Goal: Task Accomplishment & Management: Use online tool/utility

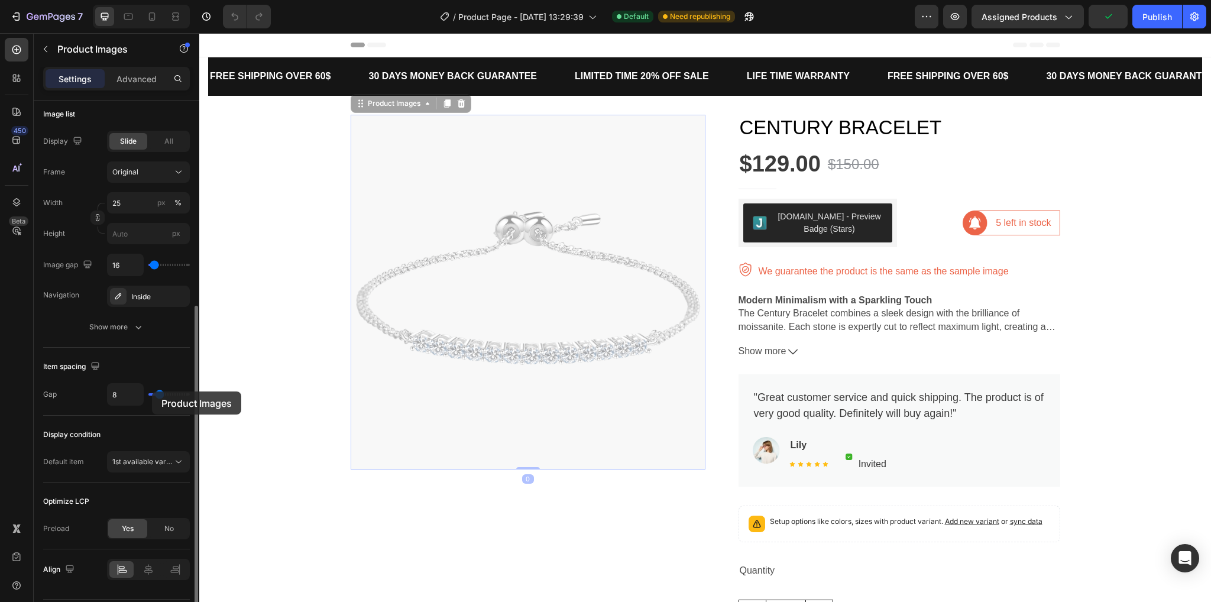
scroll to position [388, 0]
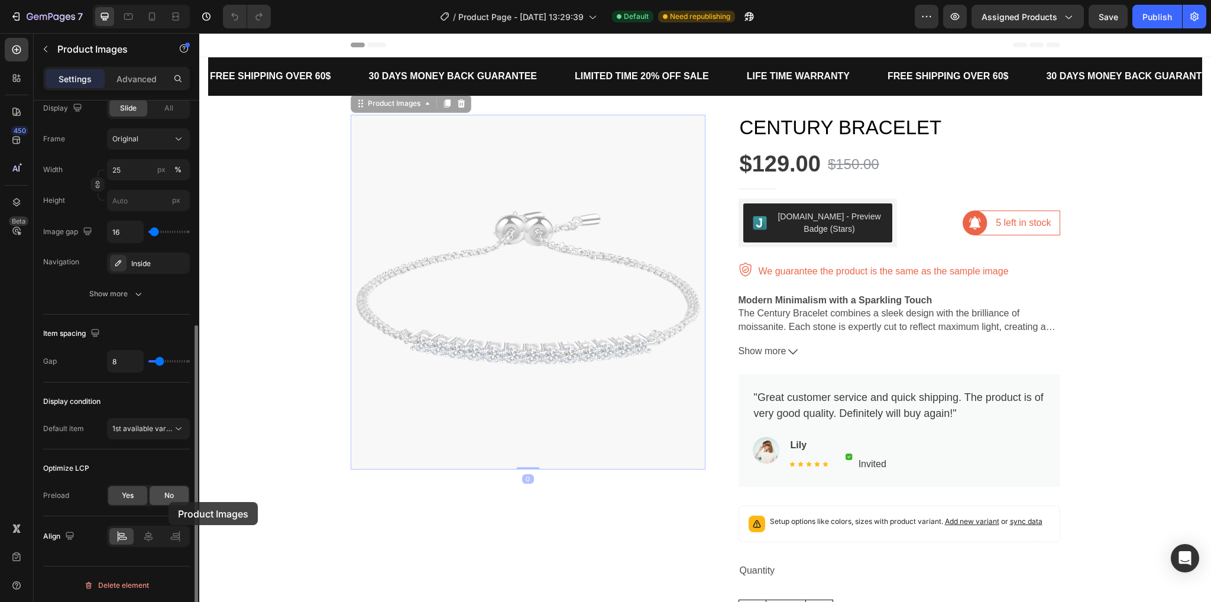
click at [169, 502] on div "No" at bounding box center [169, 495] width 39 height 19
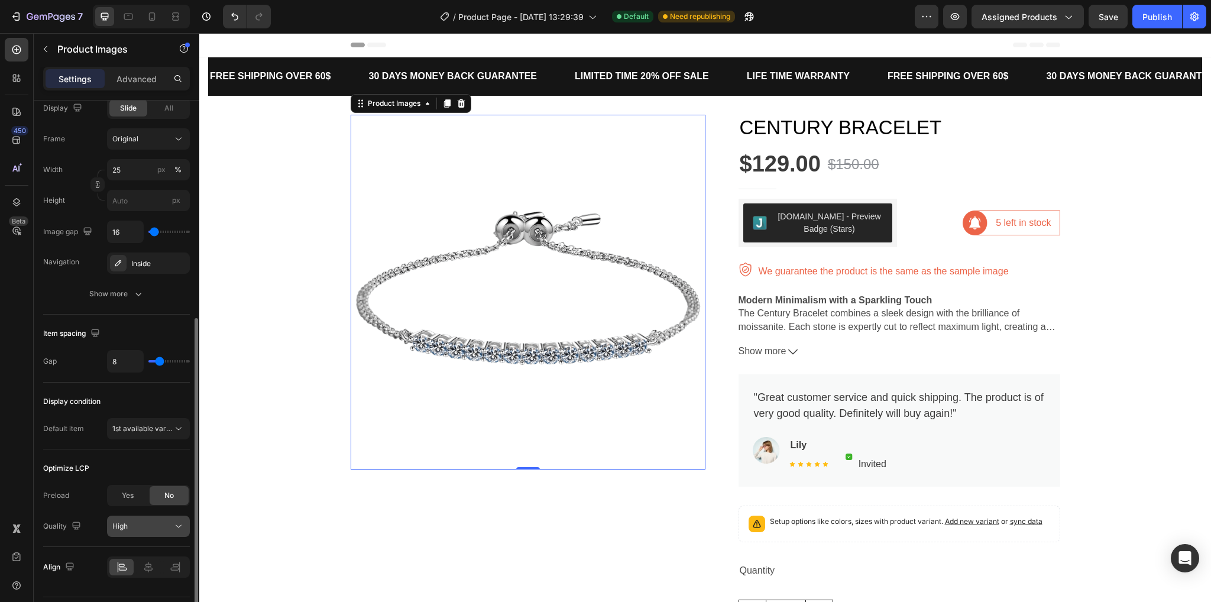
click at [170, 521] on div "High" at bounding box center [142, 526] width 60 height 11
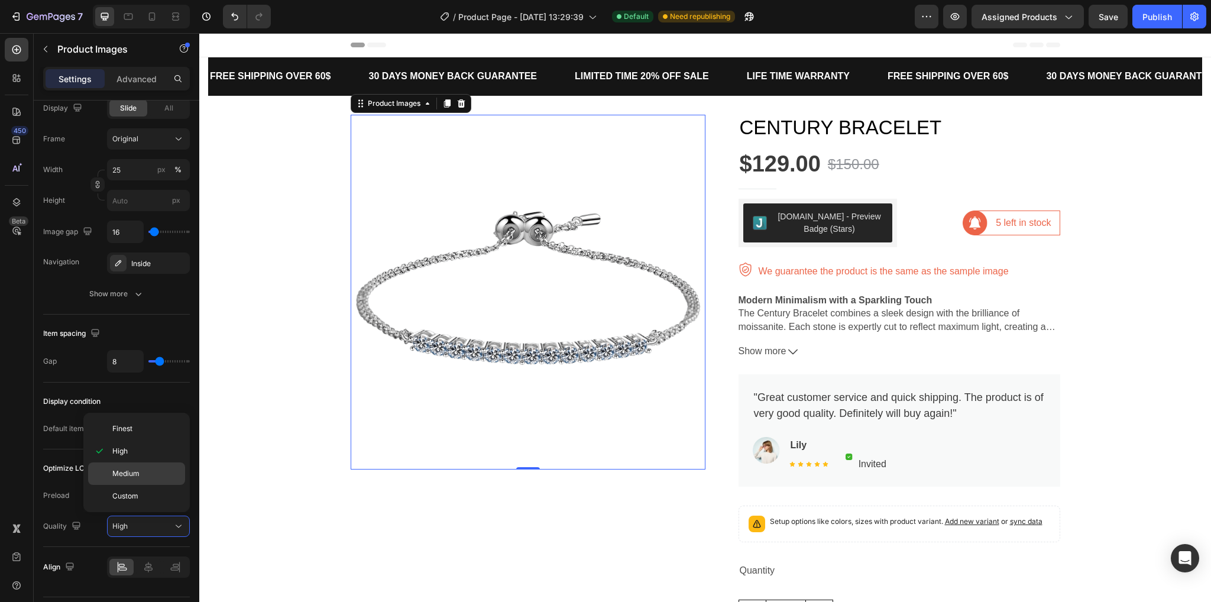
click at [154, 469] on p "Medium" at bounding box center [145, 473] width 67 height 11
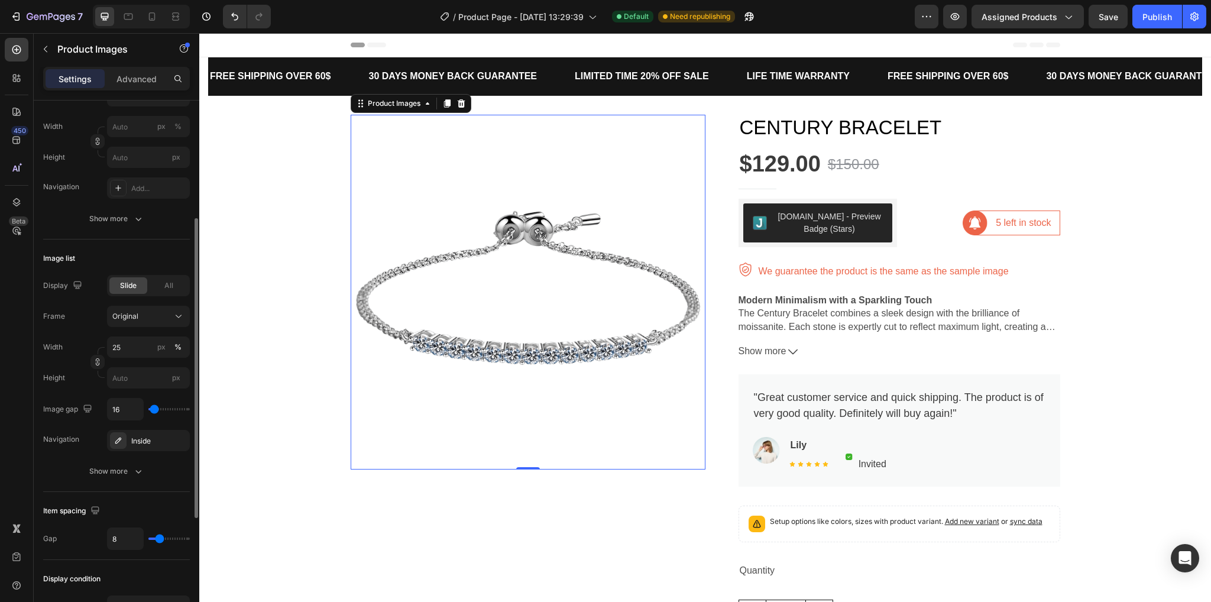
scroll to position [92, 0]
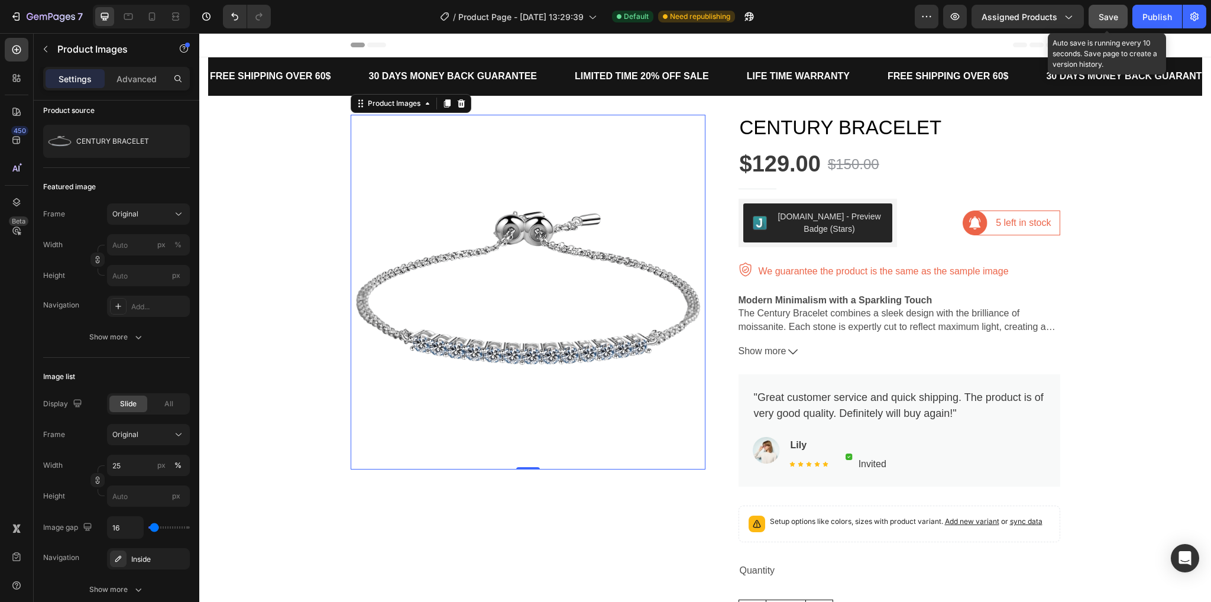
click at [1106, 8] on button "Save" at bounding box center [1108, 17] width 39 height 24
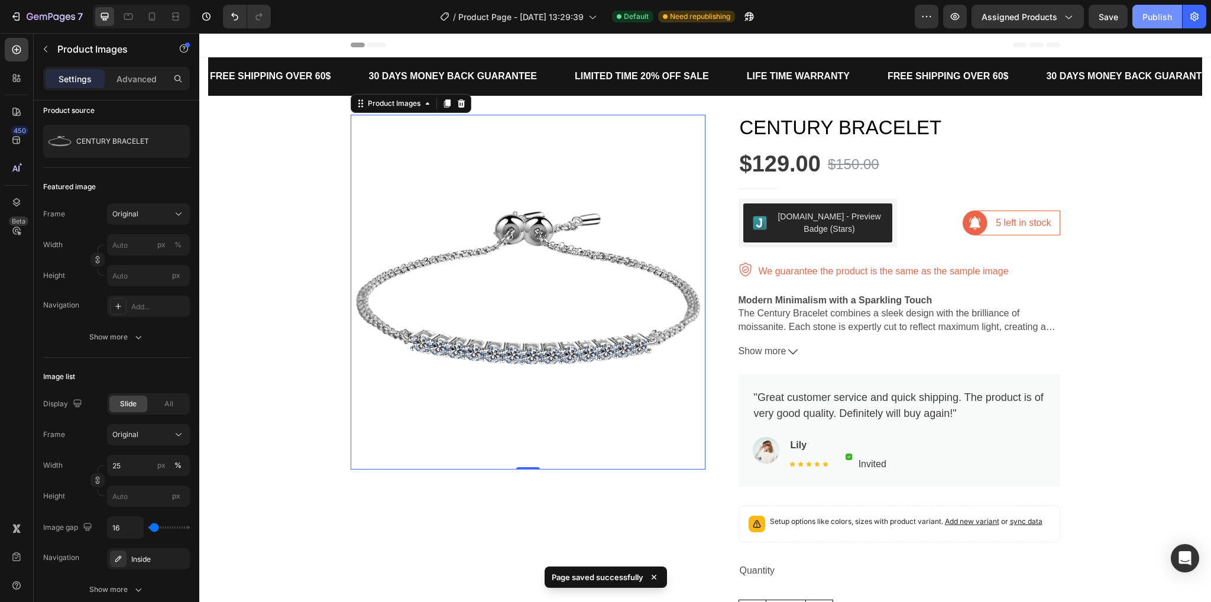
click at [1148, 14] on div "Publish" at bounding box center [1158, 17] width 30 height 12
click at [1167, 15] on div "Publish" at bounding box center [1158, 17] width 30 height 12
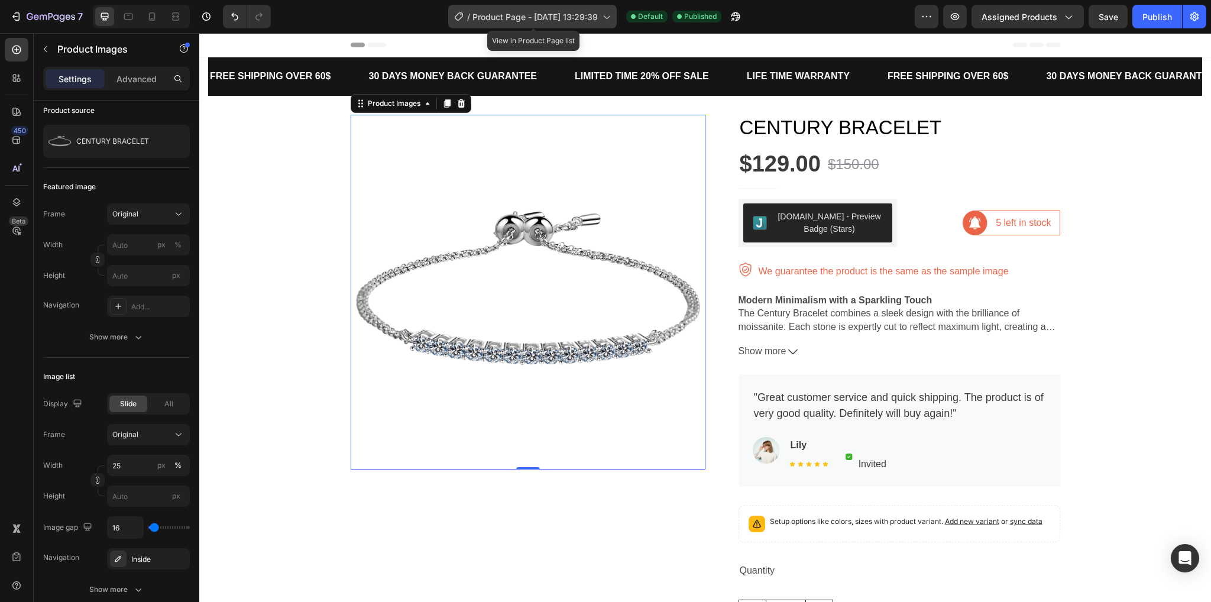
click at [513, 18] on span "Product Page - [DATE] 13:29:39" at bounding box center [535, 17] width 125 height 12
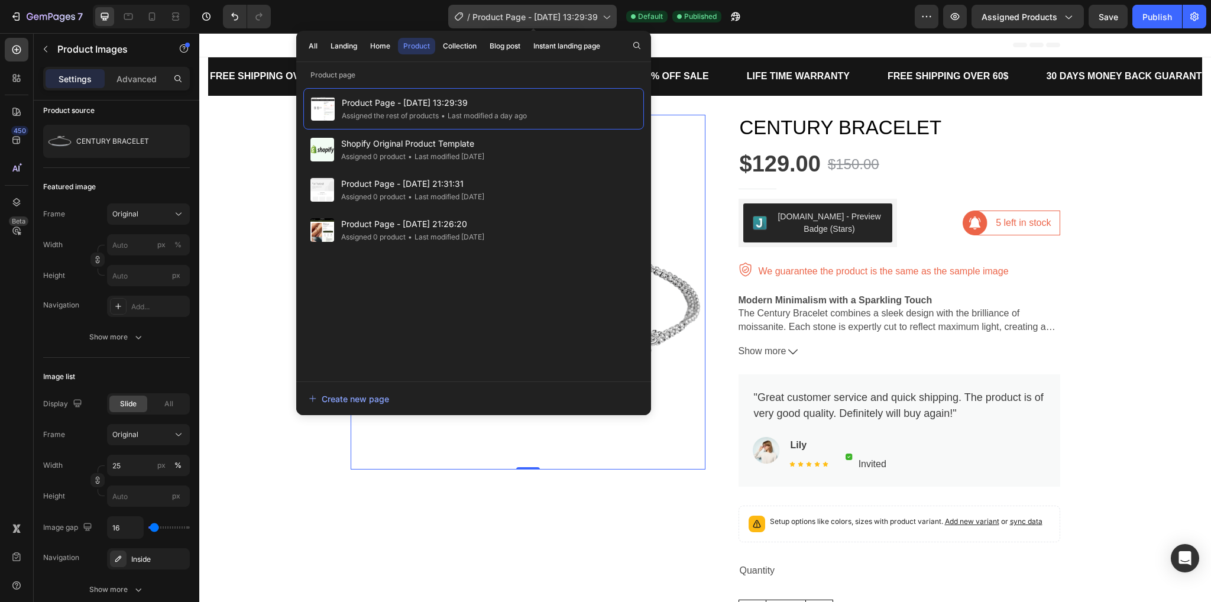
click at [513, 18] on span "Product Page - [DATE] 13:29:39" at bounding box center [535, 17] width 125 height 12
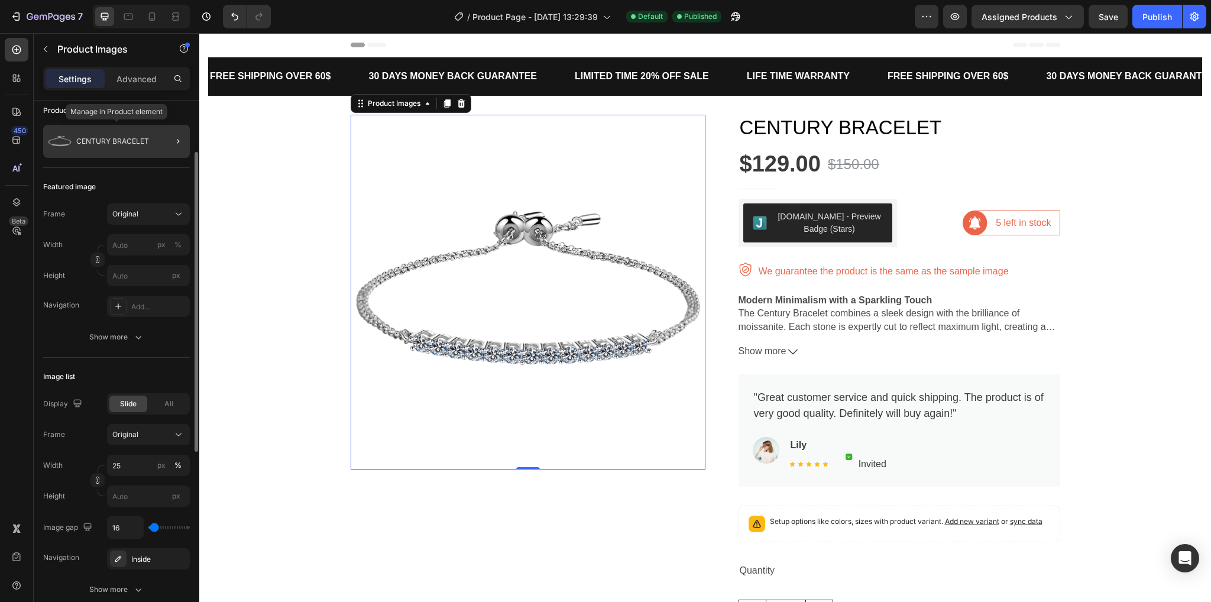
click at [143, 143] on p "CENTURY BRACELET" at bounding box center [112, 141] width 73 height 8
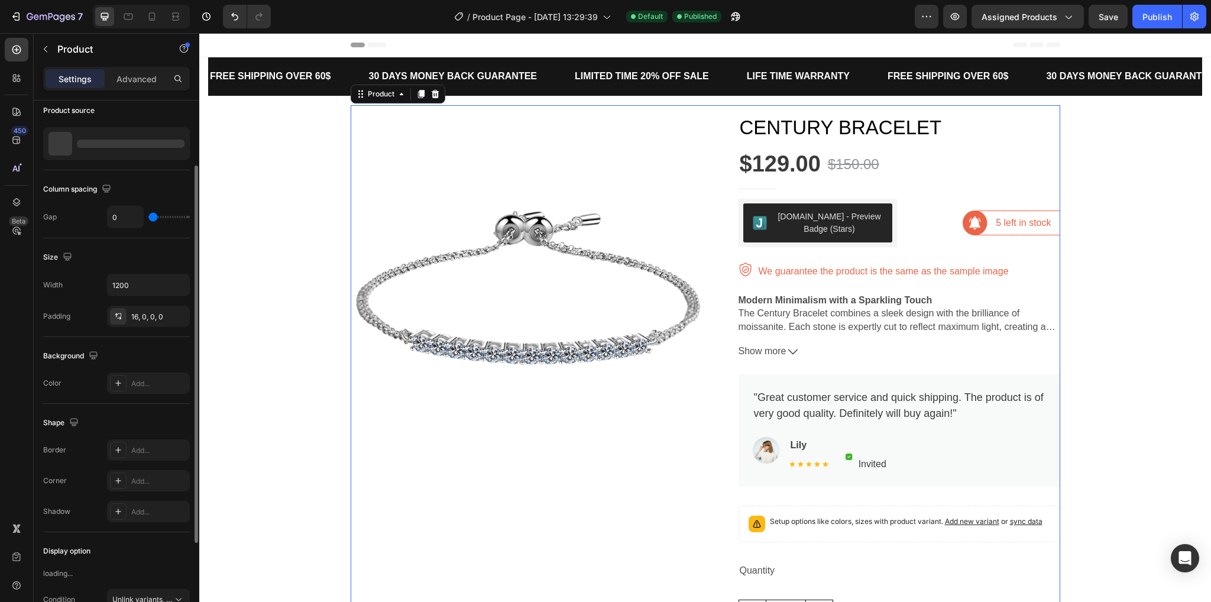
scroll to position [0, 0]
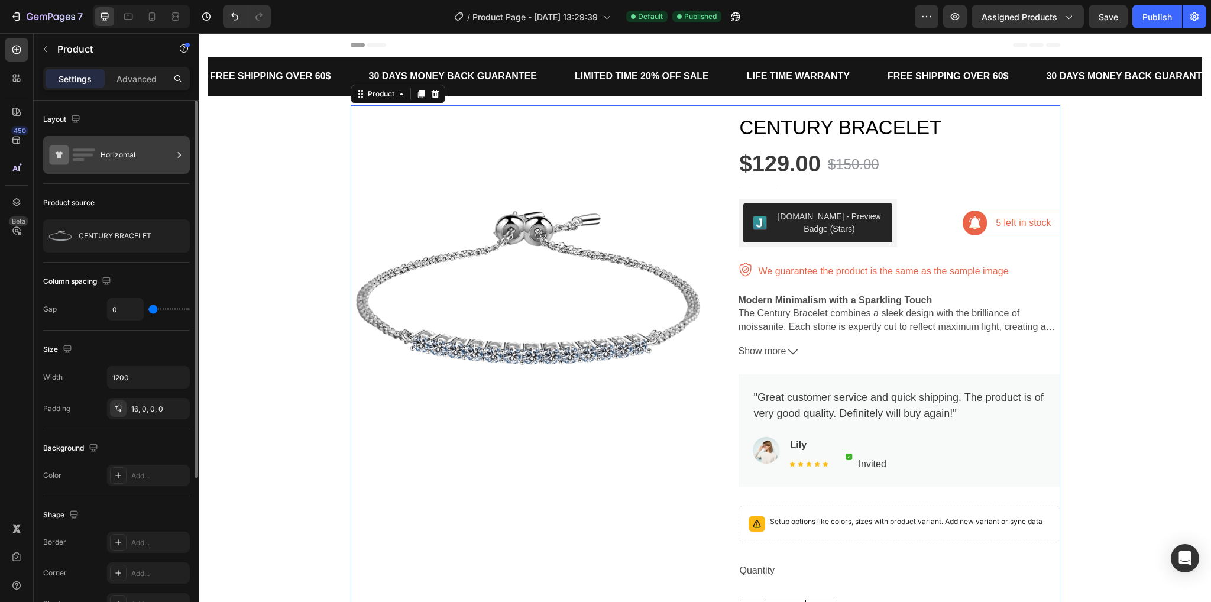
click at [160, 161] on div "Horizontal" at bounding box center [137, 154] width 72 height 27
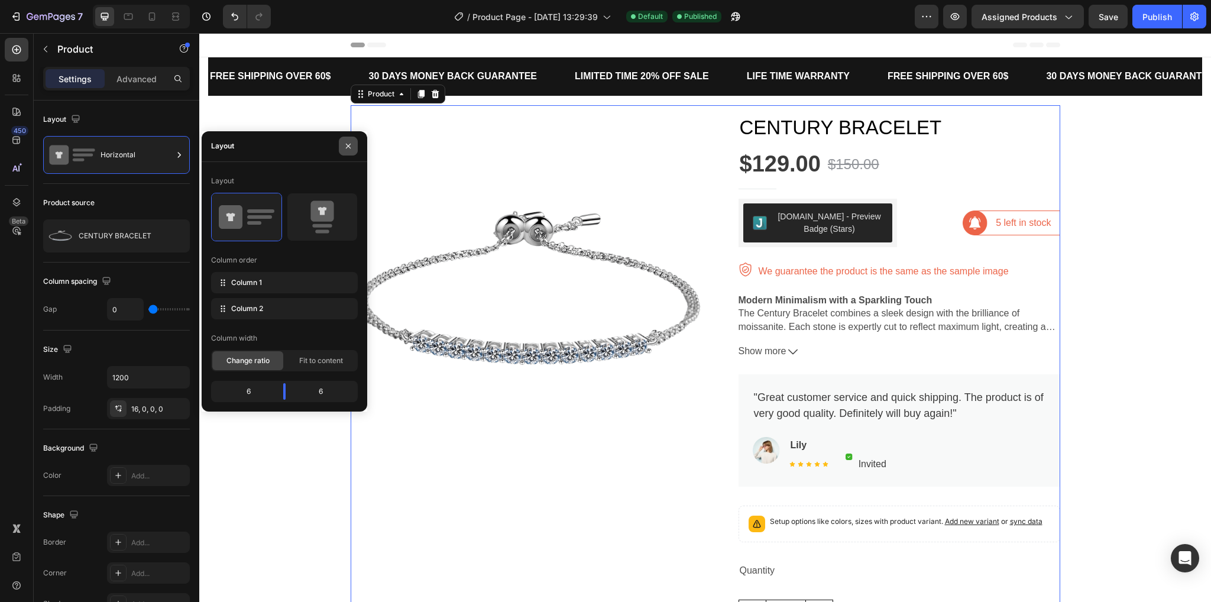
click at [343, 146] on button "button" at bounding box center [348, 146] width 19 height 19
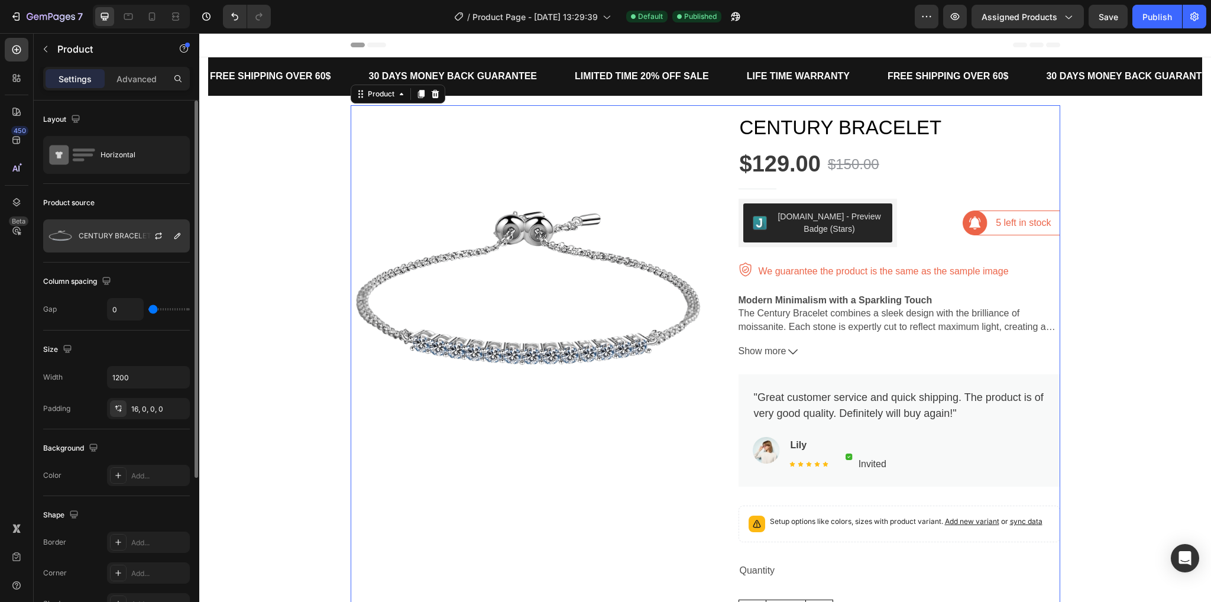
click at [142, 228] on div at bounding box center [163, 236] width 52 height 32
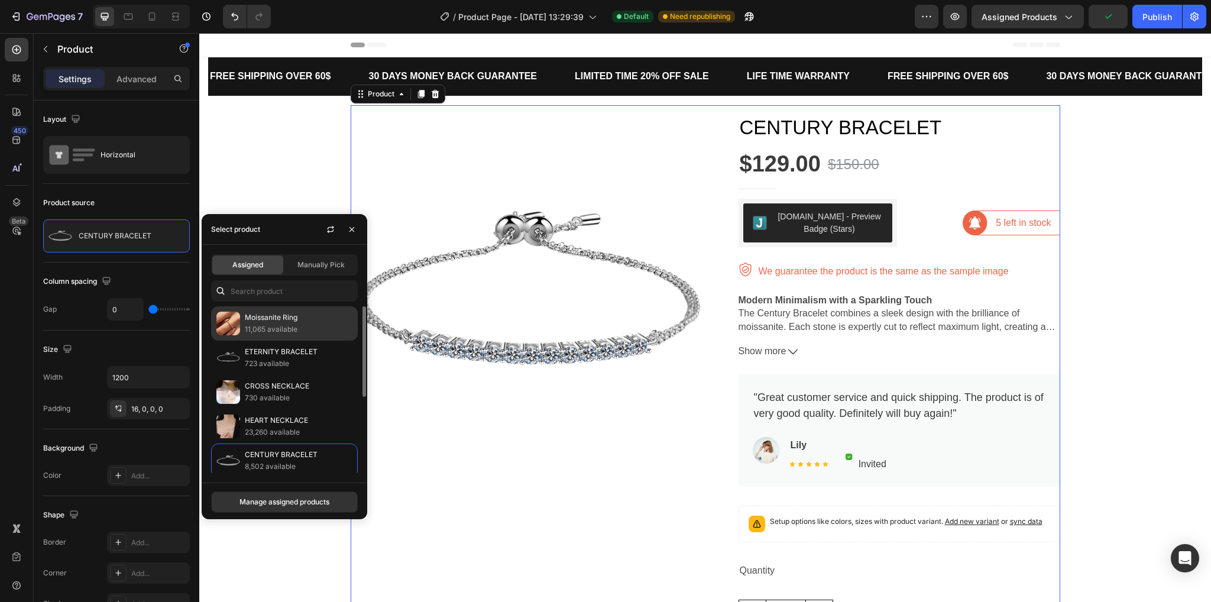
click at [306, 334] on p "11,065 available" at bounding box center [299, 330] width 108 height 12
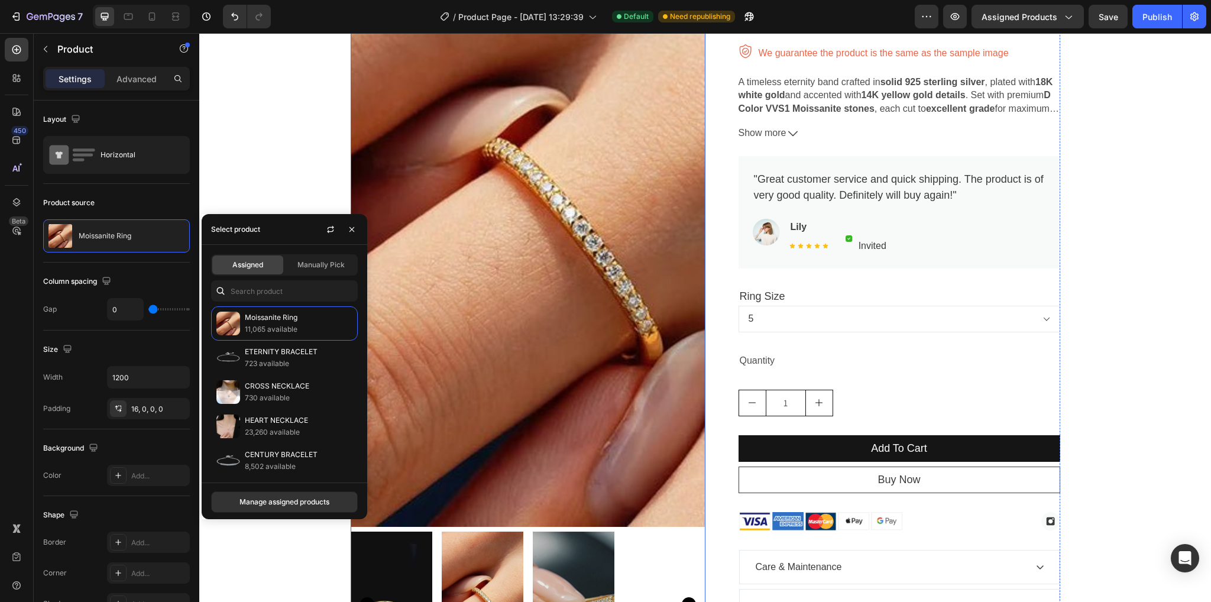
scroll to position [414, 0]
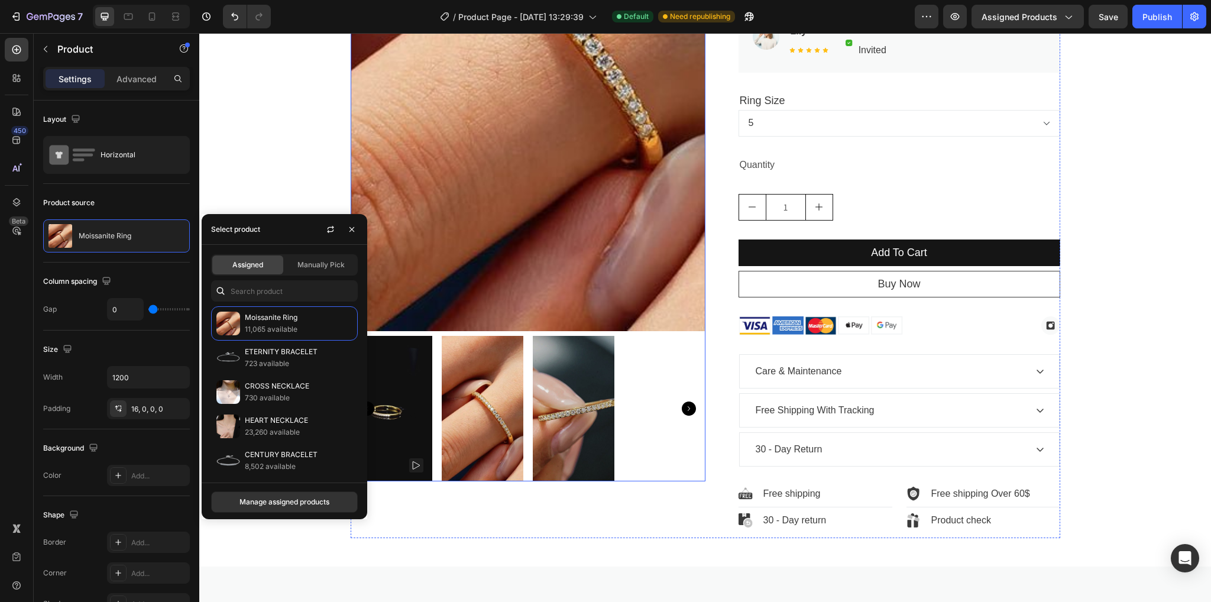
click at [637, 285] on img at bounding box center [528, 16] width 355 height 631
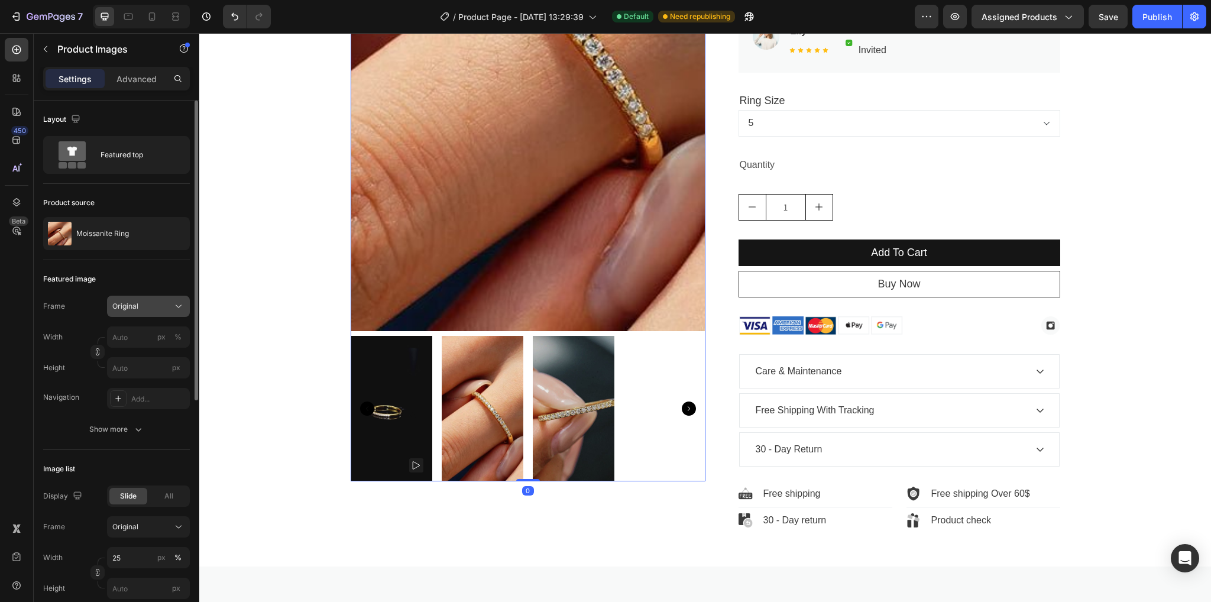
click at [151, 308] on div "Original" at bounding box center [141, 306] width 58 height 11
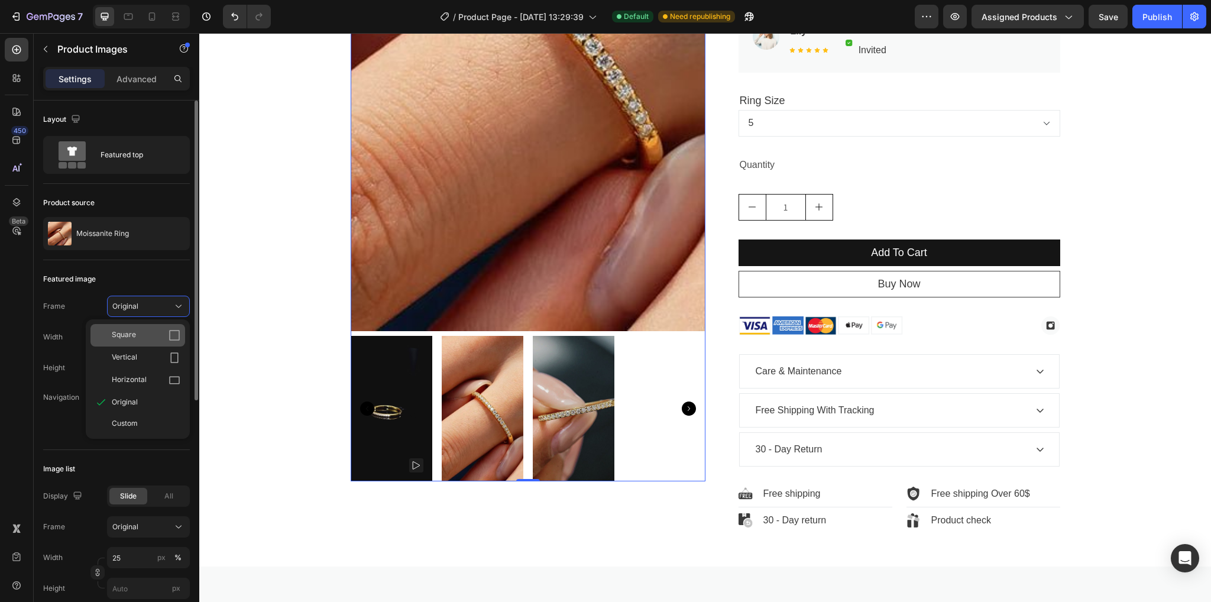
click at [163, 340] on div "Square" at bounding box center [146, 335] width 69 height 12
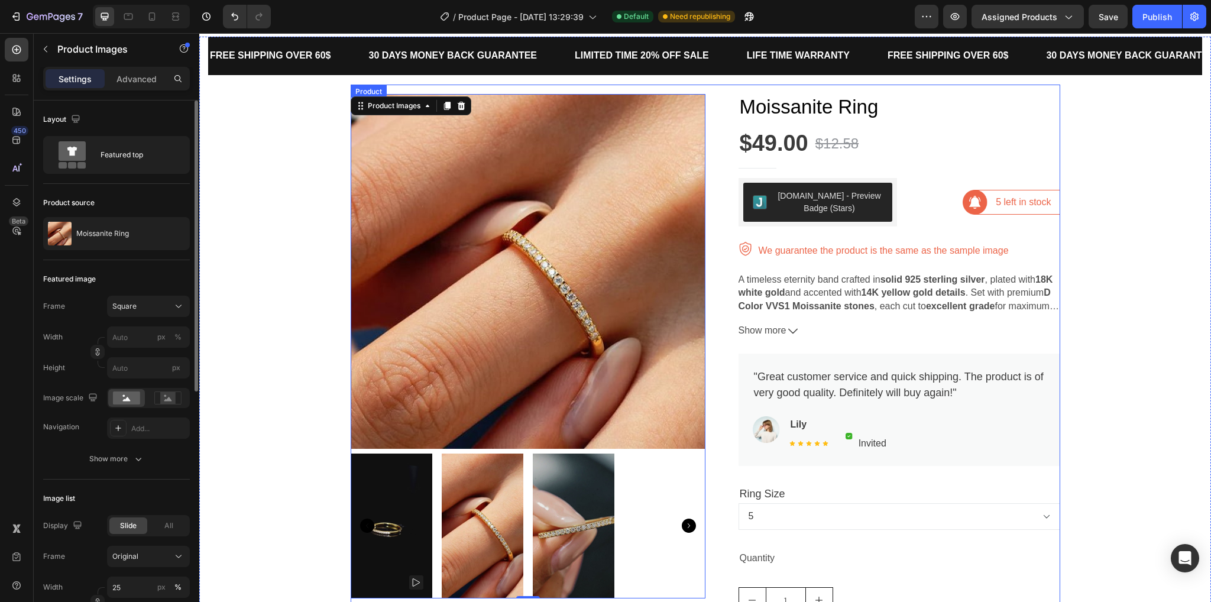
scroll to position [0, 0]
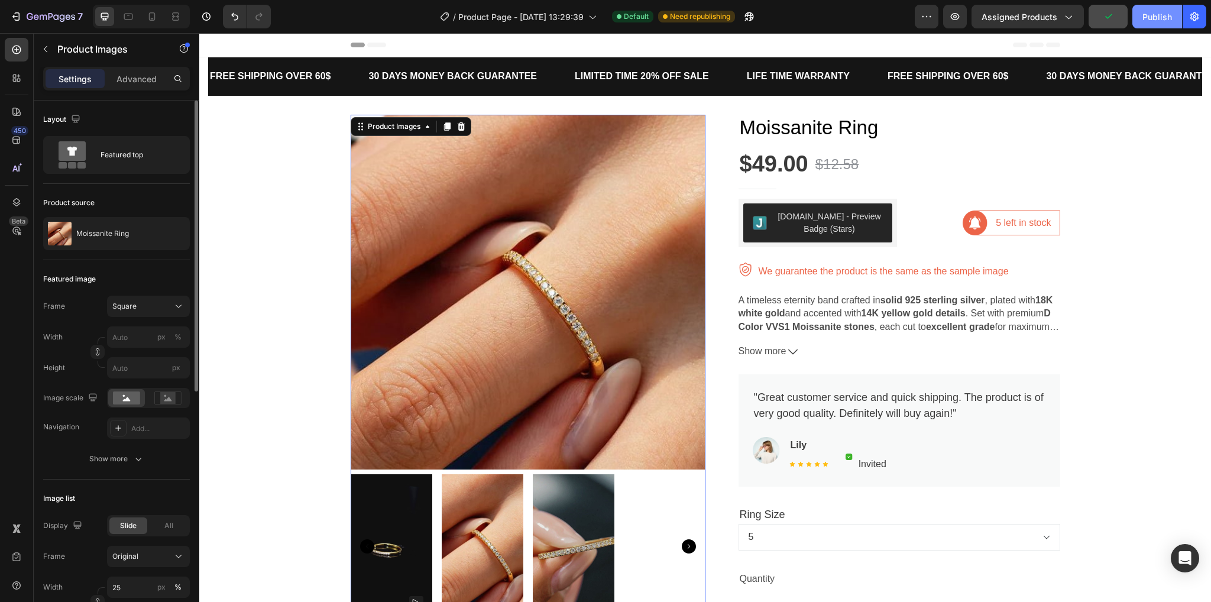
click at [1143, 24] on button "Publish" at bounding box center [1158, 17] width 50 height 24
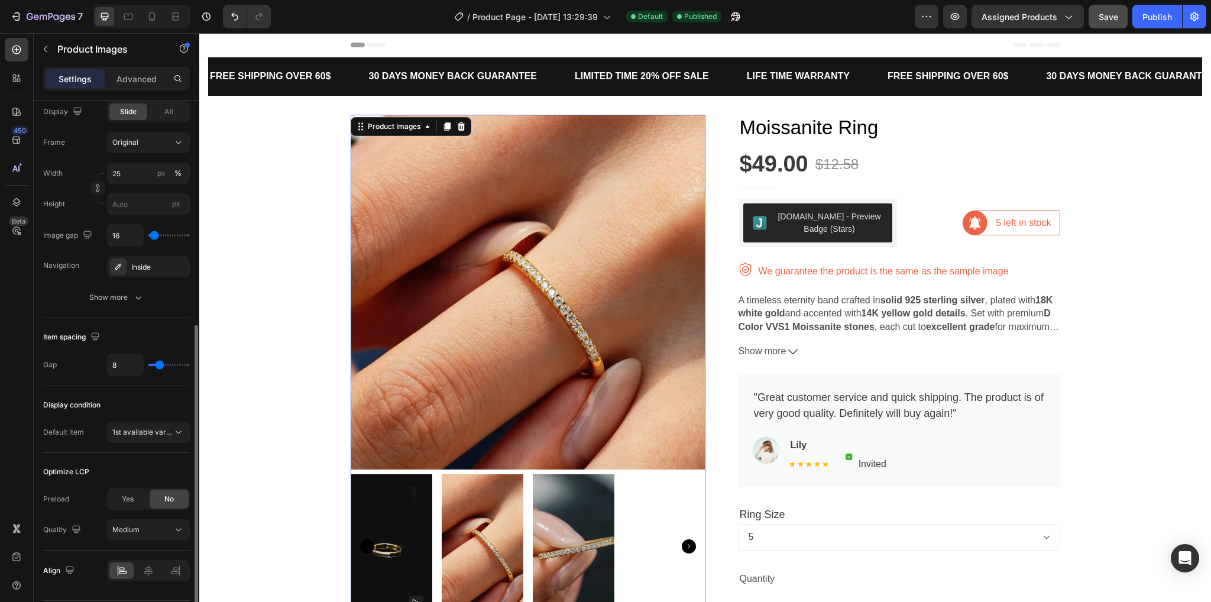
scroll to position [449, 0]
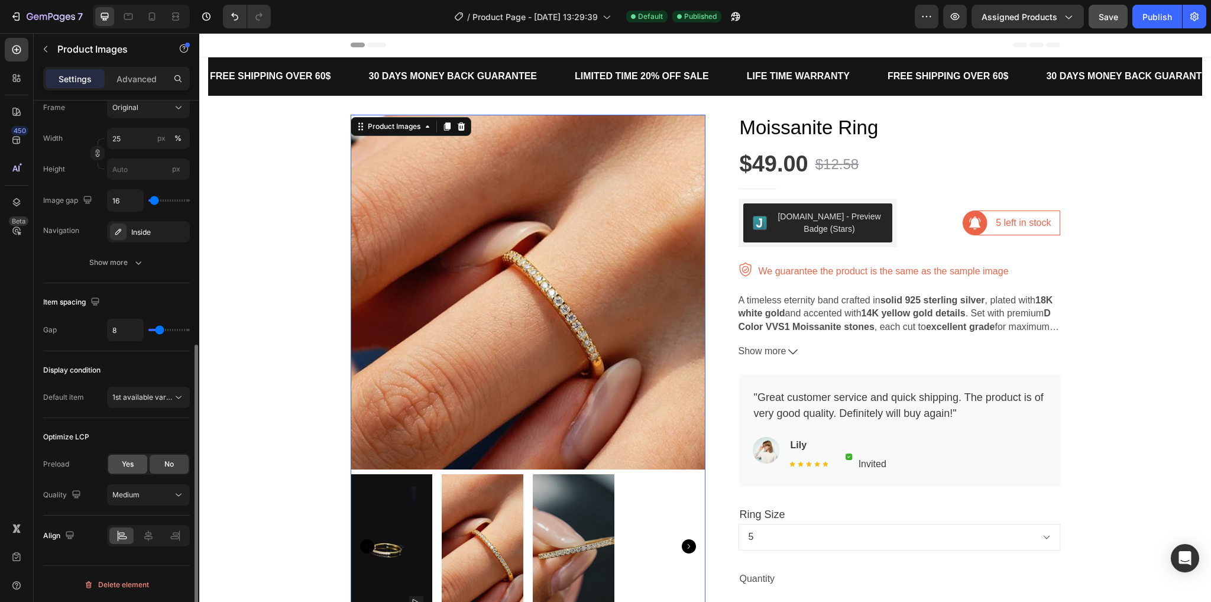
click at [127, 463] on span "Yes" at bounding box center [128, 464] width 12 height 11
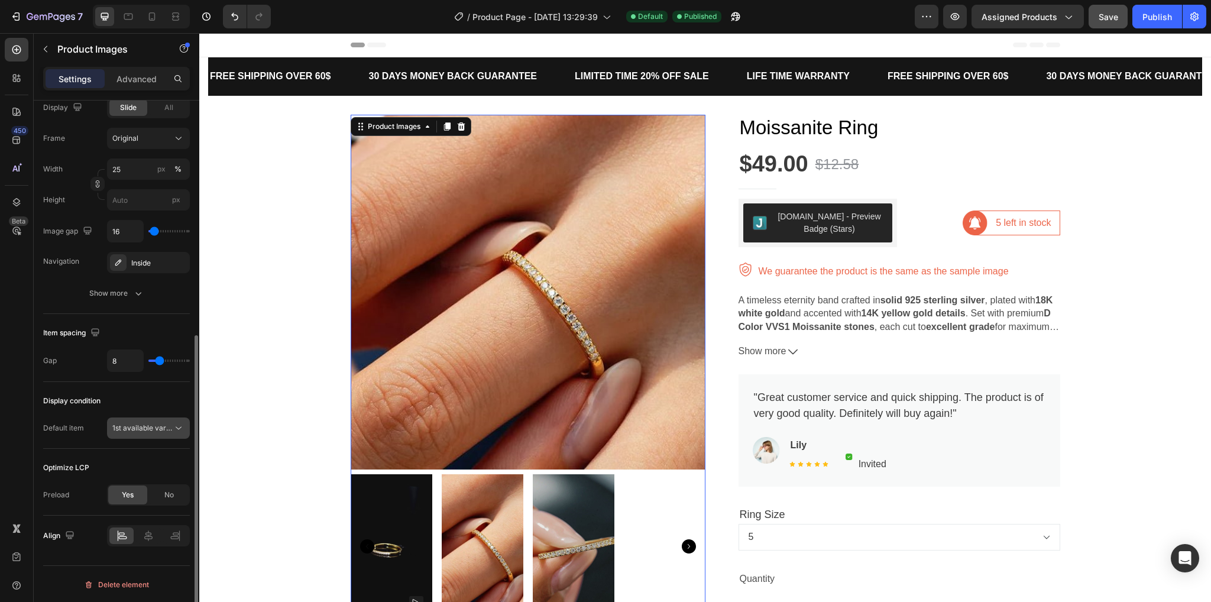
click at [161, 424] on span "1st available variant" at bounding box center [145, 428] width 66 height 9
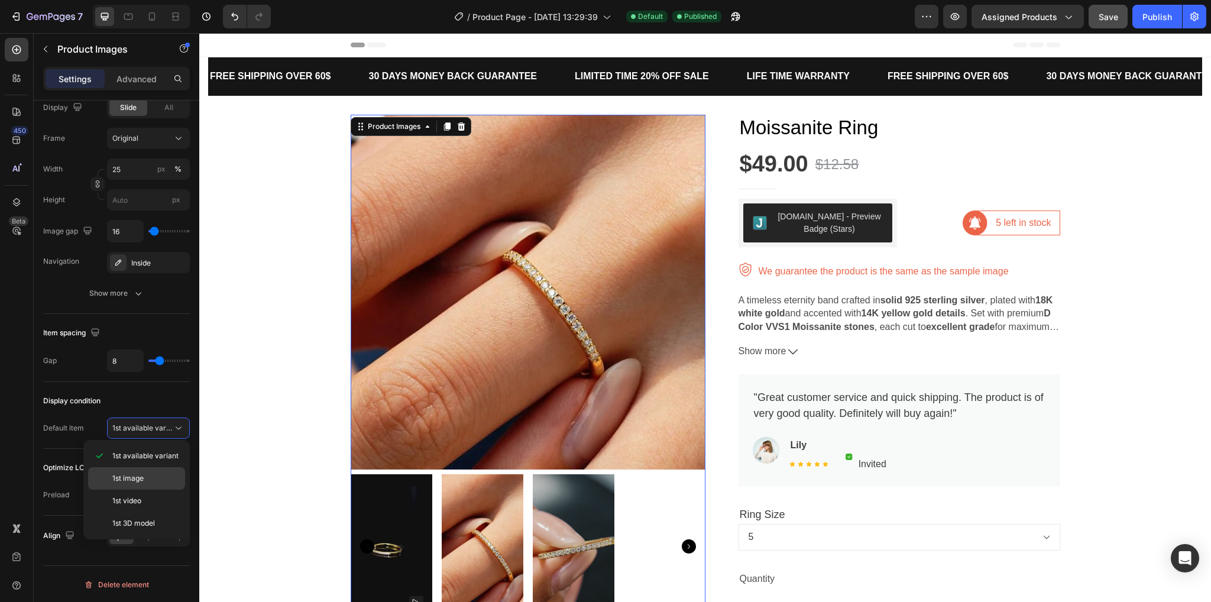
click at [161, 479] on p "1st image" at bounding box center [145, 478] width 67 height 11
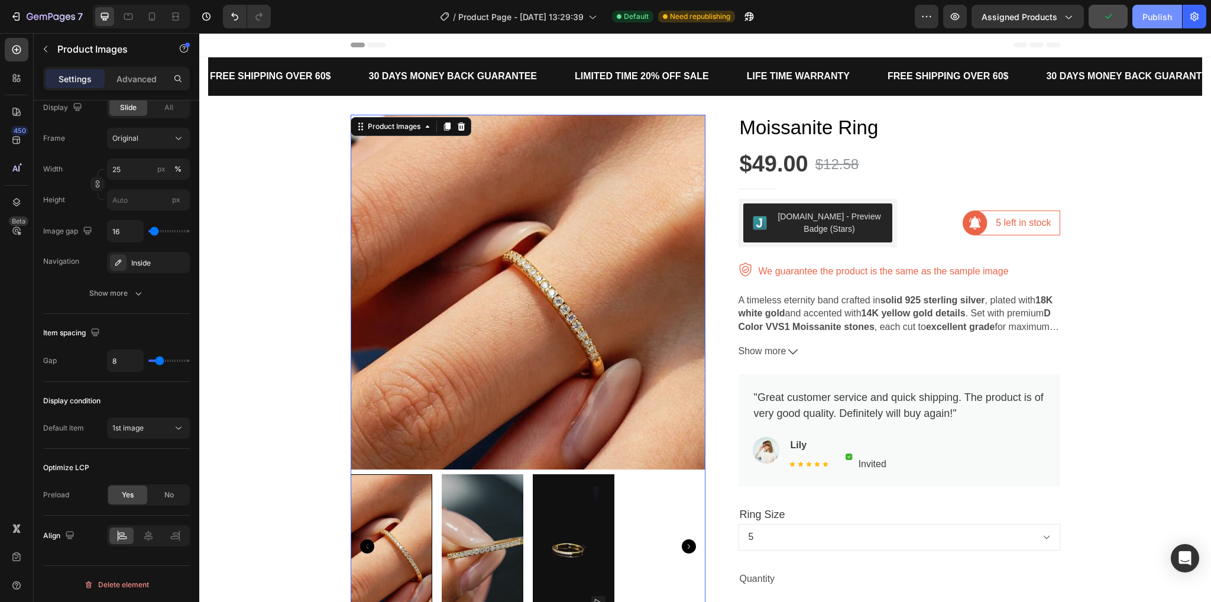
click at [1155, 17] on div "Publish" at bounding box center [1158, 17] width 30 height 12
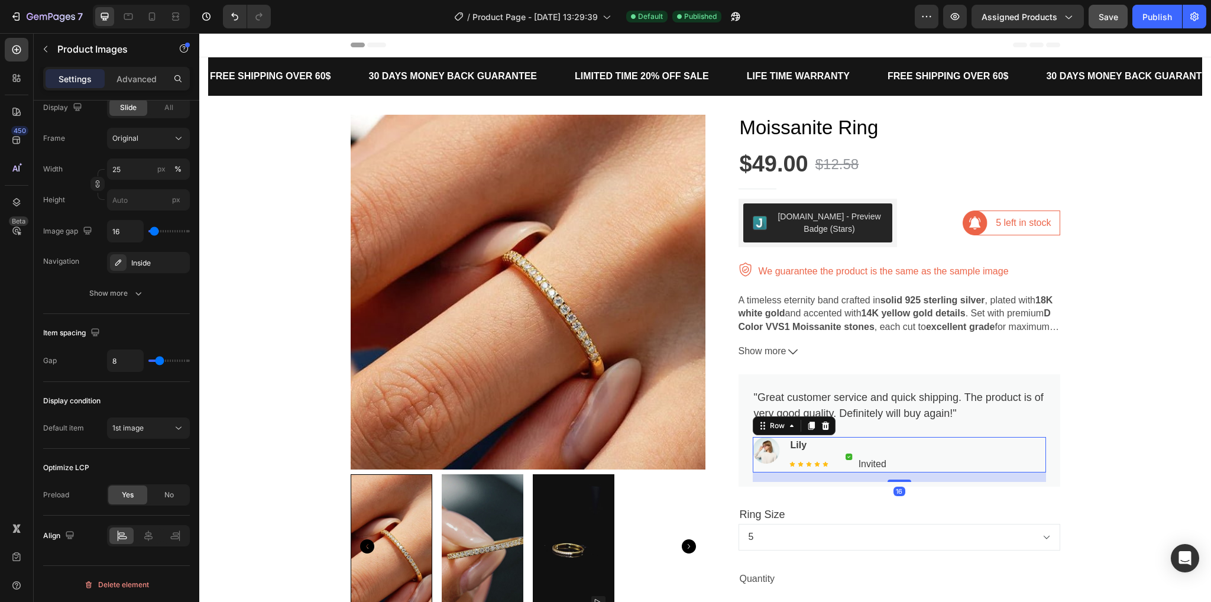
click at [979, 446] on div "Image Lily Text block Icon Icon Icon Icon Icon Icon List Hoz Image Invited Text…" at bounding box center [899, 454] width 293 height 35
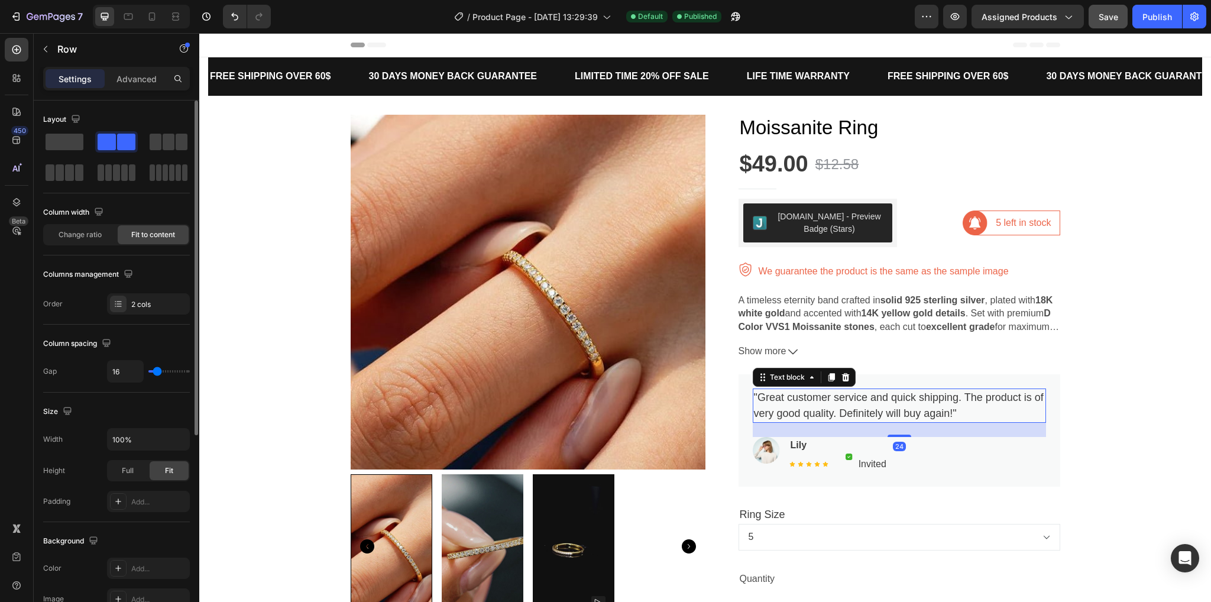
click at [1038, 418] on p ""Great customer service and quick shipping. The product is of very good quality…" at bounding box center [899, 406] width 291 height 32
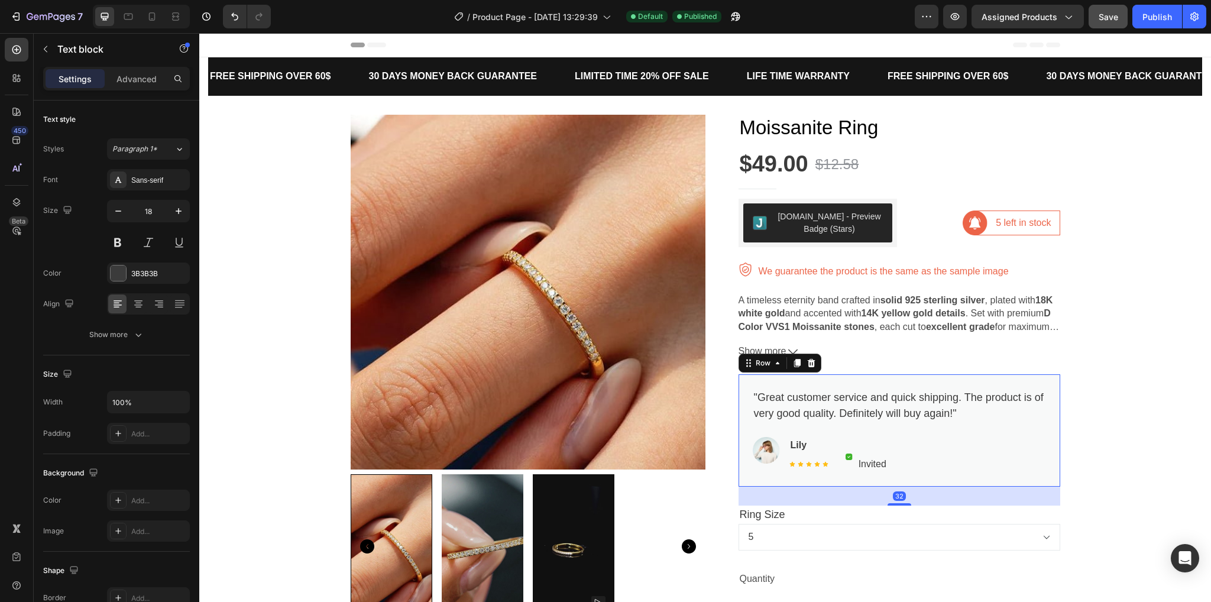
click at [1052, 425] on div ""Great customer service and quick shipping. The product is of very good quality…" at bounding box center [900, 430] width 322 height 112
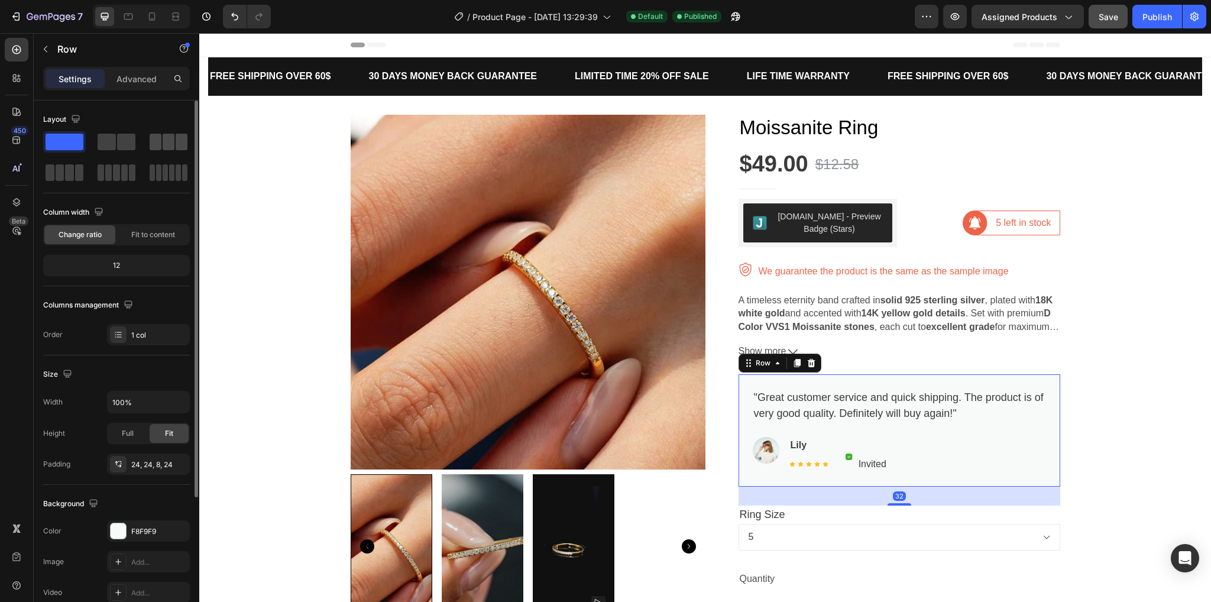
click at [168, 146] on span at bounding box center [169, 142] width 12 height 17
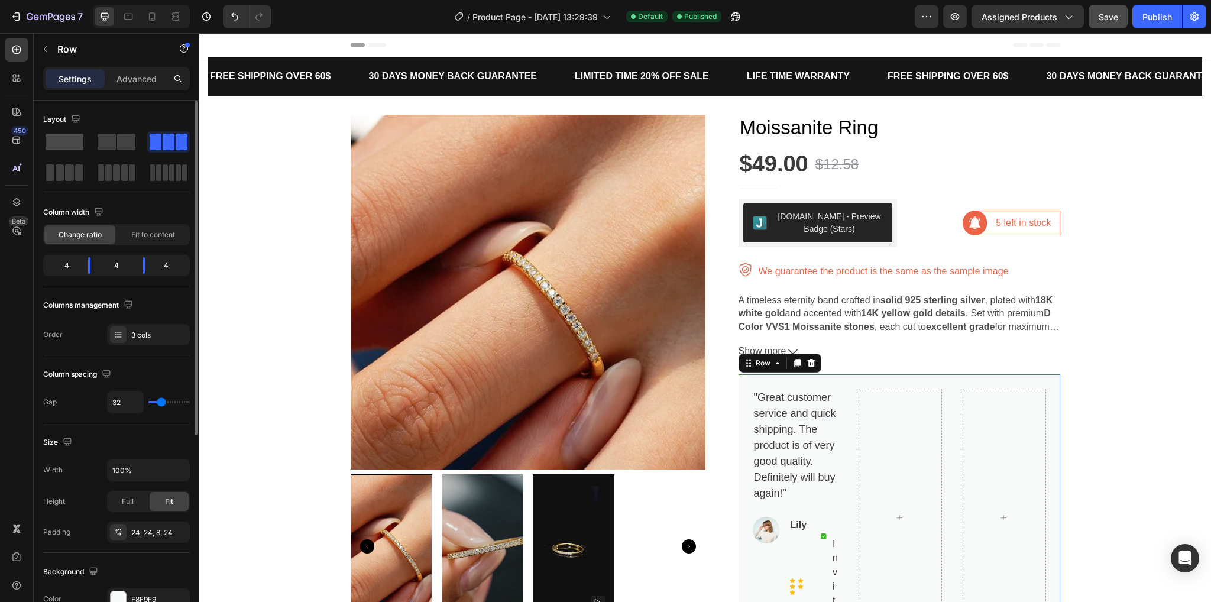
click at [77, 141] on span at bounding box center [65, 142] width 38 height 17
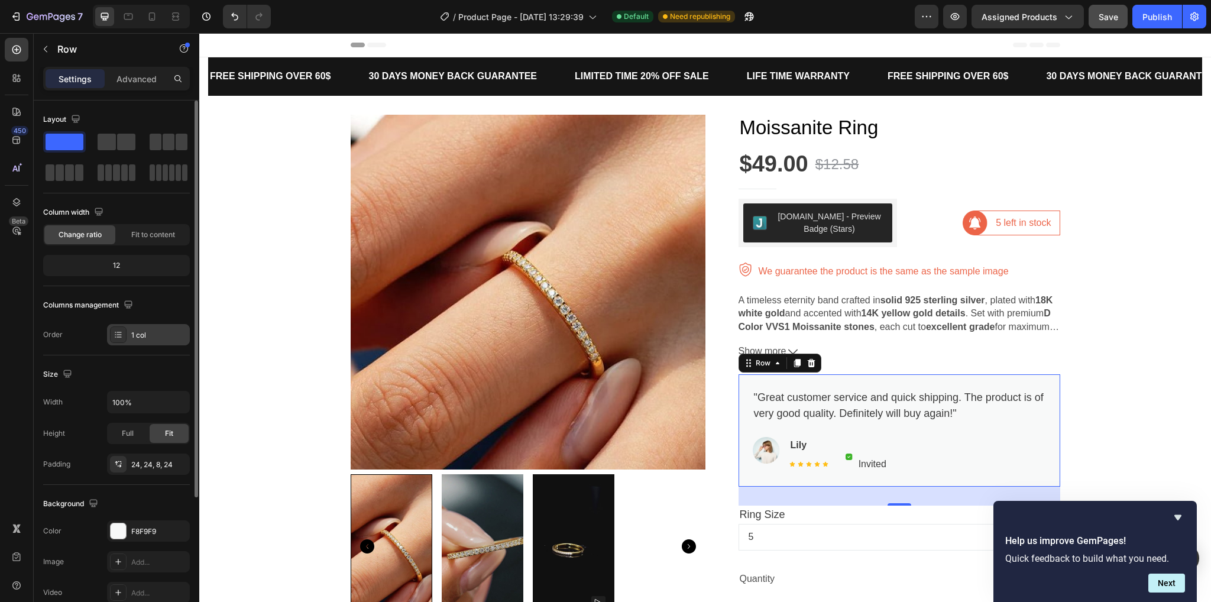
click at [125, 337] on div at bounding box center [118, 335] width 17 height 17
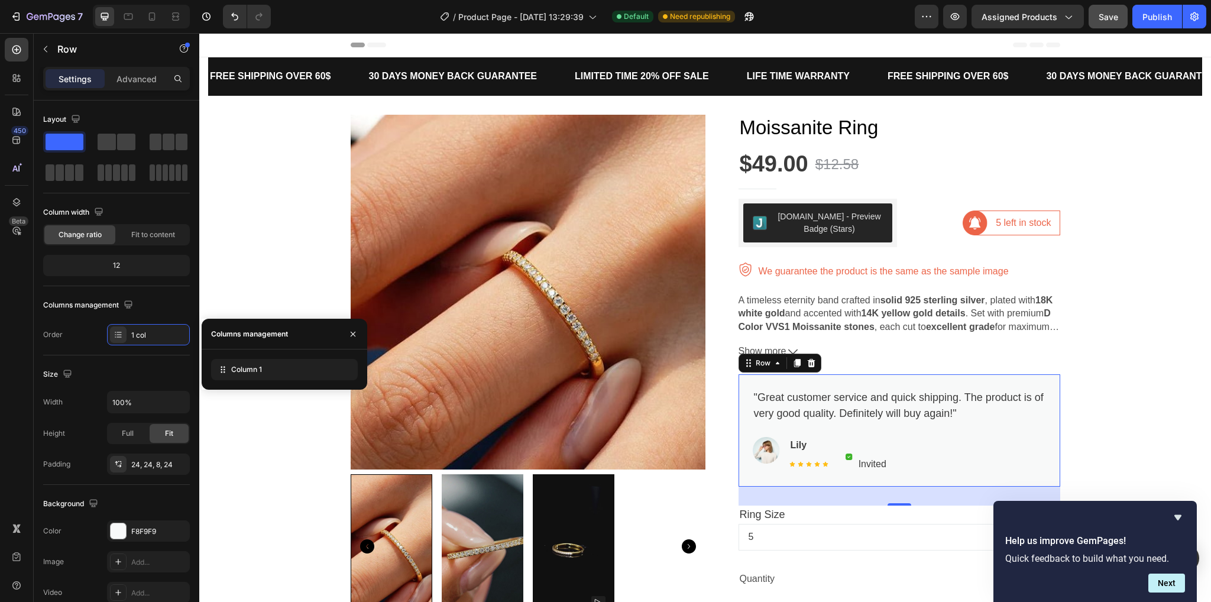
click at [147, 370] on div "Size" at bounding box center [116, 374] width 147 height 19
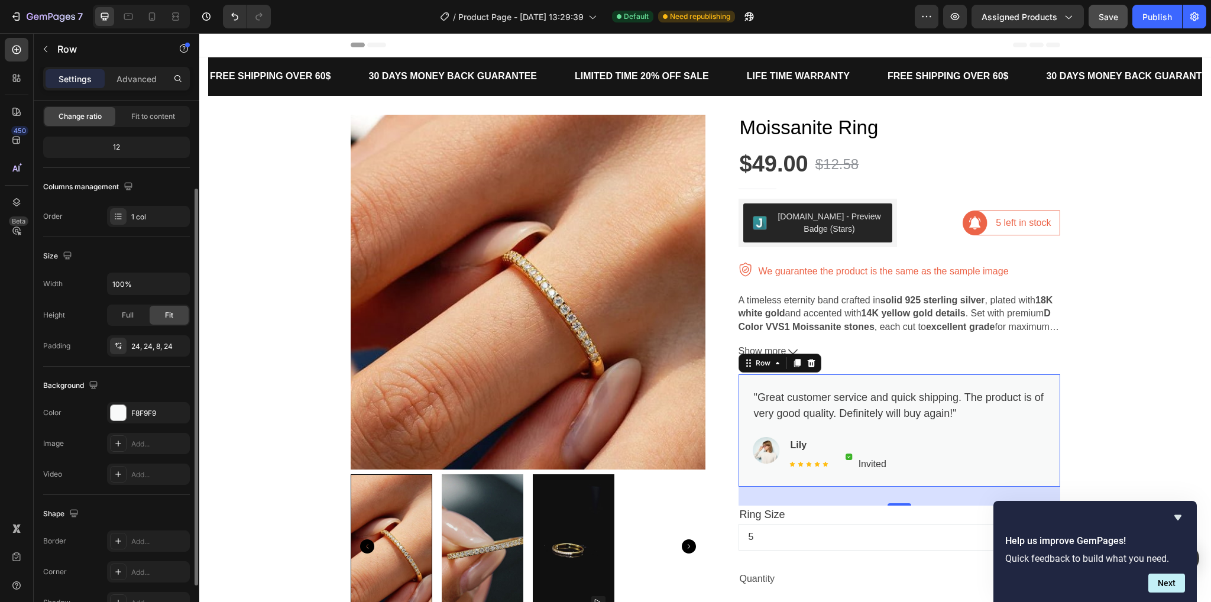
scroll to position [185, 0]
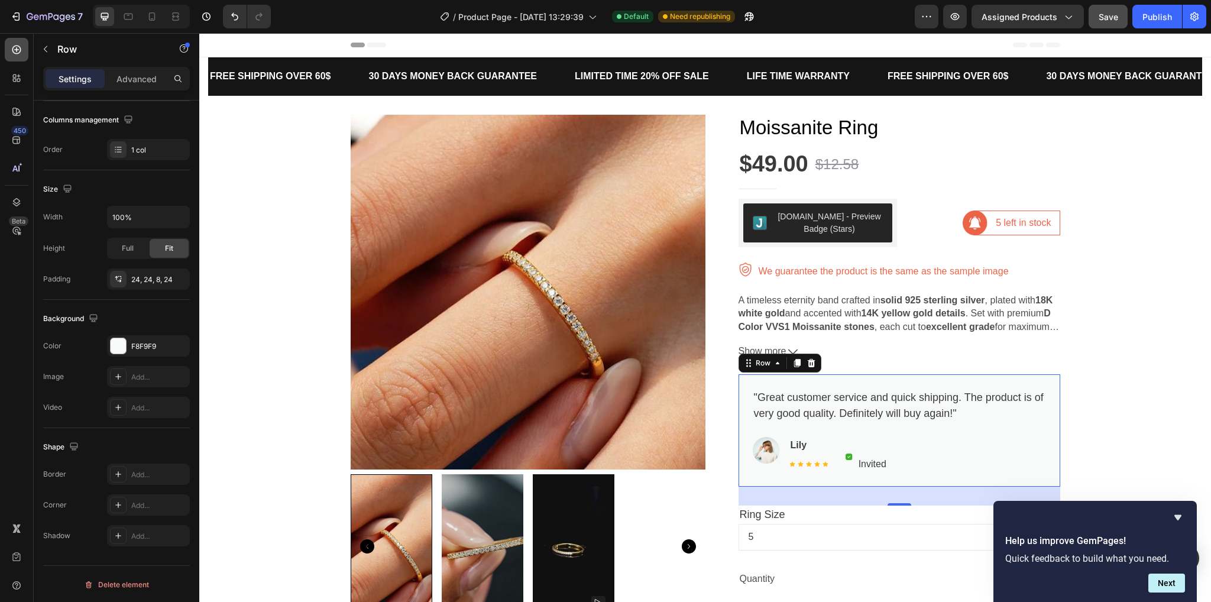
click at [12, 50] on icon at bounding box center [16, 50] width 9 height 9
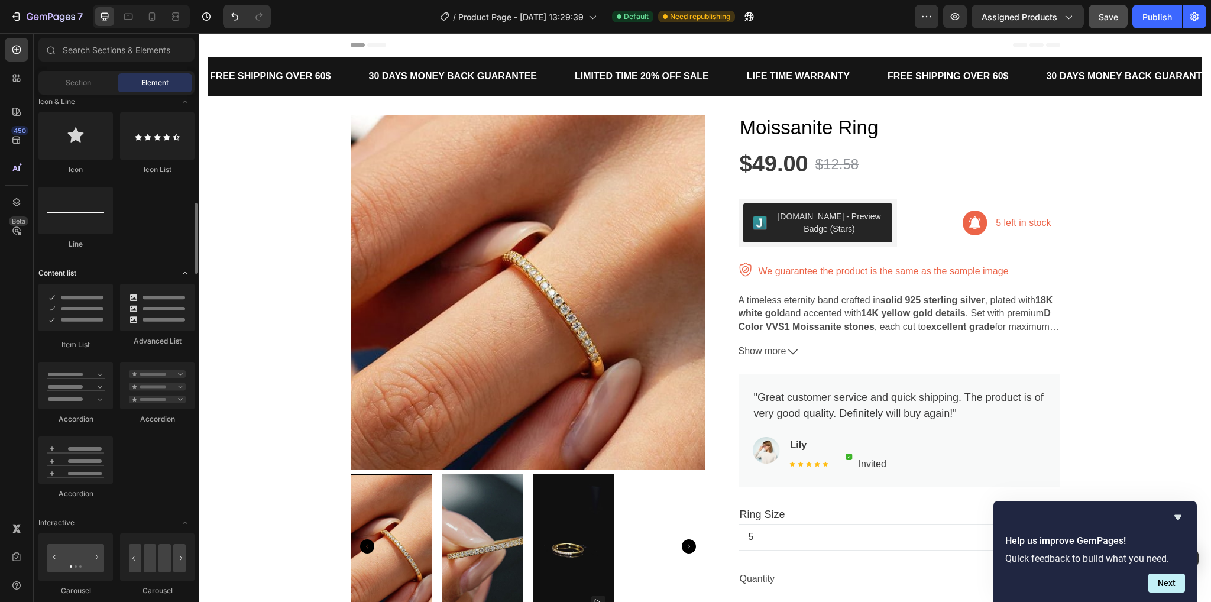
scroll to position [946, 0]
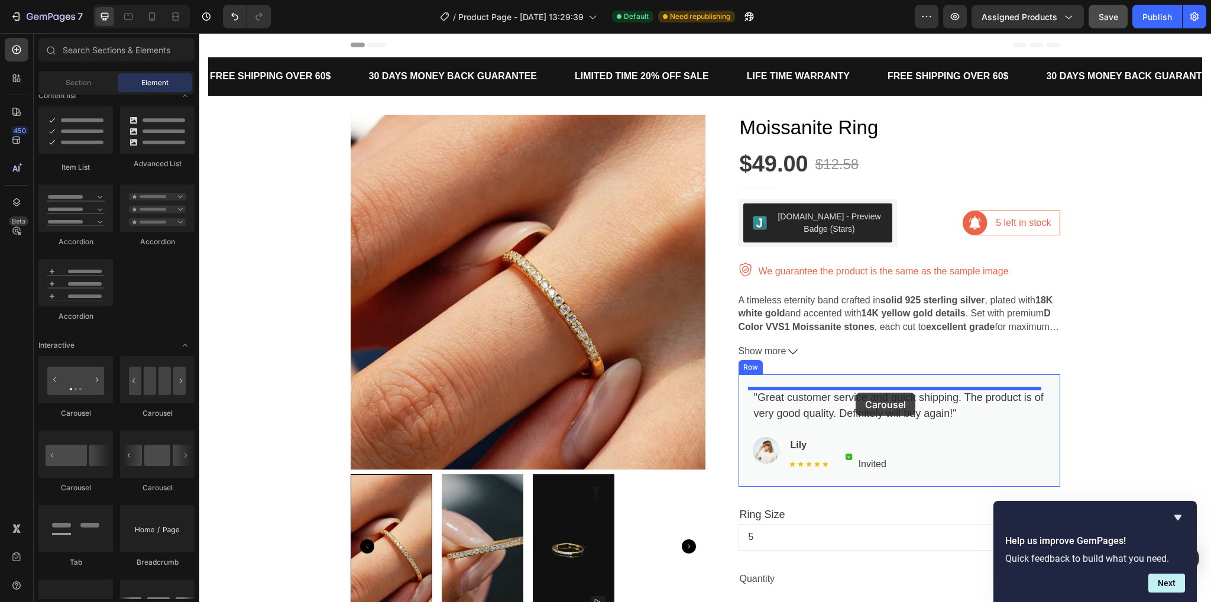
drag, startPoint x: 285, startPoint y: 421, endPoint x: 856, endPoint y: 393, distance: 572.1
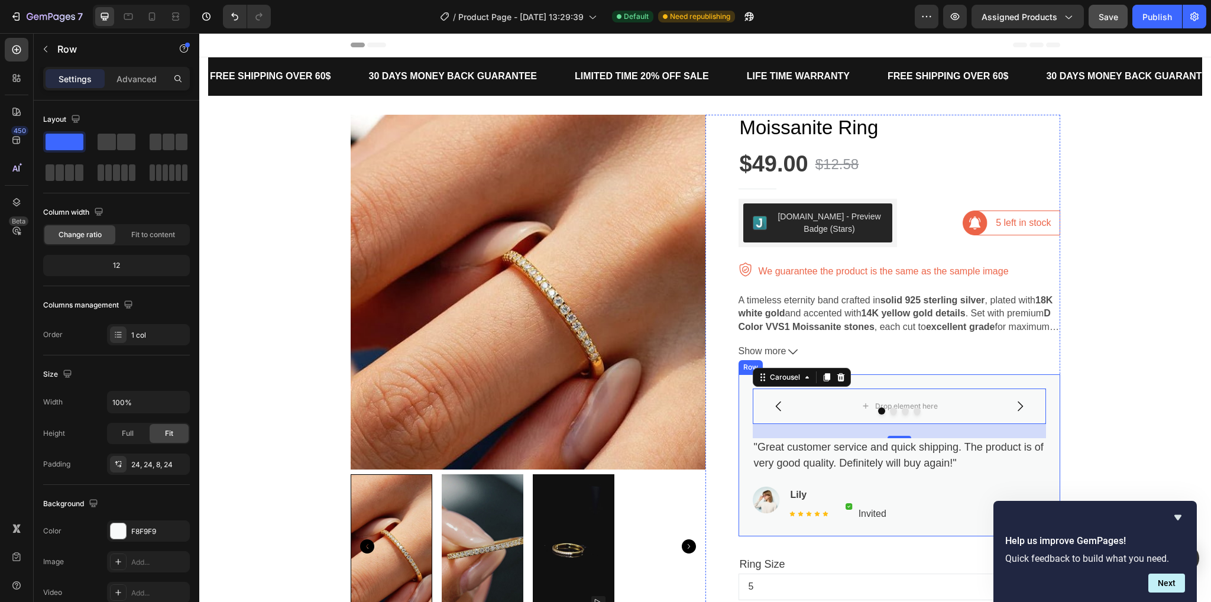
click at [936, 477] on div "Drop element here Drop element here Drop element here Drop element here Carouse…" at bounding box center [899, 460] width 293 height 143
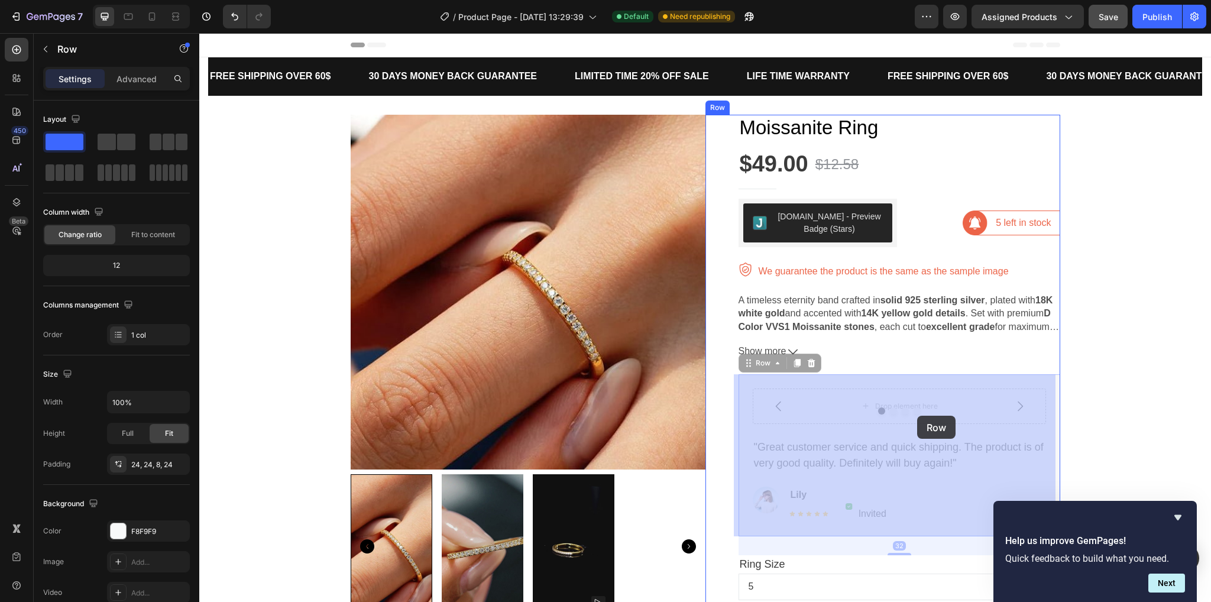
drag, startPoint x: 936, startPoint y: 477, endPoint x: 917, endPoint y: 416, distance: 64.2
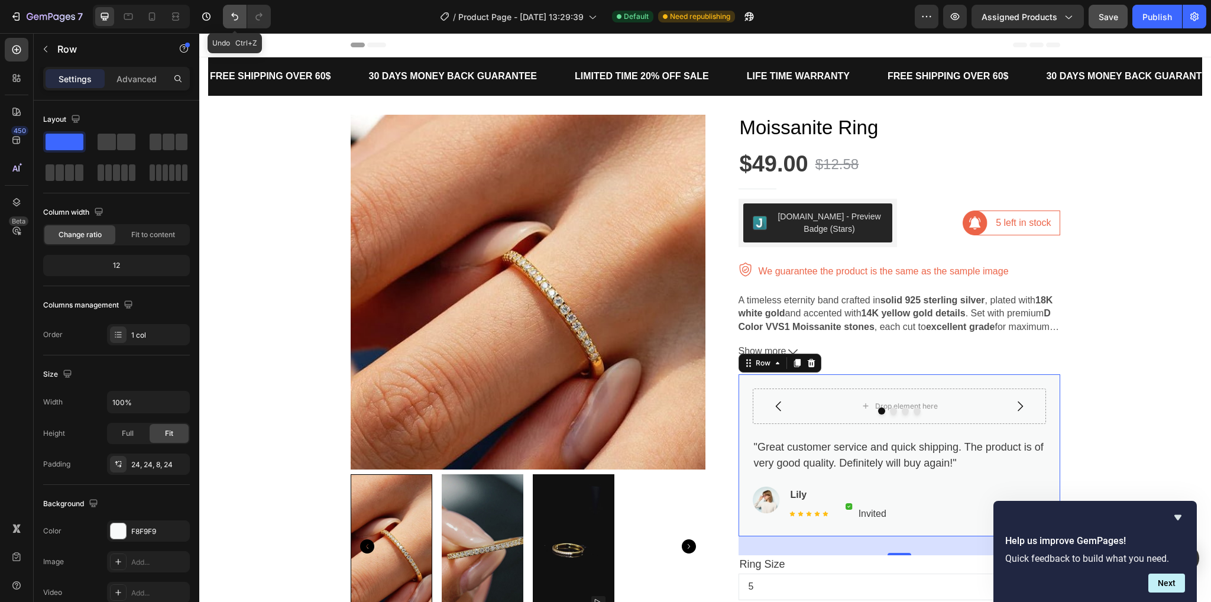
click at [243, 8] on button "Undo/Redo" at bounding box center [235, 17] width 24 height 24
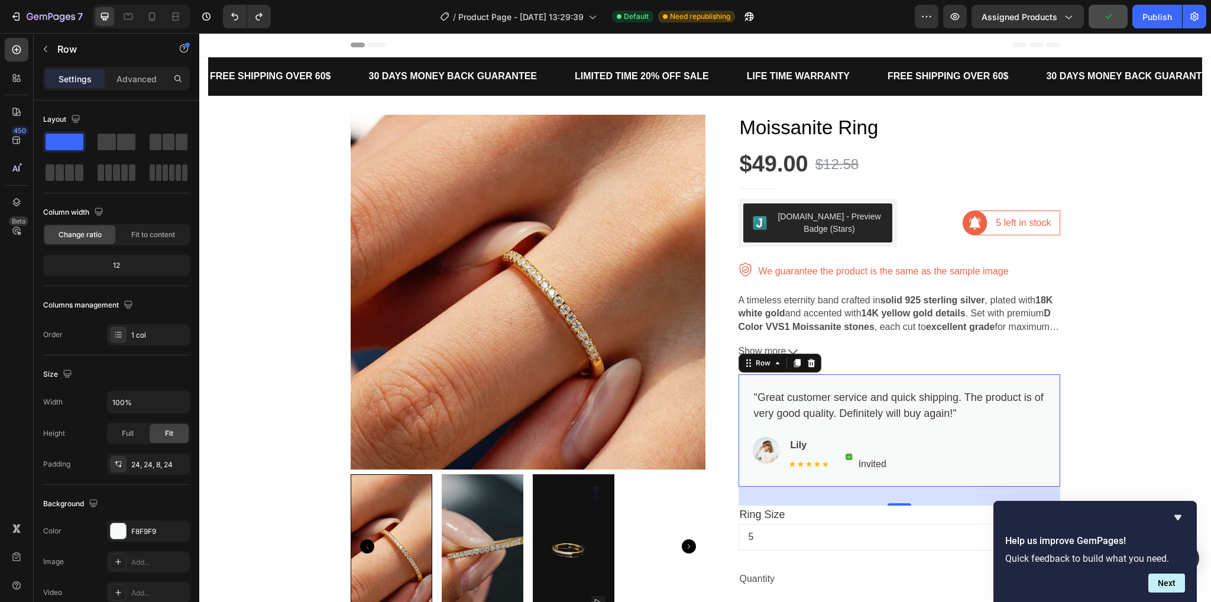
click at [3, 47] on div "450 Beta" at bounding box center [17, 317] width 34 height 569
click at [12, 50] on icon at bounding box center [16, 50] width 9 height 9
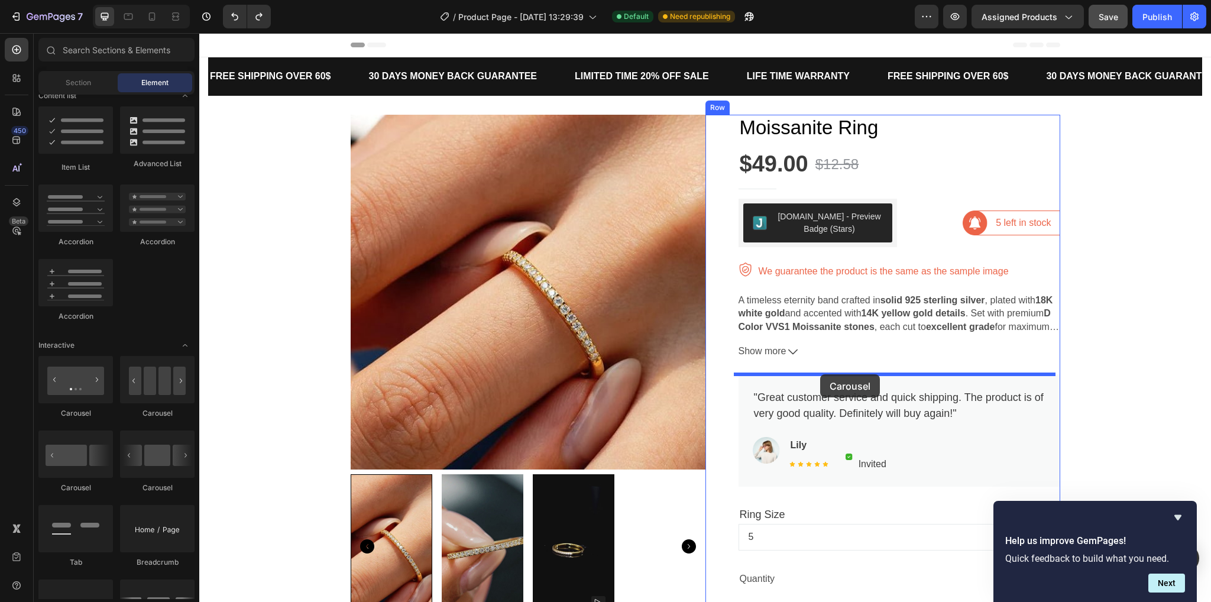
drag, startPoint x: 263, startPoint y: 402, endPoint x: 820, endPoint y: 374, distance: 557.9
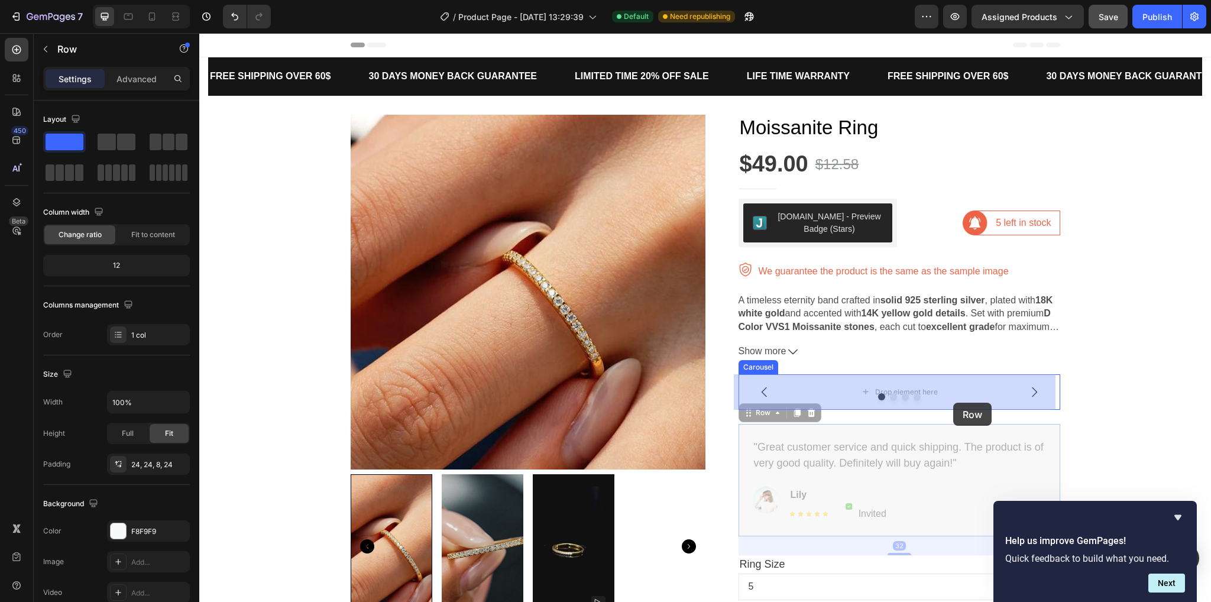
drag, startPoint x: 988, startPoint y: 474, endPoint x: 954, endPoint y: 403, distance: 78.8
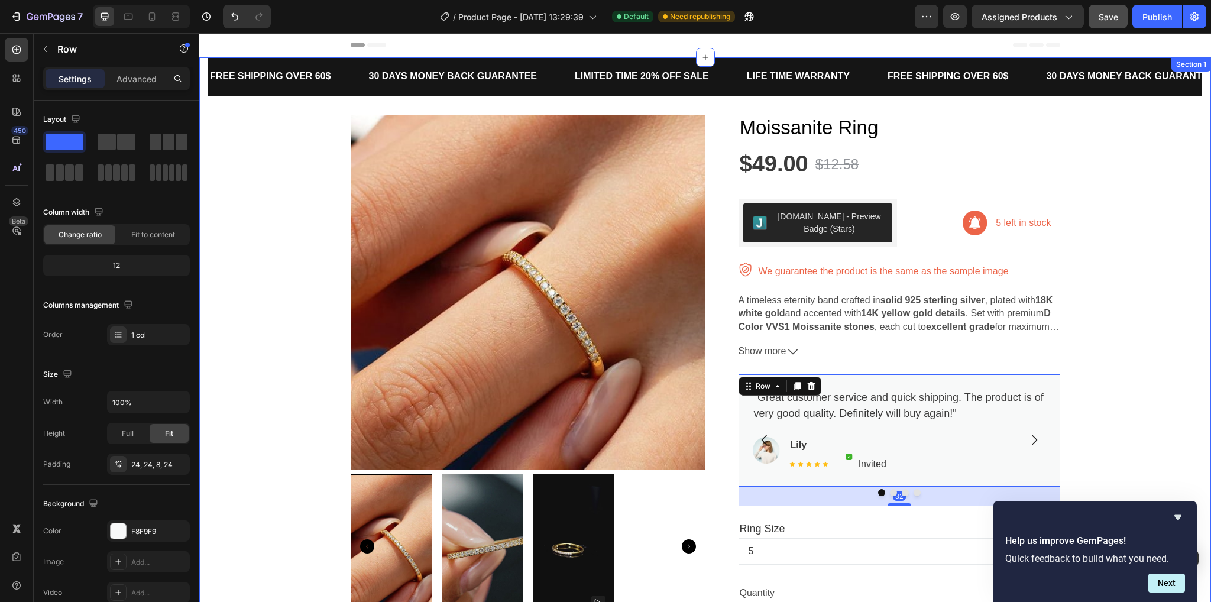
click at [1109, 433] on div "FREE SHIPPING OVER 60$ Text Block 30 DAYS MONEY BACK GUARANTEE Text Block LIMIT…" at bounding box center [705, 511] width 994 height 909
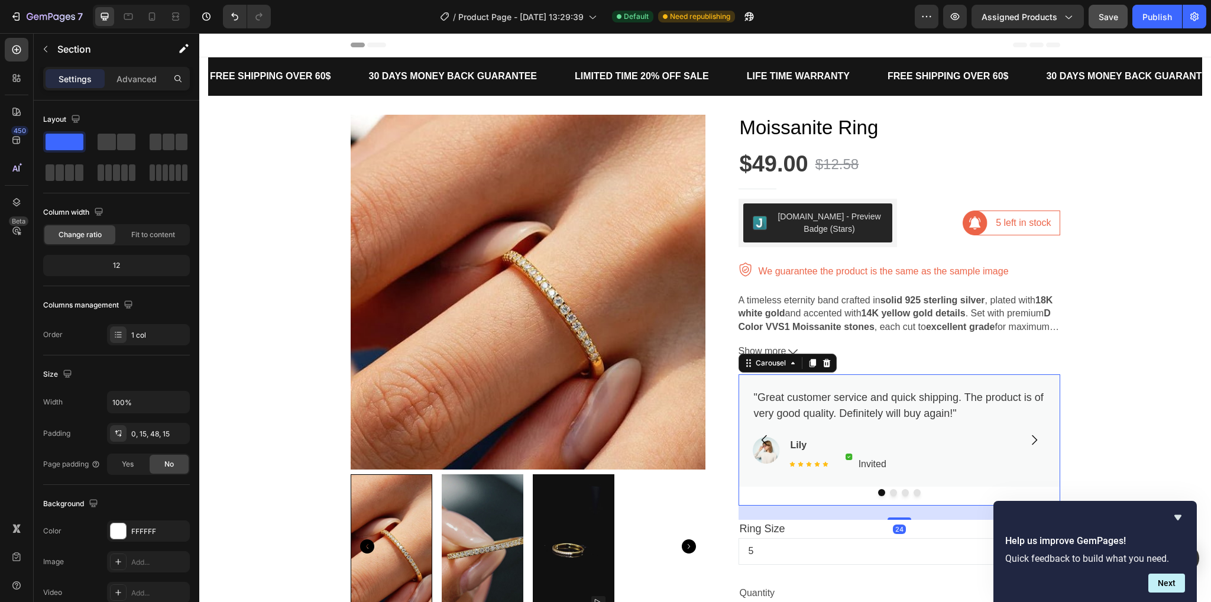
click at [1032, 435] on icon "Carousel Next Arrow" at bounding box center [1034, 440] width 14 height 14
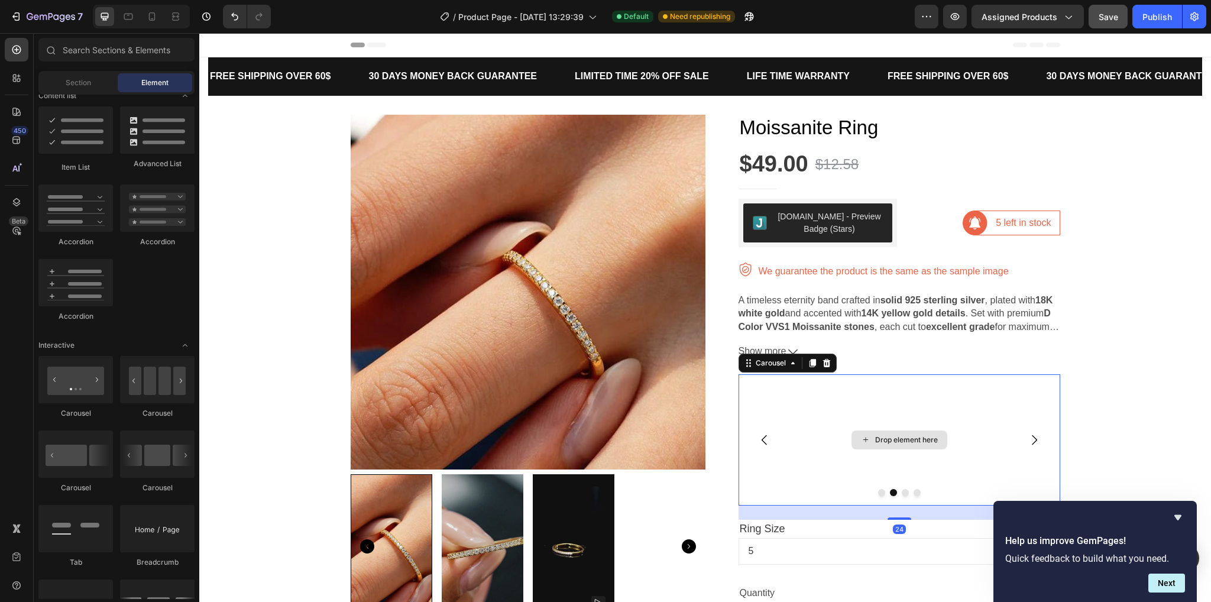
click at [911, 438] on div "Drop element here" at bounding box center [906, 439] width 63 height 9
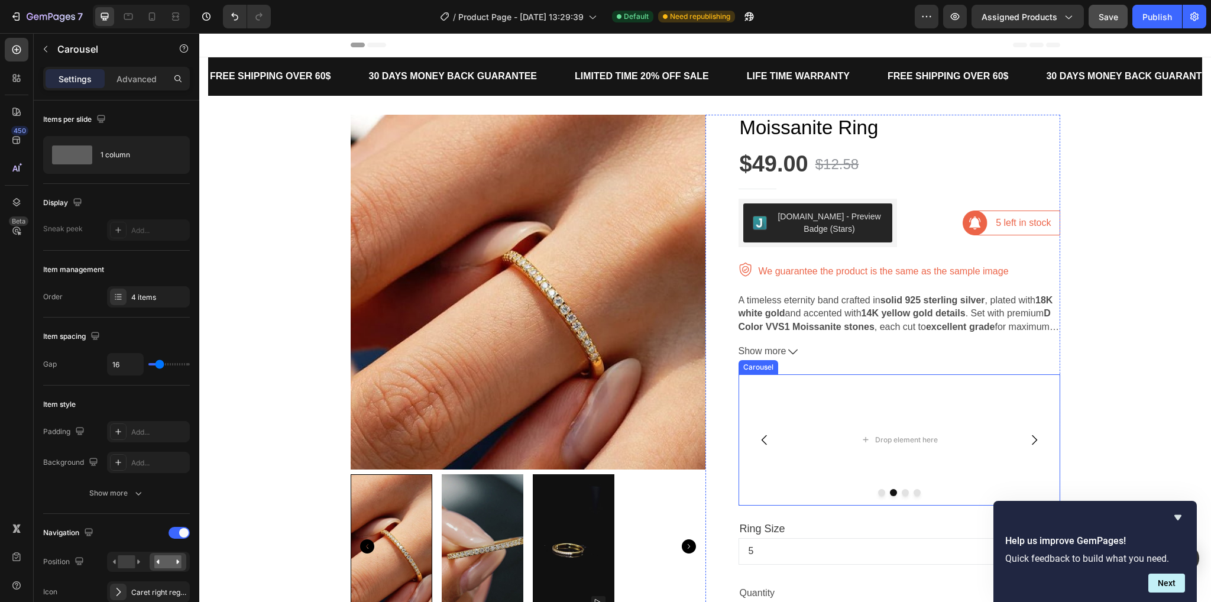
click at [763, 438] on icon "Carousel Back Arrow" at bounding box center [765, 440] width 14 height 14
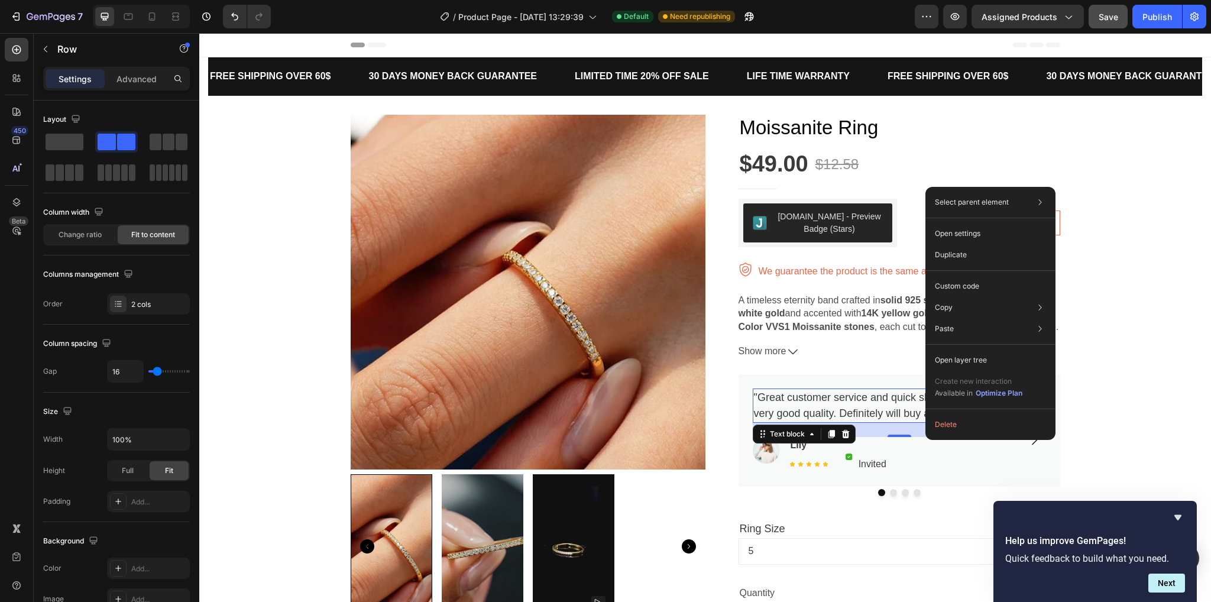
click at [781, 393] on p ""Great customer service and quick shipping. The product is of very good quality…" at bounding box center [899, 406] width 291 height 32
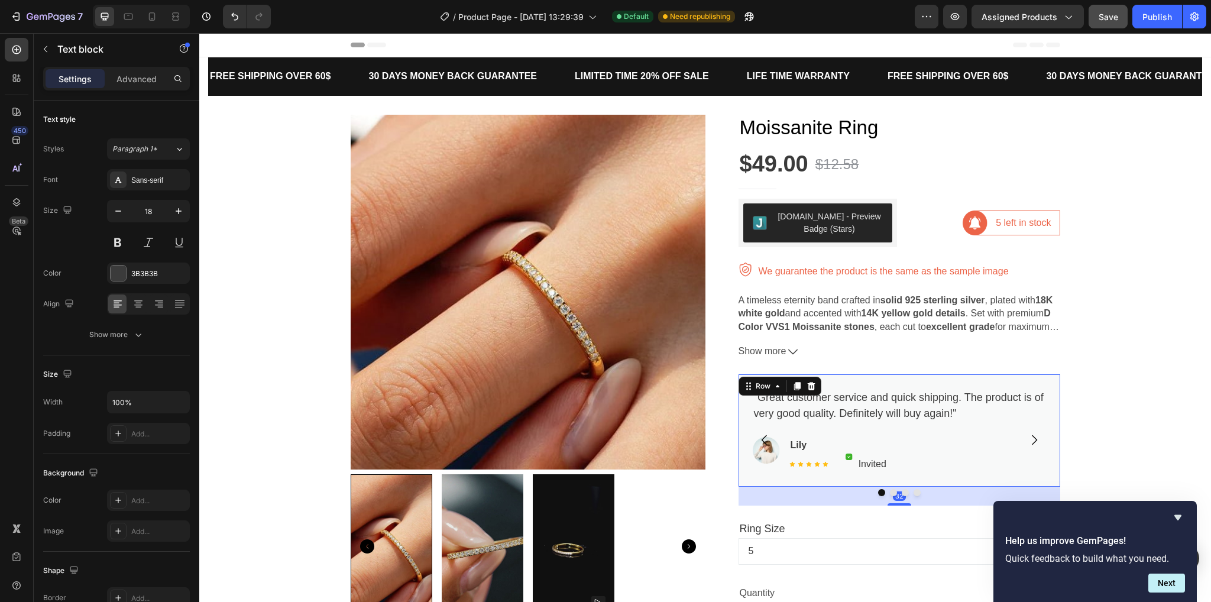
click at [984, 477] on div ""Great customer service and quick shipping. The product is of very good quality…" at bounding box center [899, 435] width 293 height 93
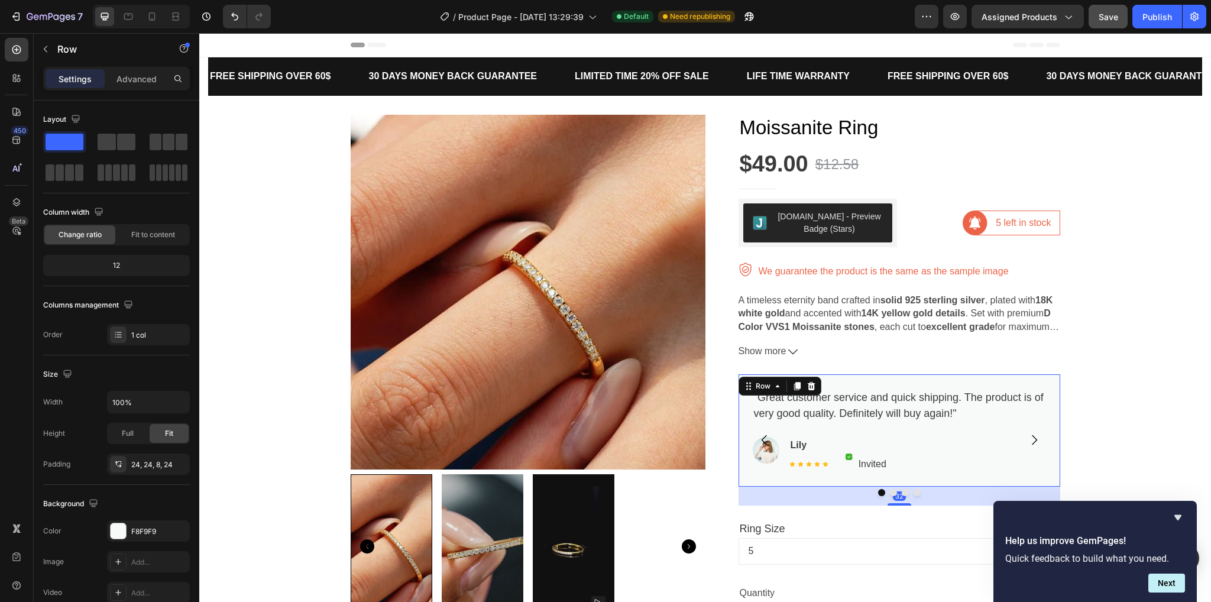
click at [988, 476] on div ""Great customer service and quick shipping. The product is of very good quality…" at bounding box center [899, 435] width 293 height 93
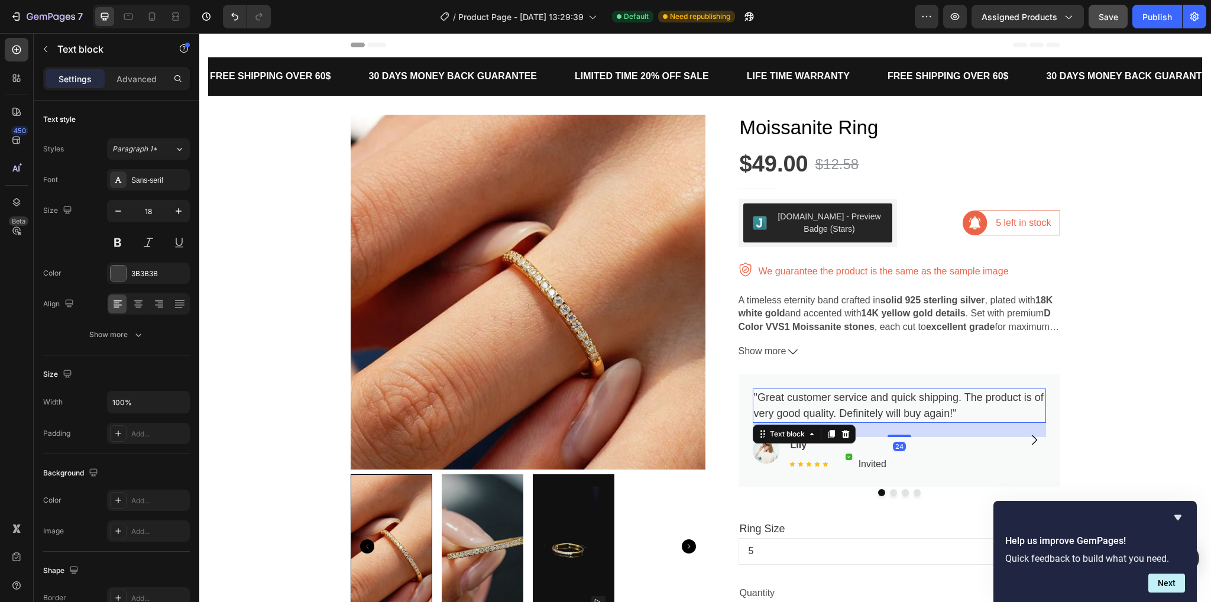
click at [775, 422] on div ""Great customer service and quick shipping. The product is of very good quality…" at bounding box center [899, 406] width 293 height 34
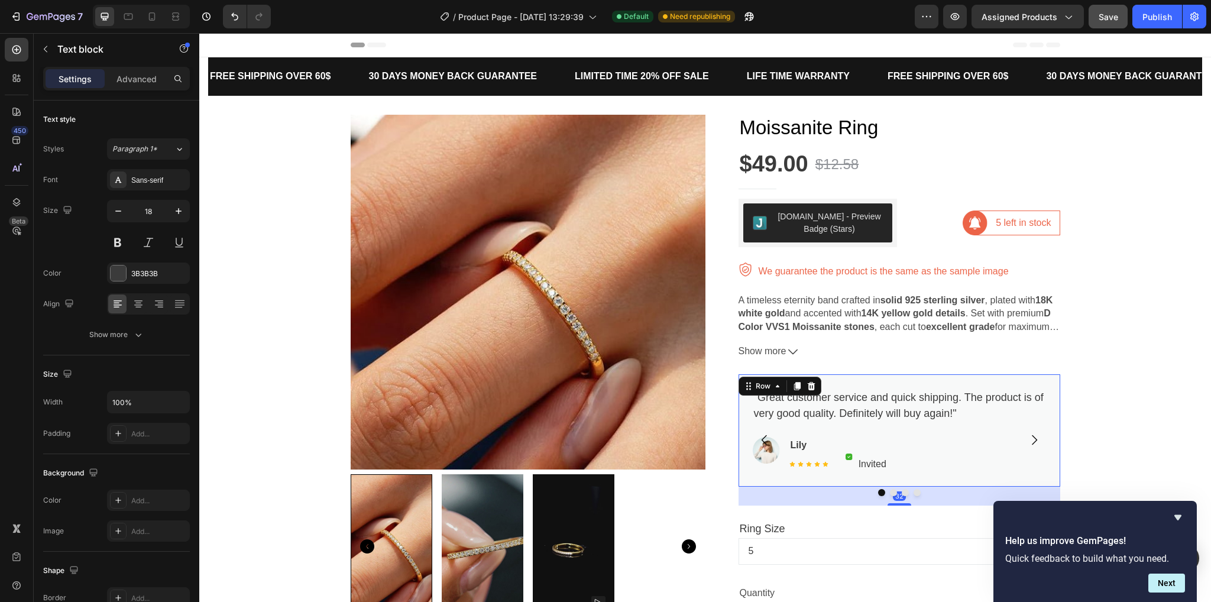
click at [774, 383] on div ""Great customer service and quick shipping. The product is of very good quality…" at bounding box center [900, 430] width 322 height 112
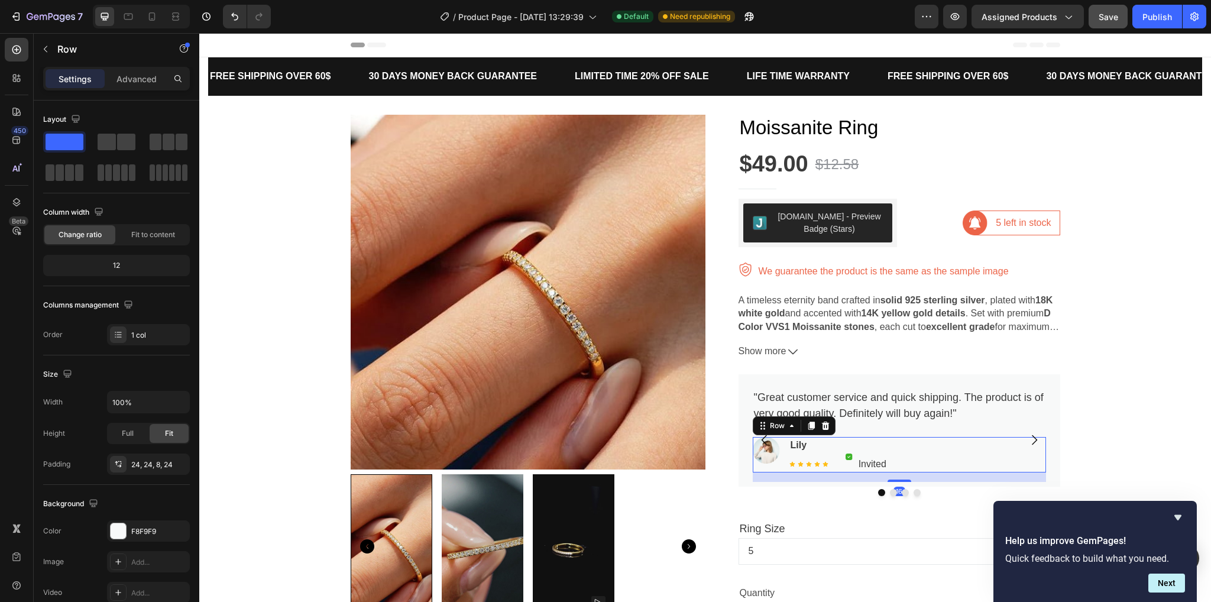
scroll to position [185, 0]
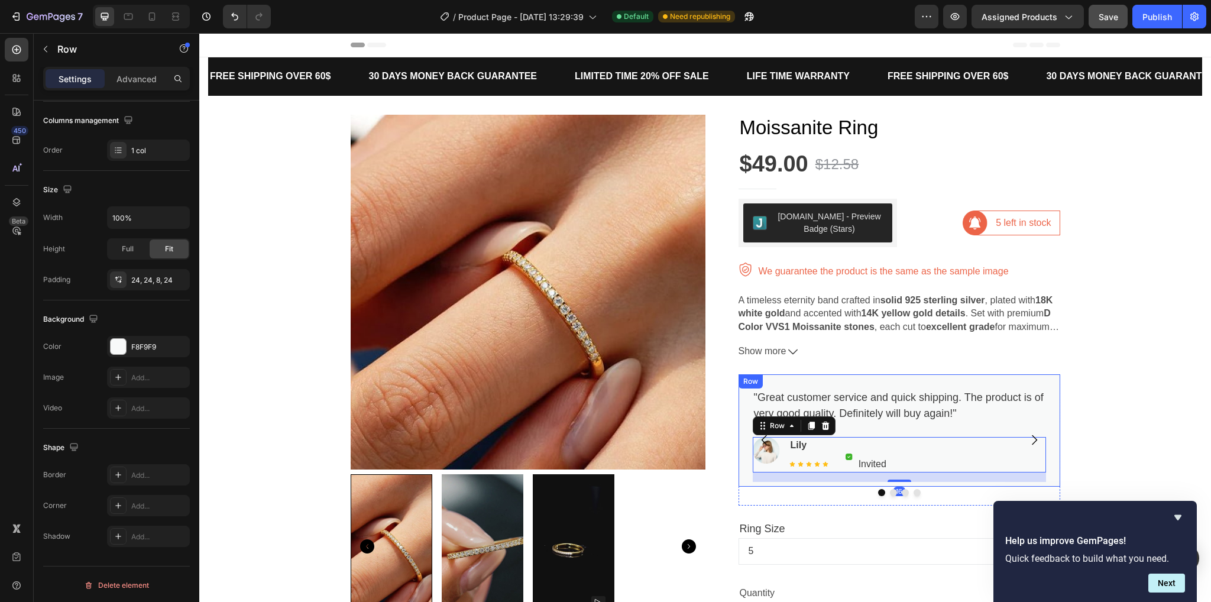
click at [779, 383] on div ""Great customer service and quick shipping. The product is of very good quality…" at bounding box center [900, 430] width 322 height 112
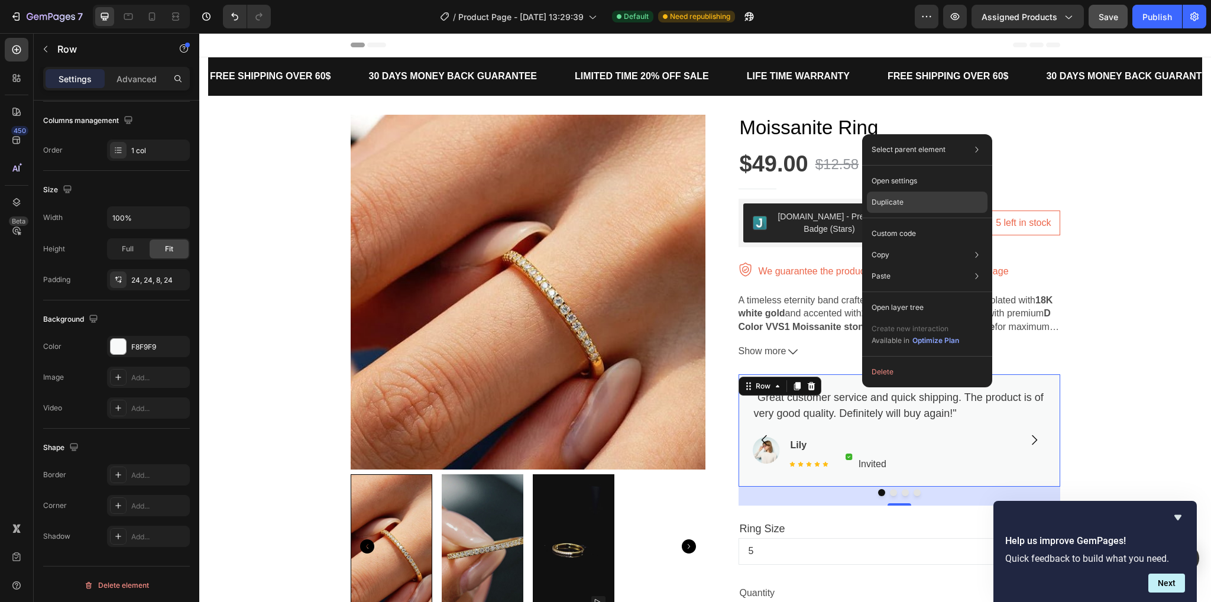
click at [897, 203] on p "Duplicate" at bounding box center [888, 202] width 32 height 11
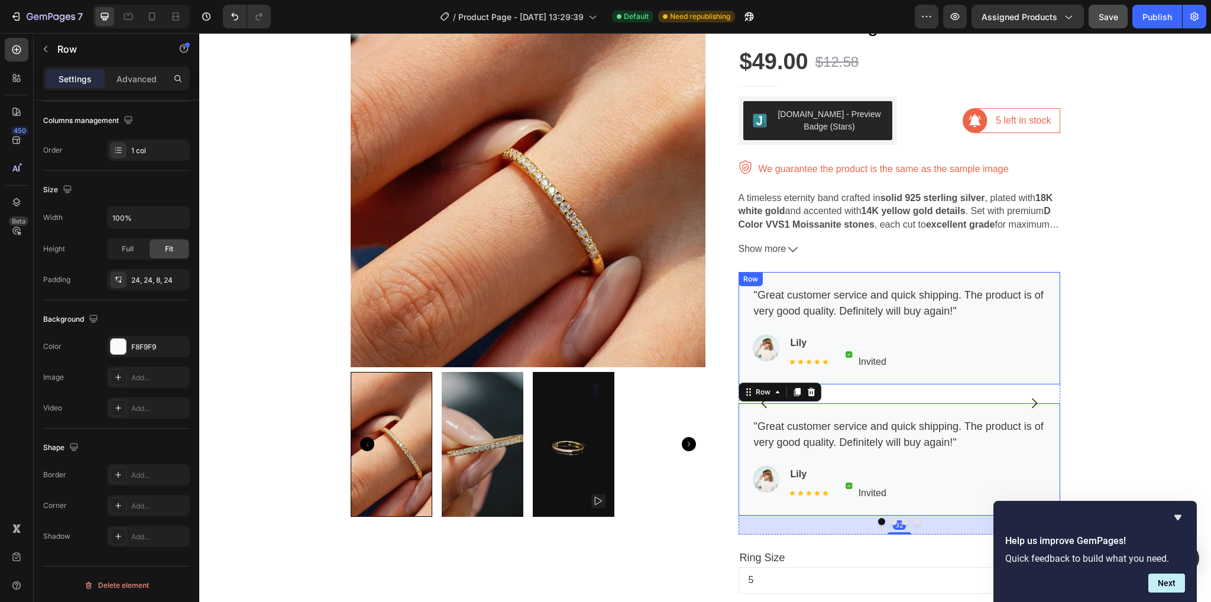
scroll to position [118, 0]
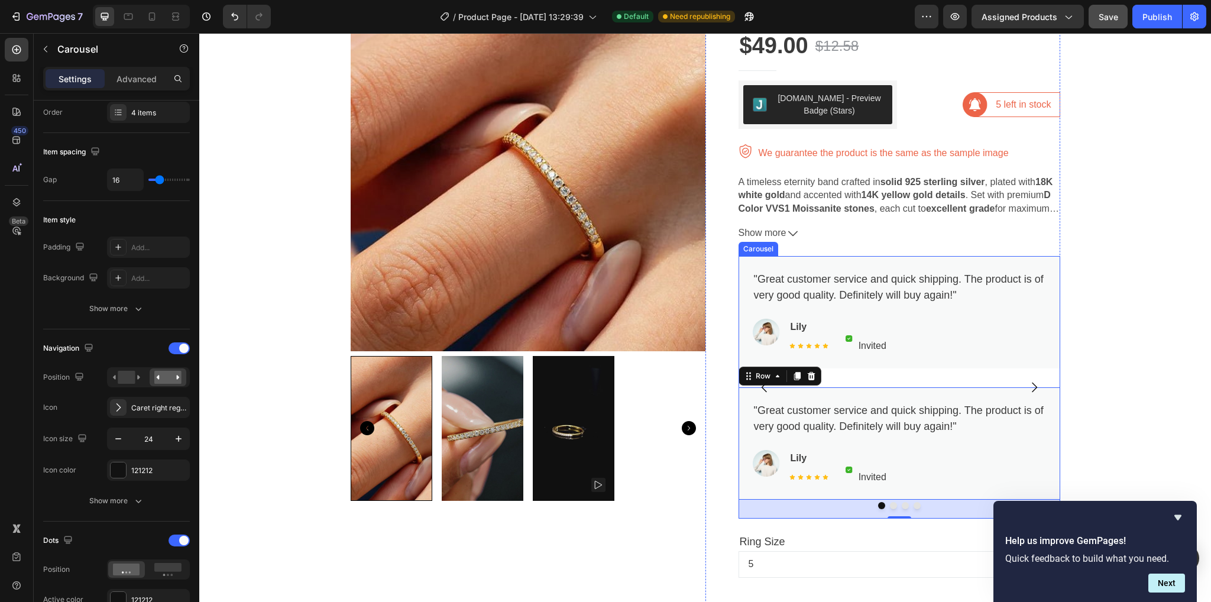
click at [1032, 384] on icon "Carousel Next Arrow" at bounding box center [1034, 388] width 5 height 10
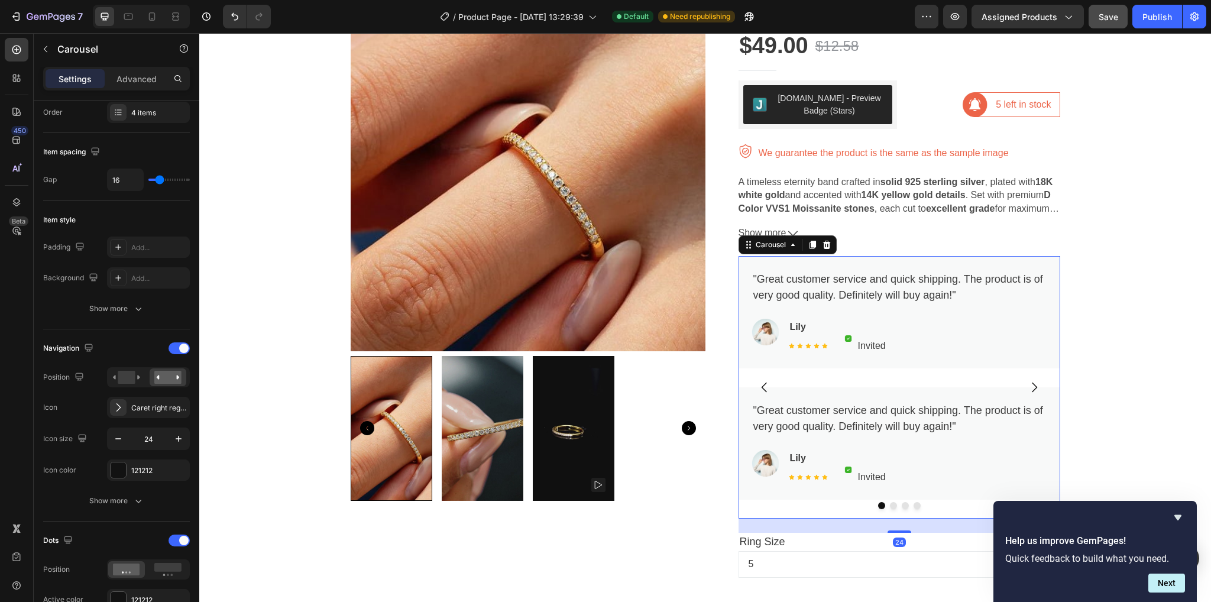
scroll to position [0, 0]
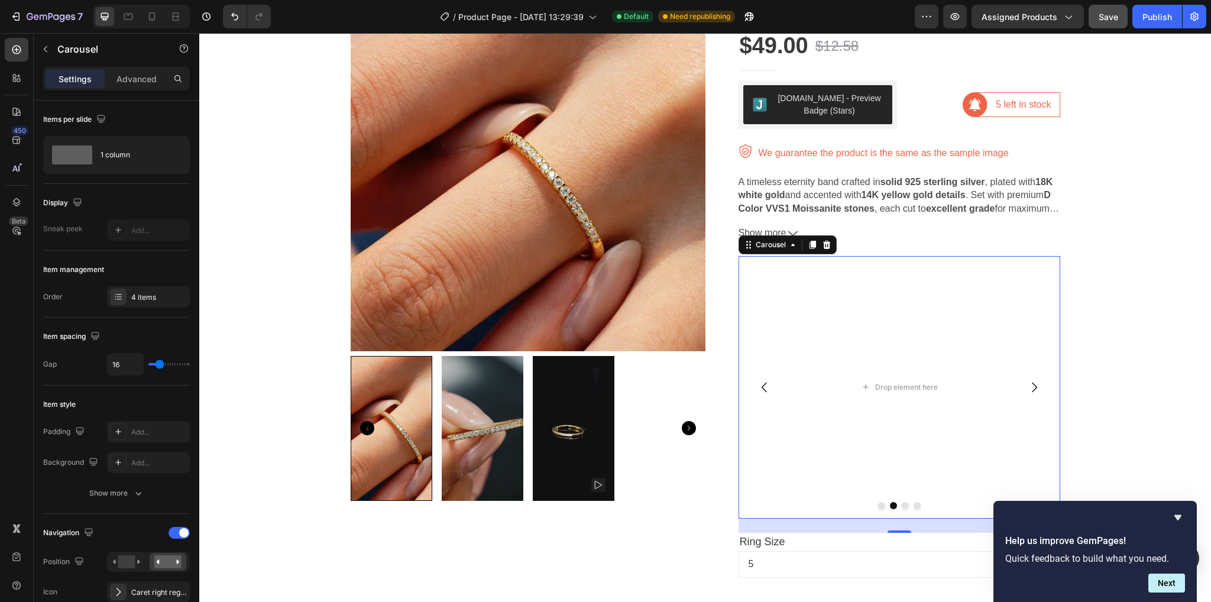
click at [762, 390] on icon "Carousel Back Arrow" at bounding box center [765, 387] width 14 height 14
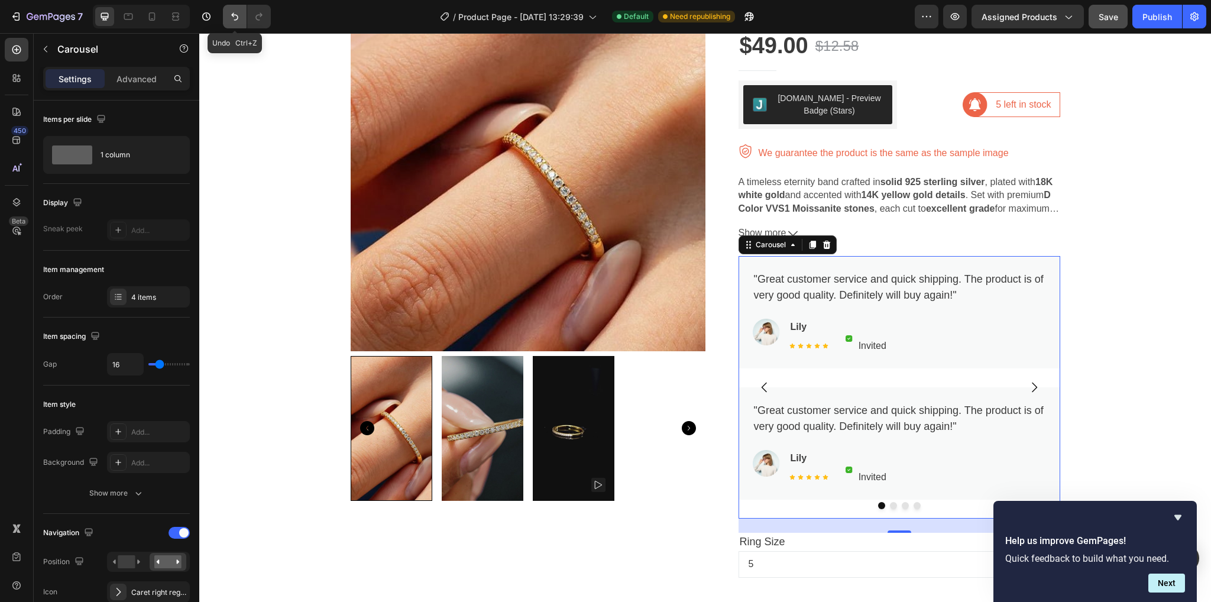
click at [232, 17] on icon "Undo/Redo" at bounding box center [235, 17] width 12 height 12
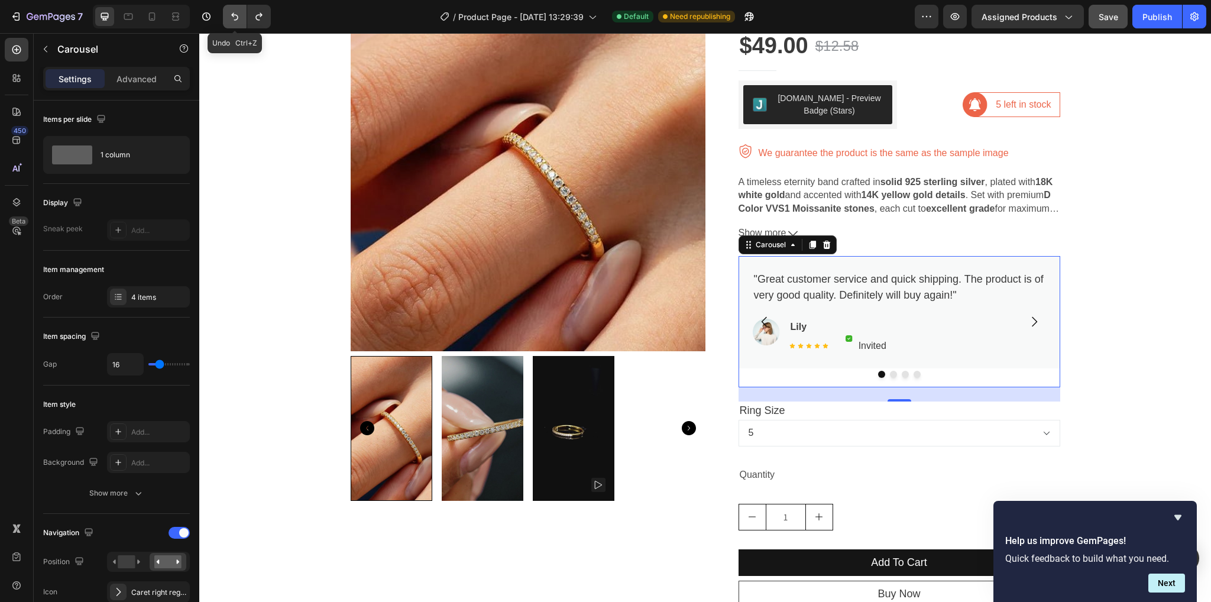
click at [232, 17] on icon "Undo/Redo" at bounding box center [235, 17] width 12 height 12
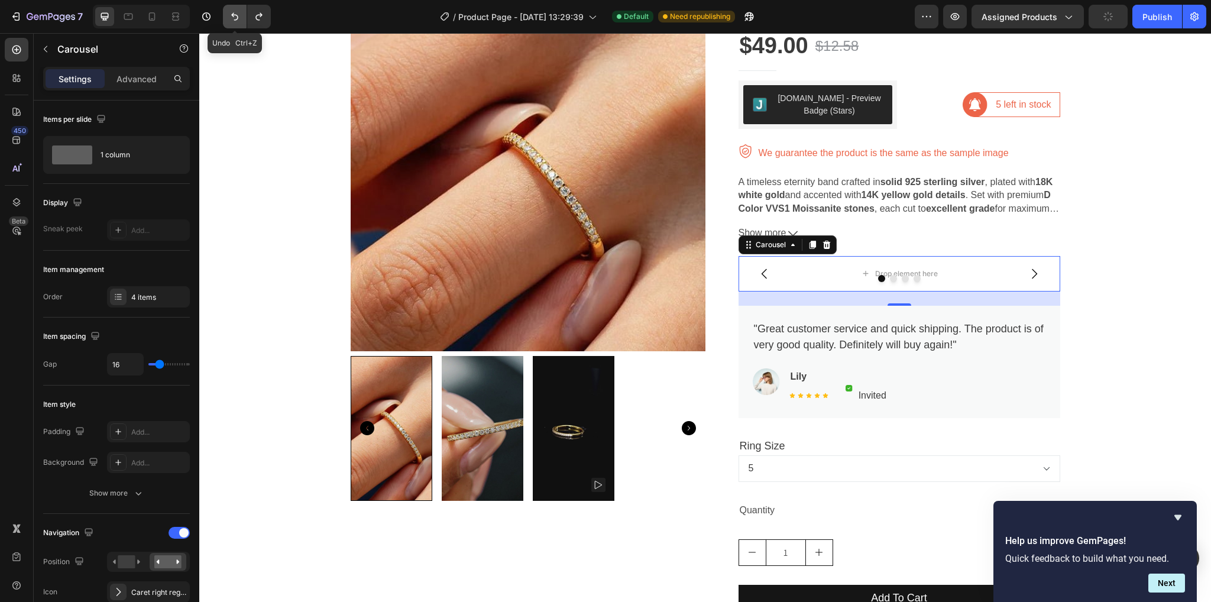
click at [232, 17] on icon "Undo/Redo" at bounding box center [235, 17] width 12 height 12
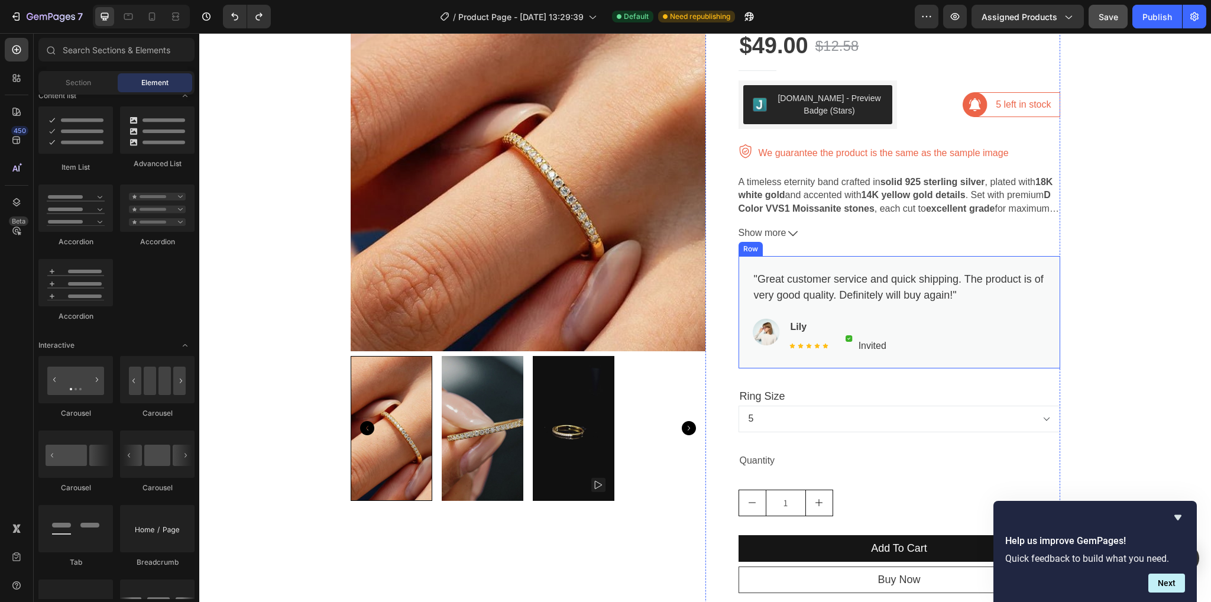
click at [1024, 357] on div ""Great customer service and quick shipping. The product is of very good quality…" at bounding box center [899, 316] width 293 height 93
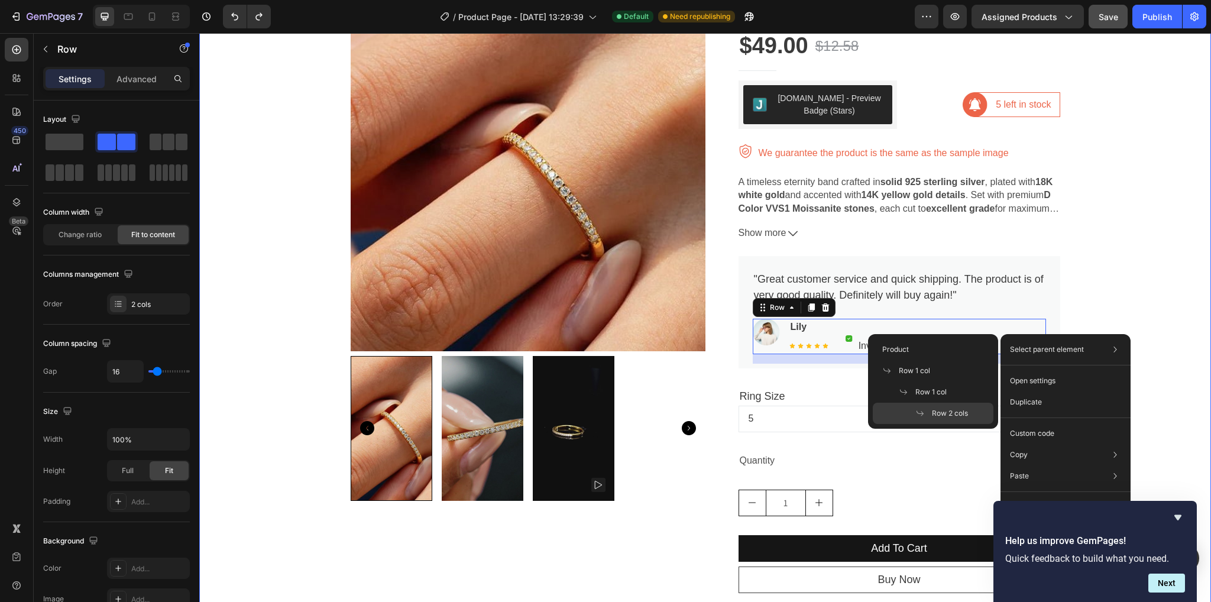
click at [1060, 290] on div "FREE SHIPPING OVER 60$ Text Block 30 DAYS MONEY BACK GUARANTEE Text Block LIMIT…" at bounding box center [705, 386] width 994 height 895
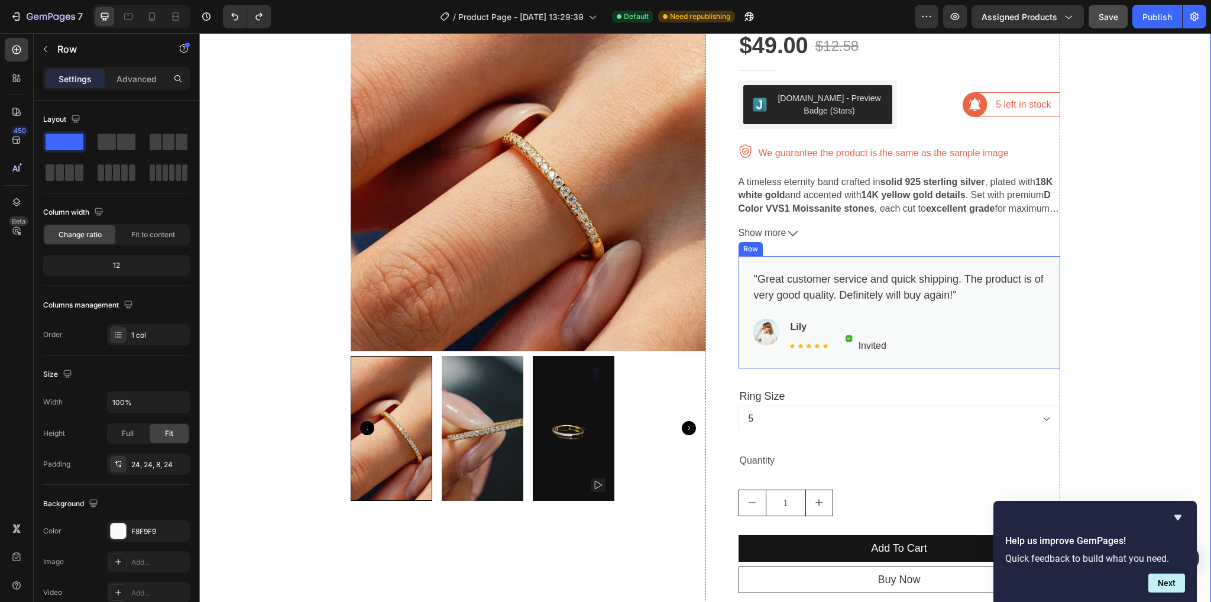
click at [1051, 289] on div ""Great customer service and quick shipping. The product is of very good quality…" at bounding box center [900, 312] width 322 height 112
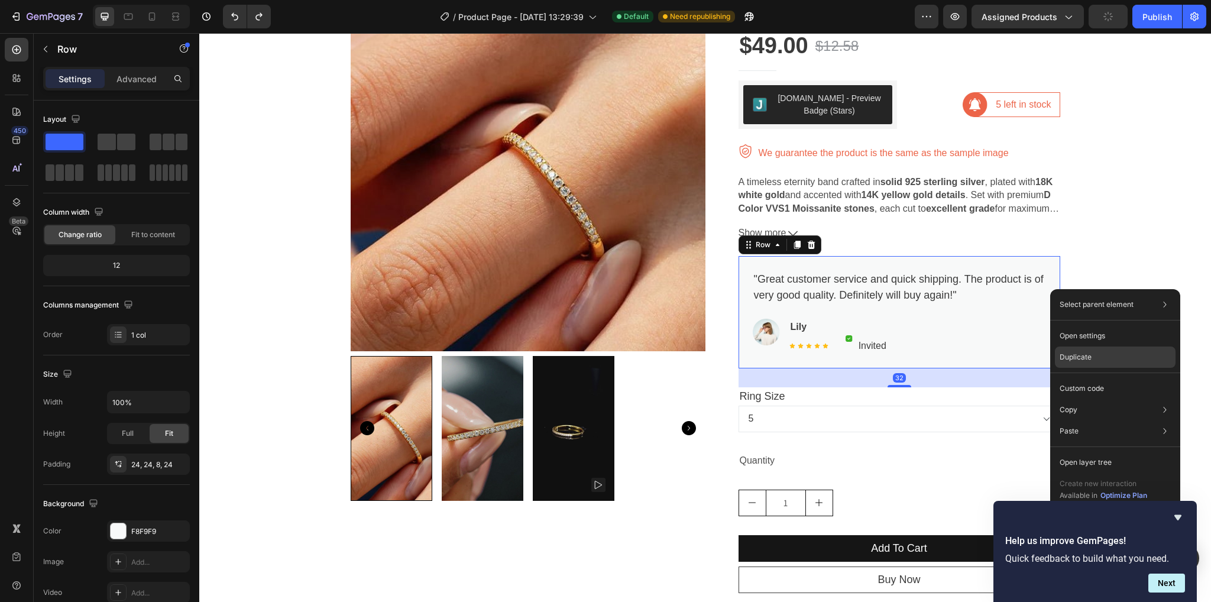
click at [1111, 360] on div "Duplicate" at bounding box center [1115, 357] width 121 height 21
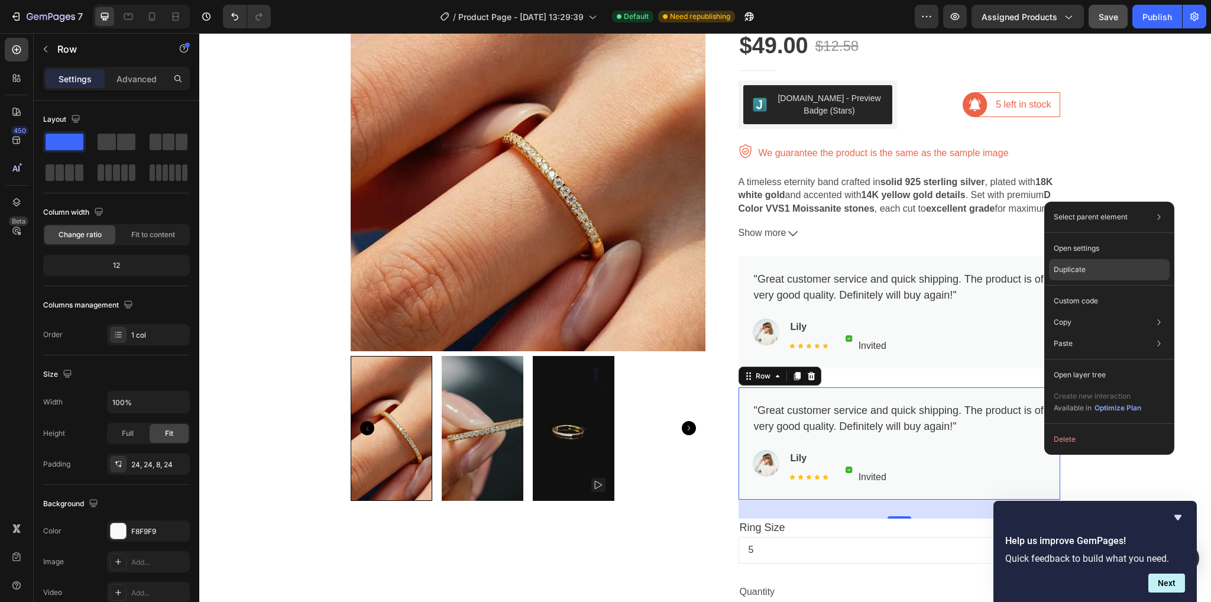
drag, startPoint x: 1072, startPoint y: 260, endPoint x: 286, endPoint y: 222, distance: 787.7
click at [1072, 260] on div "Duplicate" at bounding box center [1109, 269] width 121 height 21
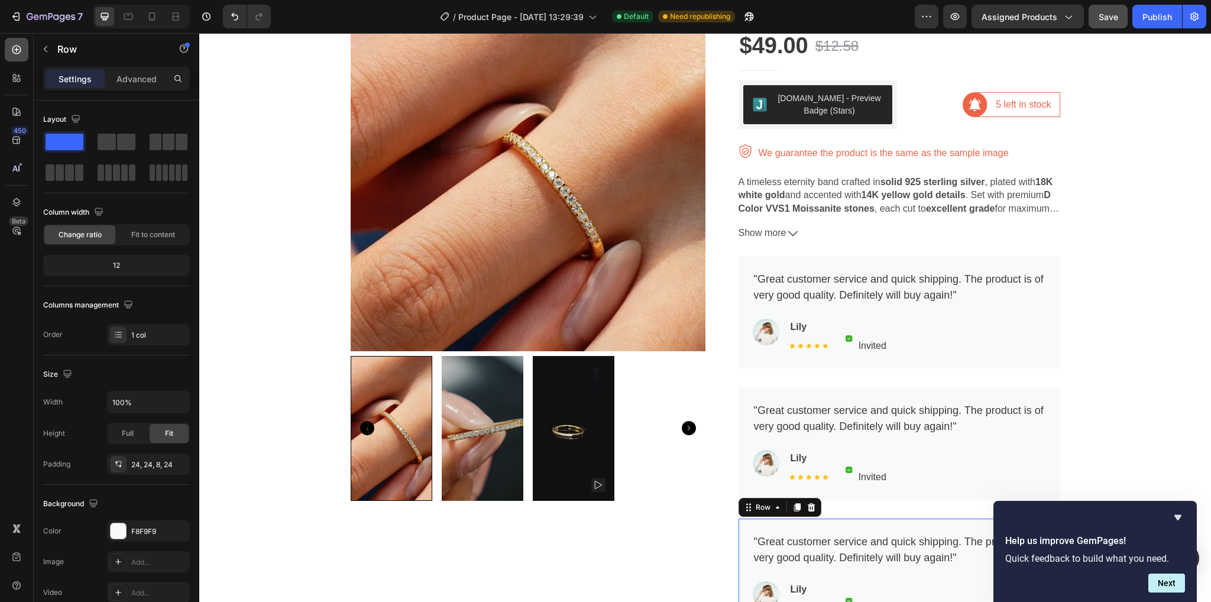
click at [20, 60] on div at bounding box center [17, 50] width 24 height 24
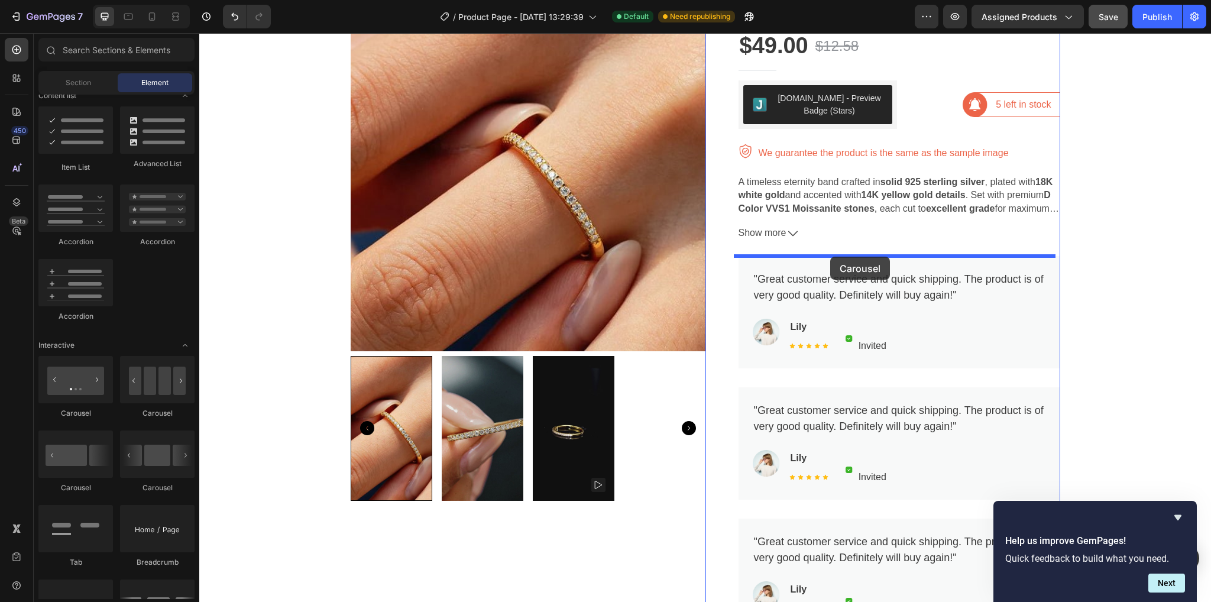
drag, startPoint x: 278, startPoint y: 427, endPoint x: 831, endPoint y: 257, distance: 578.2
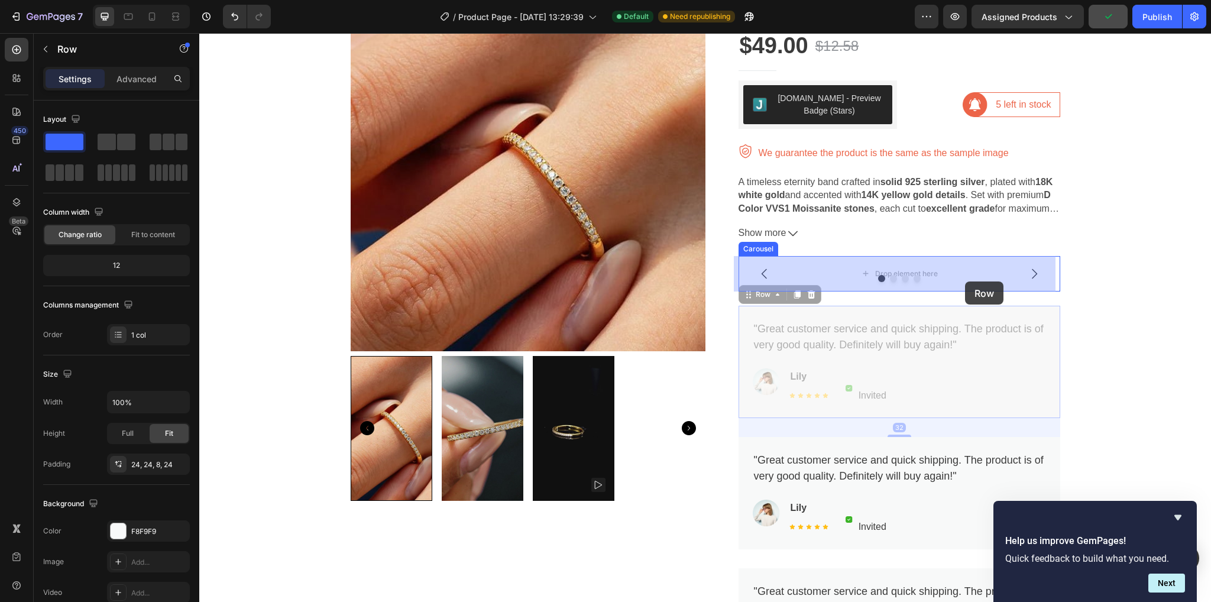
drag, startPoint x: 1029, startPoint y: 404, endPoint x: 965, endPoint y: 282, distance: 137.8
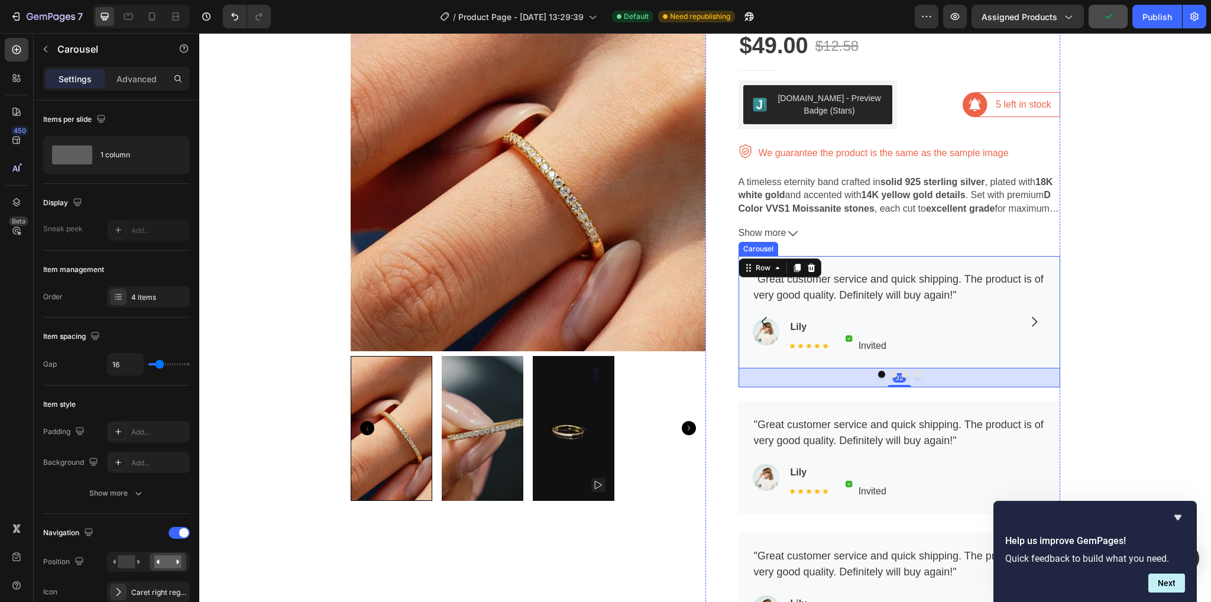
click at [1032, 323] on icon "Carousel Next Arrow" at bounding box center [1034, 322] width 5 height 10
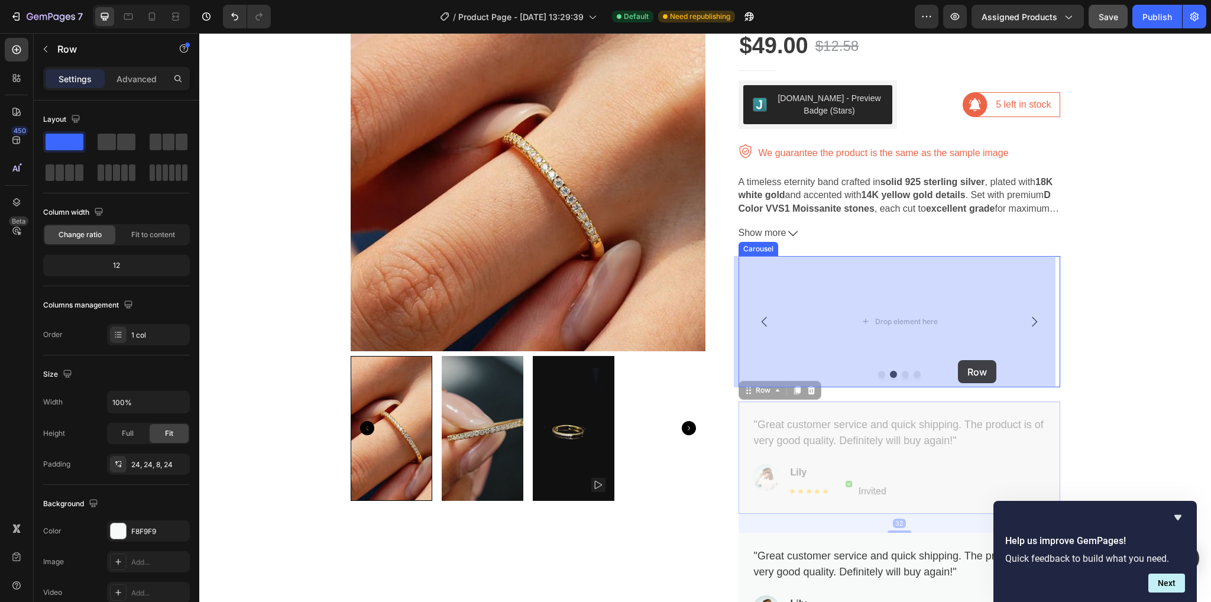
drag, startPoint x: 1052, startPoint y: 464, endPoint x: 958, endPoint y: 360, distance: 139.9
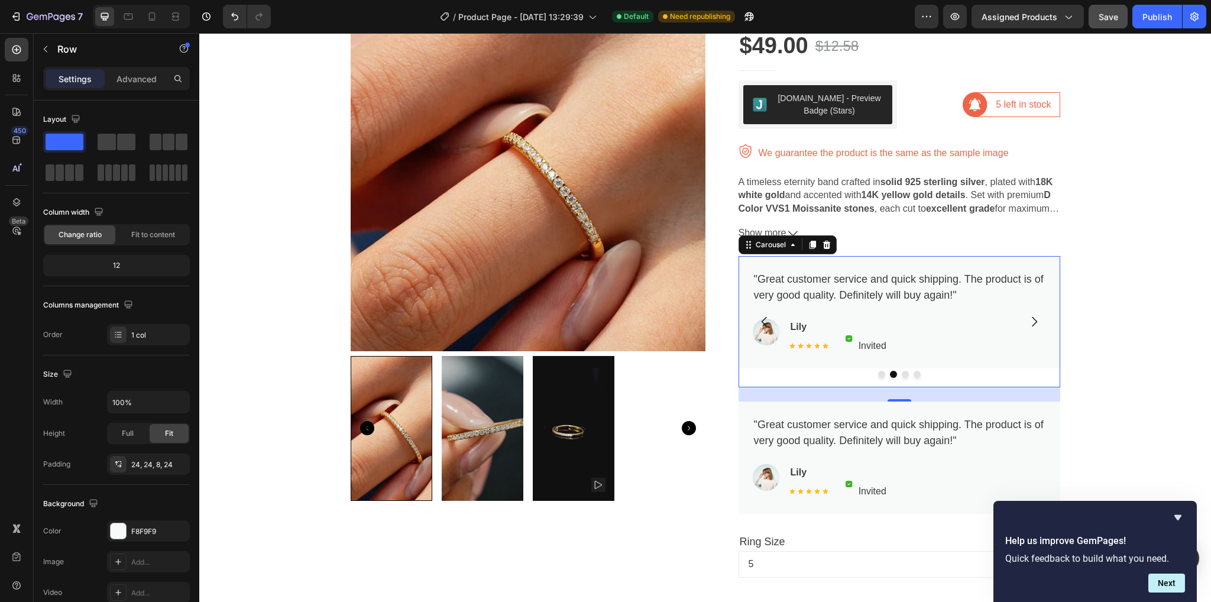
click at [1032, 318] on icon "Carousel Next Arrow" at bounding box center [1034, 322] width 5 height 10
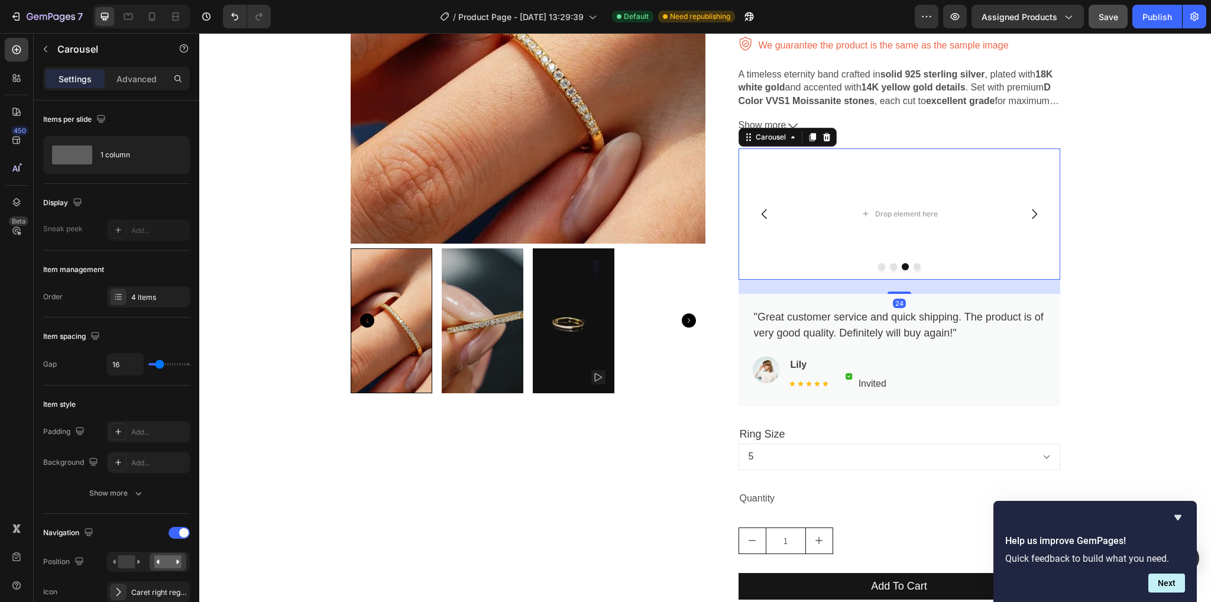
scroll to position [237, 0]
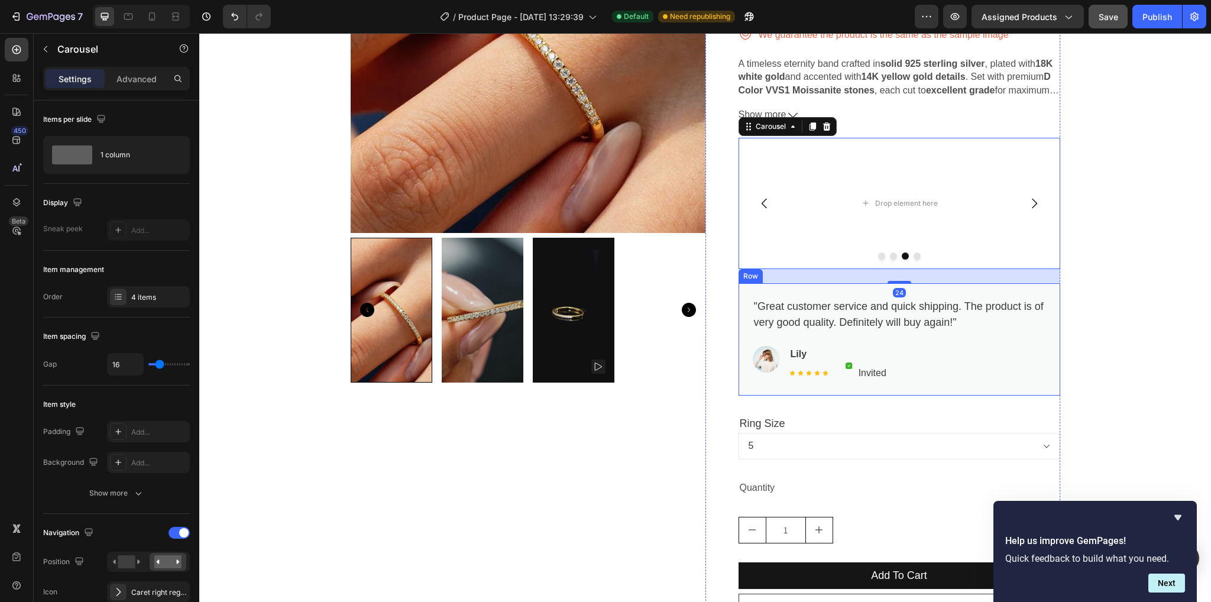
click at [1049, 390] on div ""Great customer service and quick shipping. The product is of very good quality…" at bounding box center [900, 339] width 322 height 112
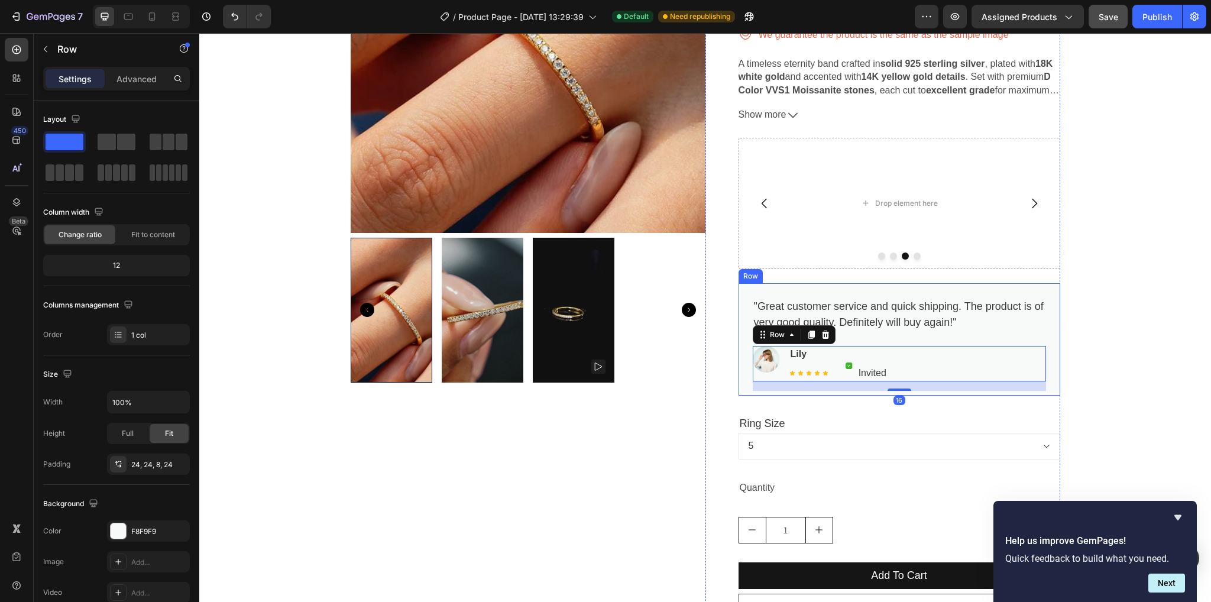
click at [1046, 361] on div ""Great customer service and quick shipping. The product is of very good quality…" at bounding box center [900, 339] width 322 height 112
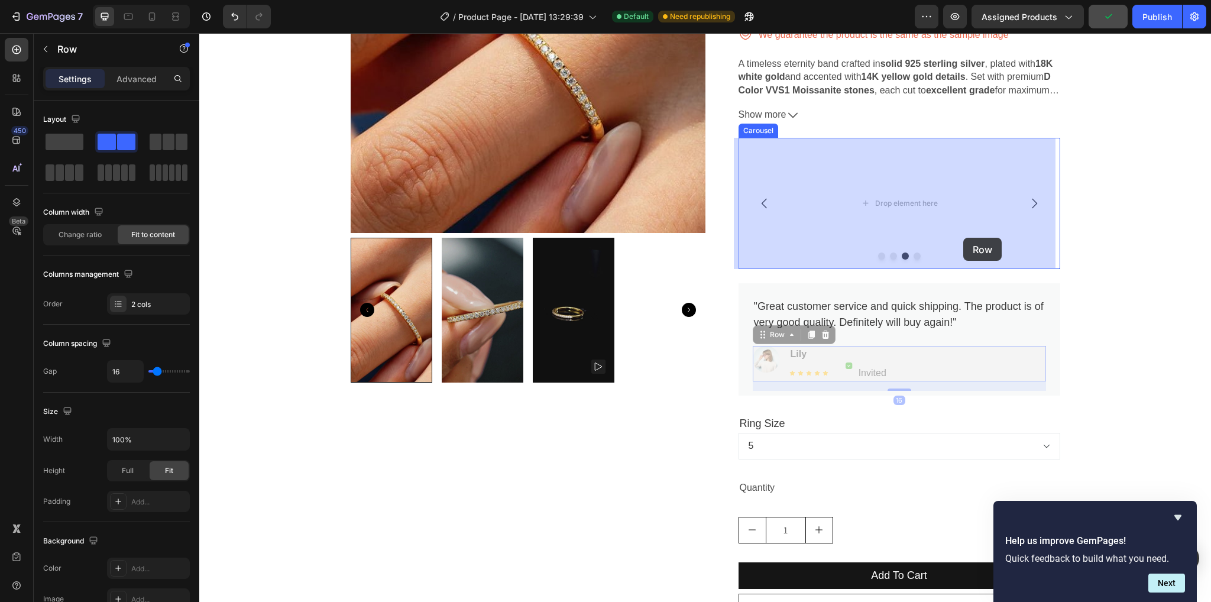
drag, startPoint x: 1039, startPoint y: 351, endPoint x: 964, endPoint y: 238, distance: 135.7
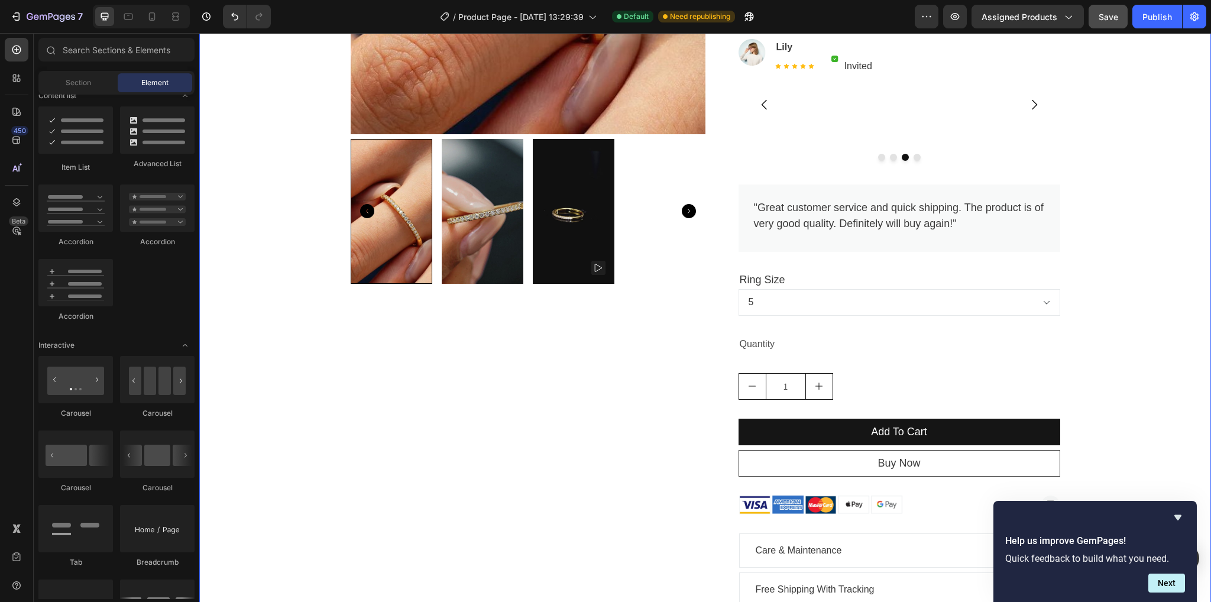
scroll to position [201, 0]
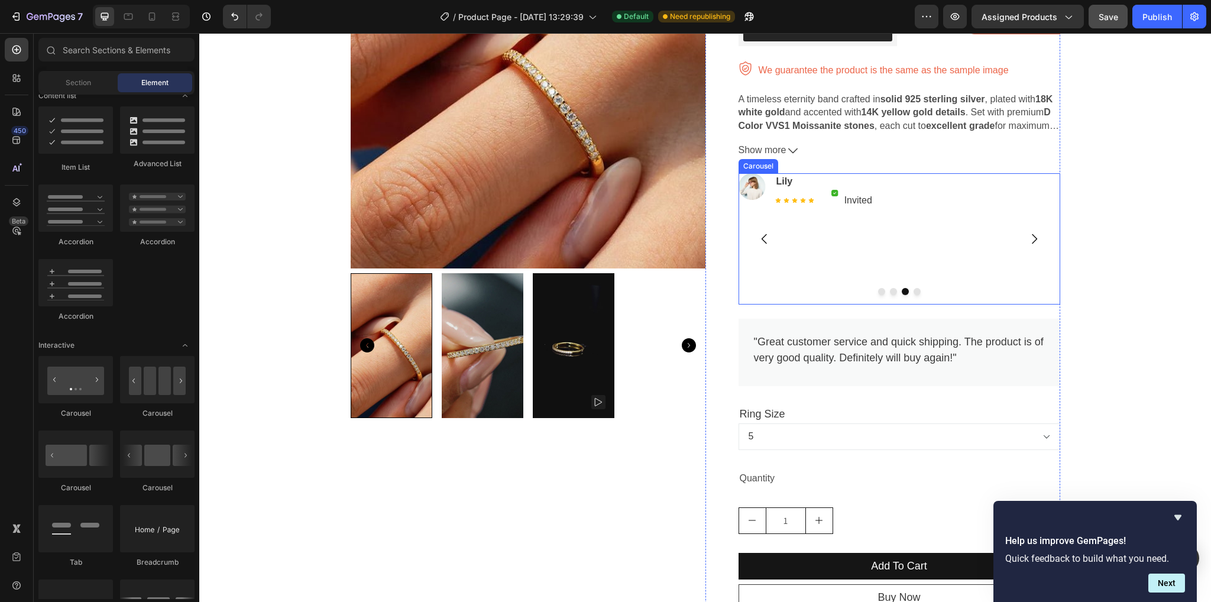
click at [758, 241] on icon "Carousel Back Arrow" at bounding box center [765, 239] width 14 height 14
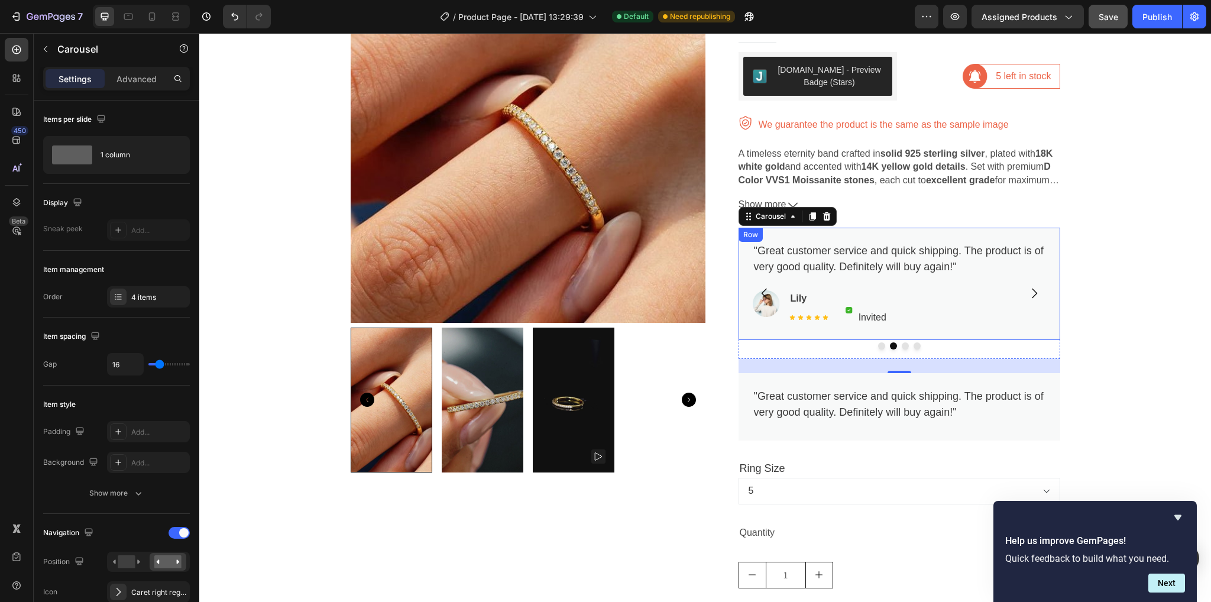
scroll to position [142, 0]
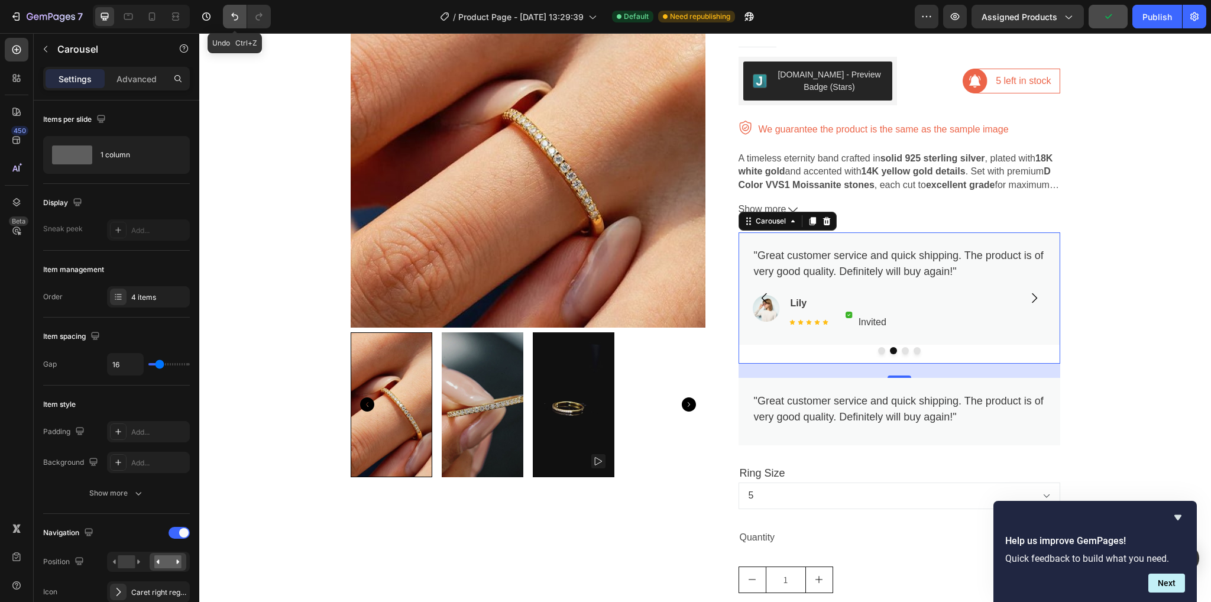
click at [232, 15] on icon "Undo/Redo" at bounding box center [234, 17] width 7 height 8
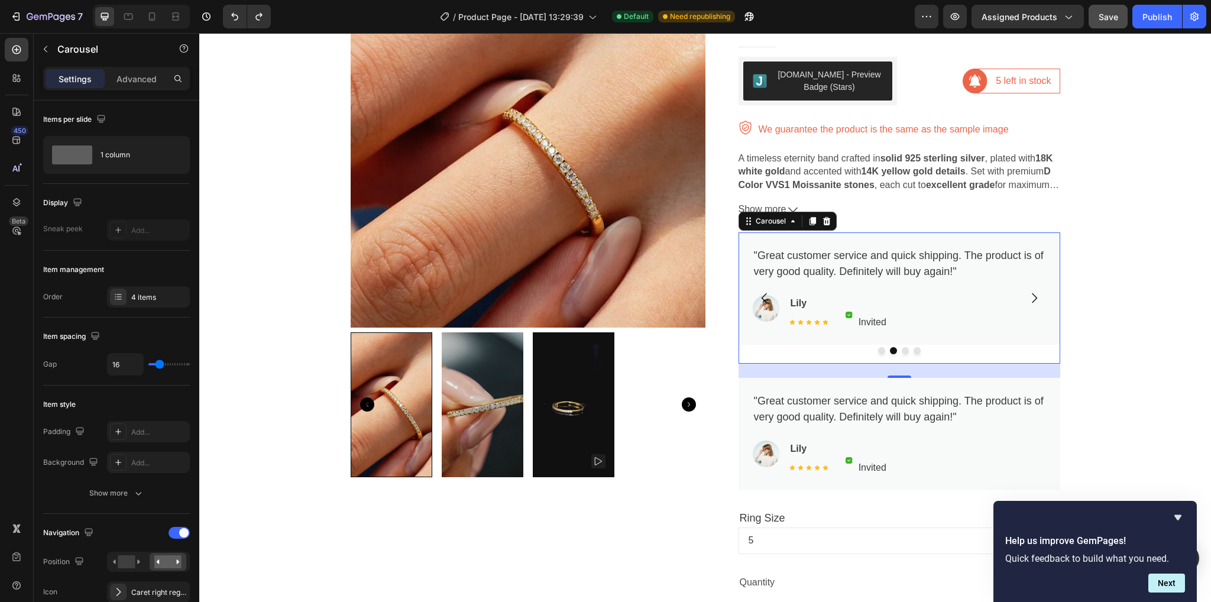
click at [1029, 299] on icon "Carousel Next Arrow" at bounding box center [1034, 298] width 14 height 14
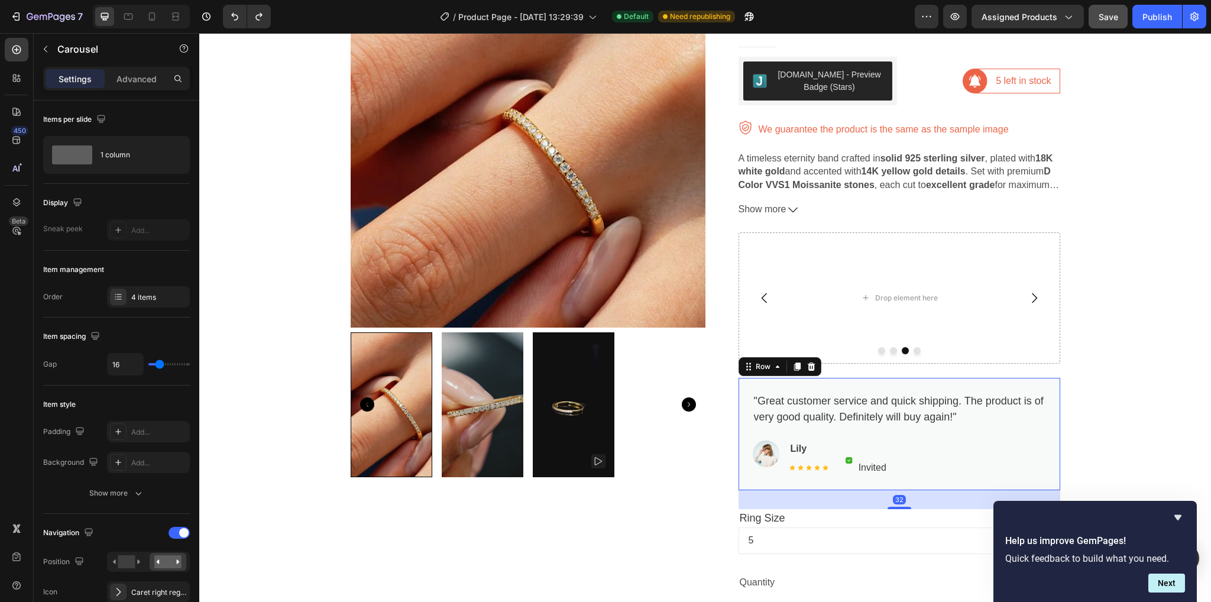
click at [1008, 481] on div ""Great customer service and quick shipping. The product is of very good quality…" at bounding box center [899, 438] width 293 height 93
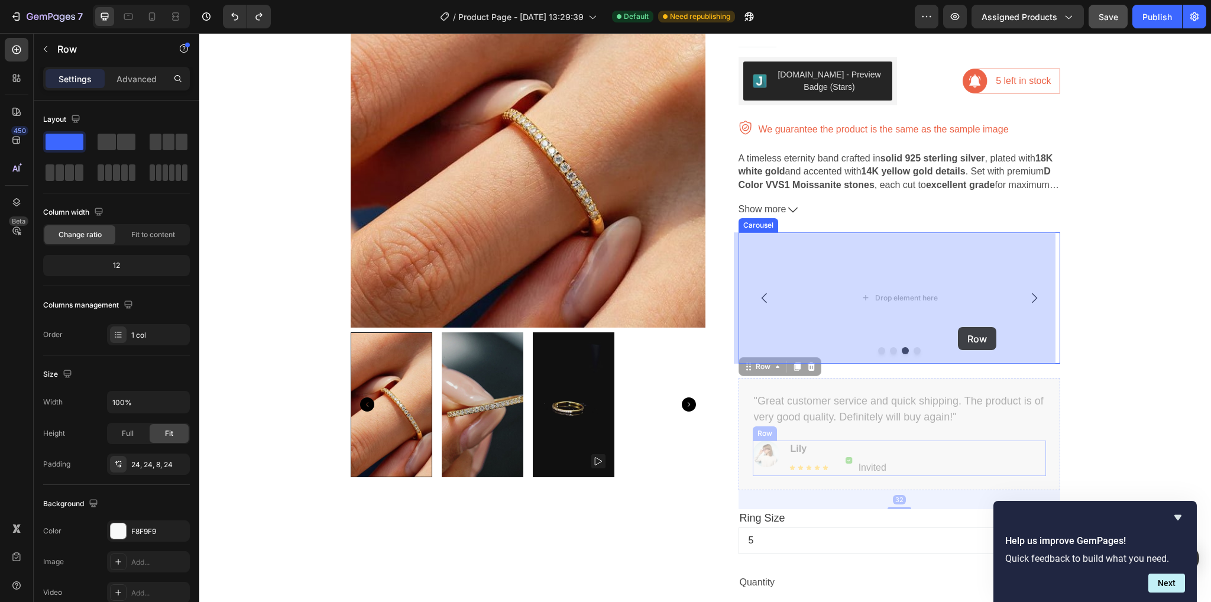
drag, startPoint x: 1007, startPoint y: 480, endPoint x: 958, endPoint y: 327, distance: 160.9
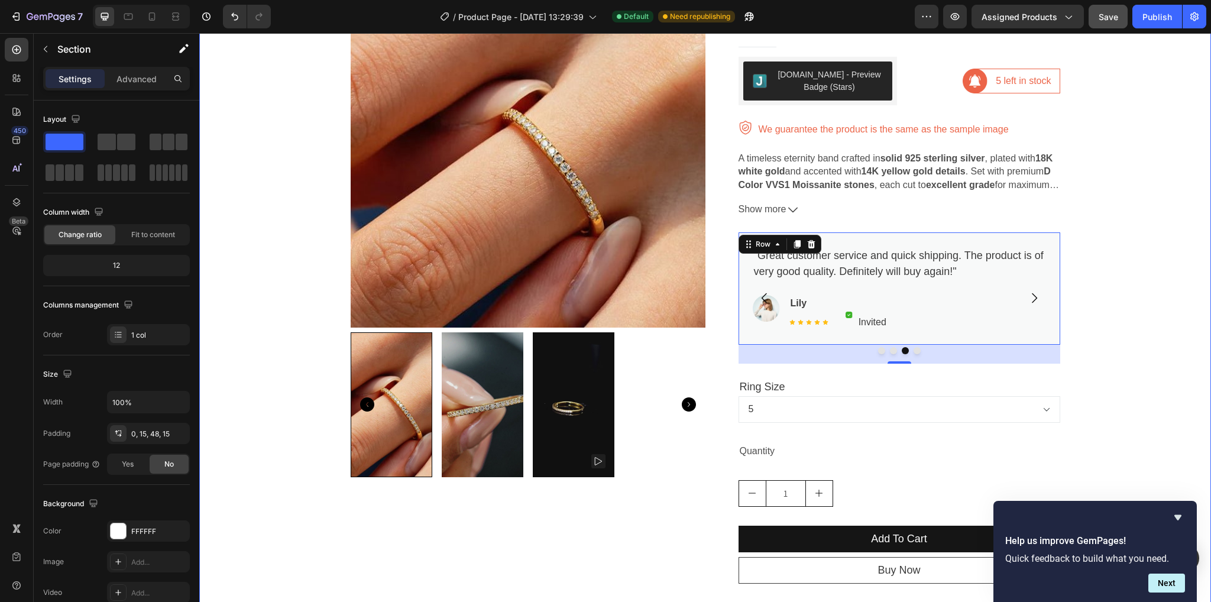
click at [1161, 308] on div "FREE SHIPPING OVER 60$ Text Block 30 DAYS MONEY BACK GUARANTEE Text Block LIMIT…" at bounding box center [705, 369] width 994 height 909
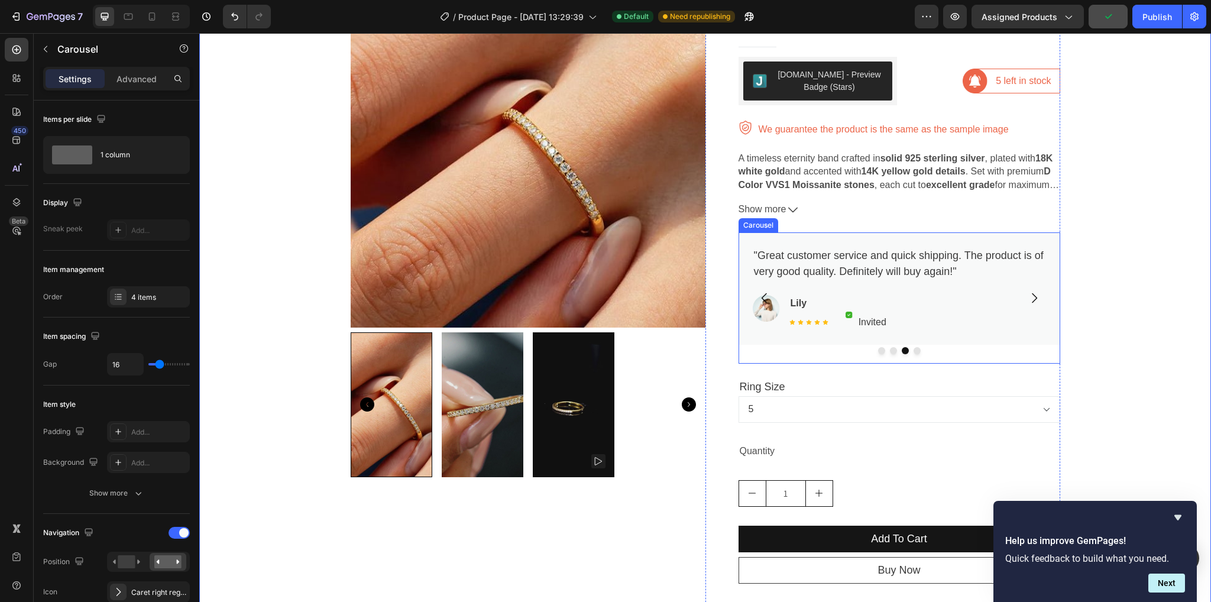
click at [1045, 310] on button "Carousel Next Arrow" at bounding box center [1034, 298] width 33 height 33
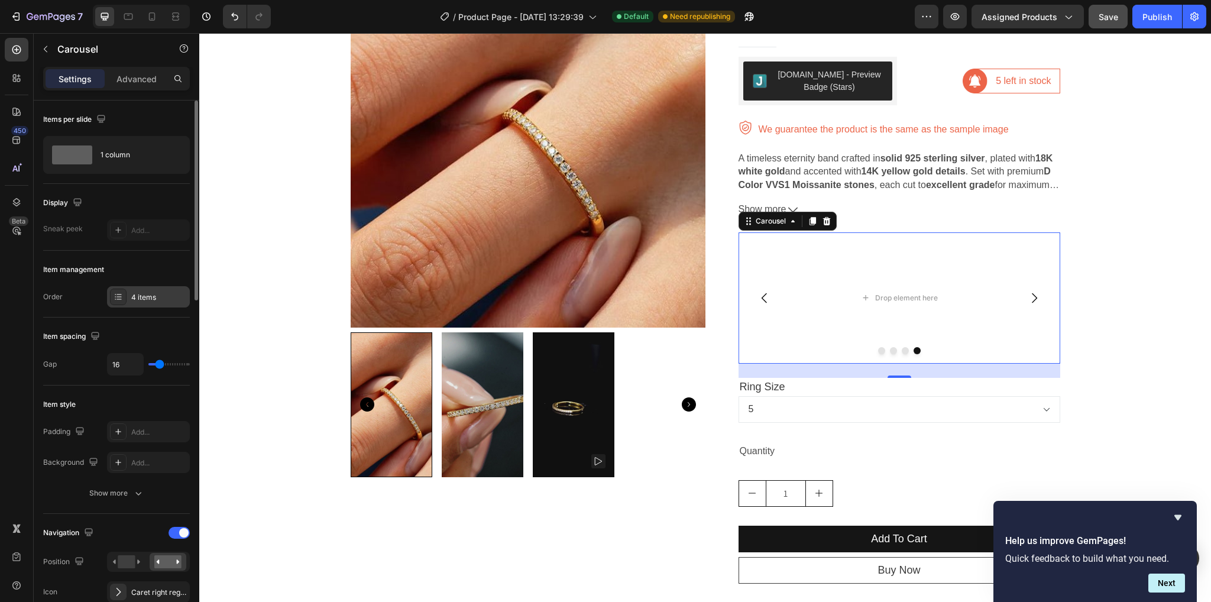
click at [114, 304] on div at bounding box center [118, 297] width 17 height 17
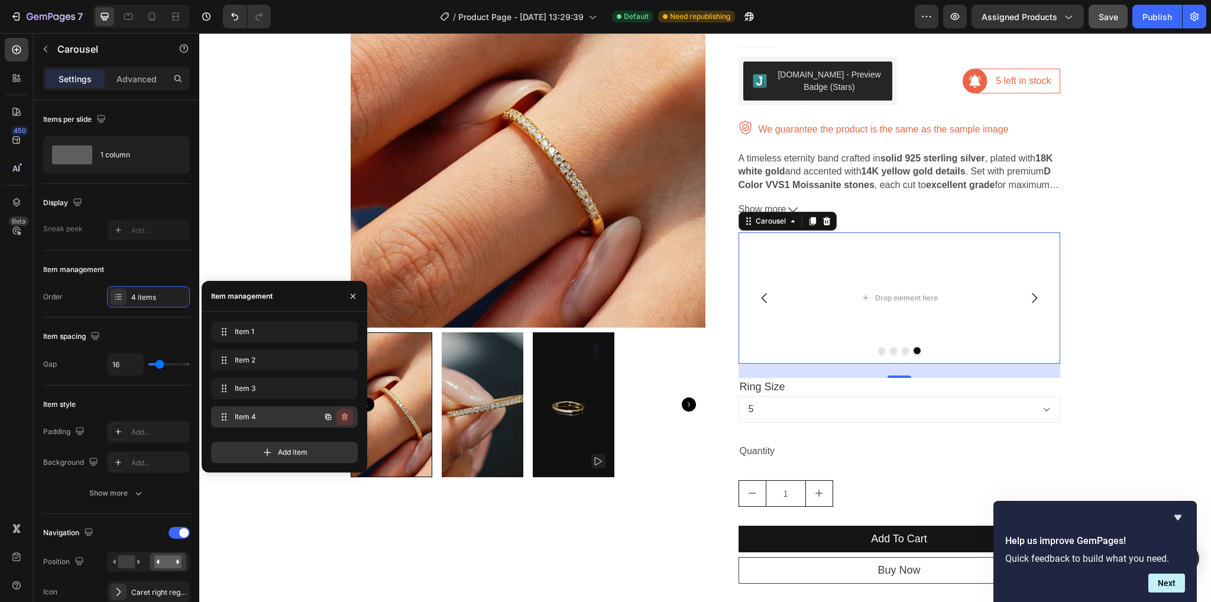
click at [350, 415] on button "button" at bounding box center [345, 417] width 17 height 17
click at [343, 414] on div "Delete" at bounding box center [337, 417] width 22 height 11
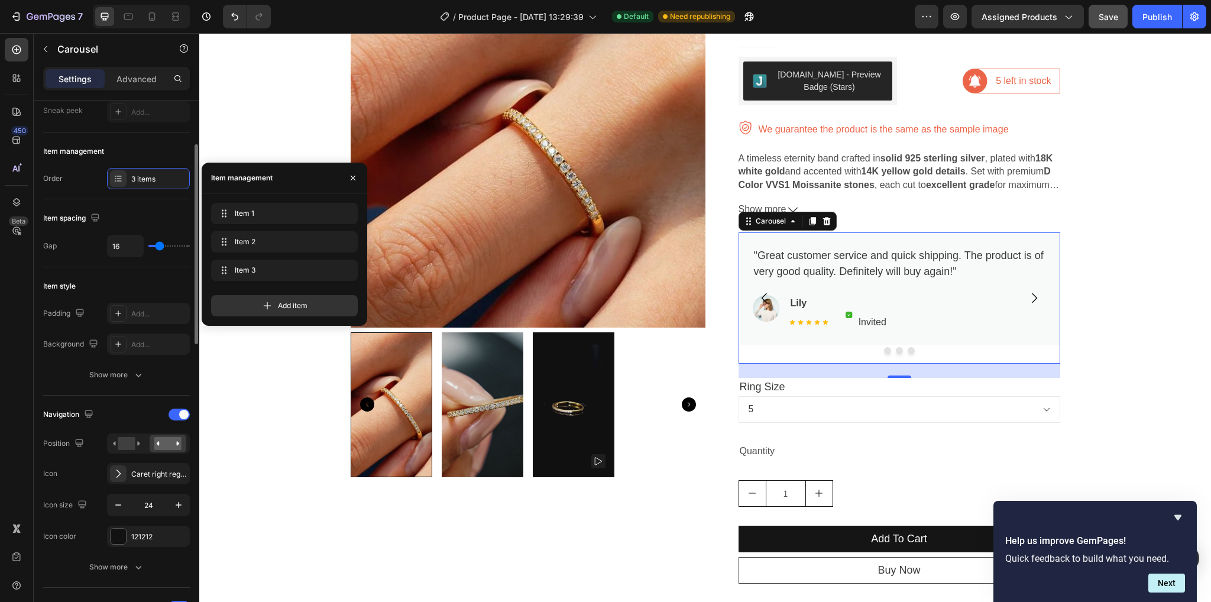
scroll to position [177, 0]
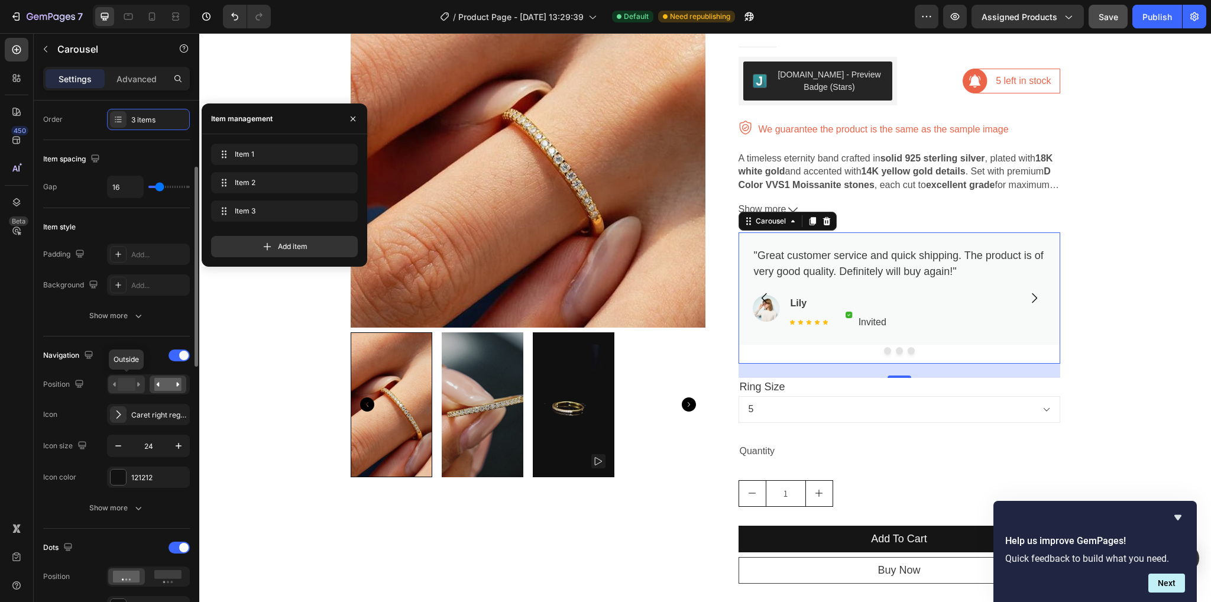
click at [125, 386] on rect at bounding box center [126, 384] width 17 height 13
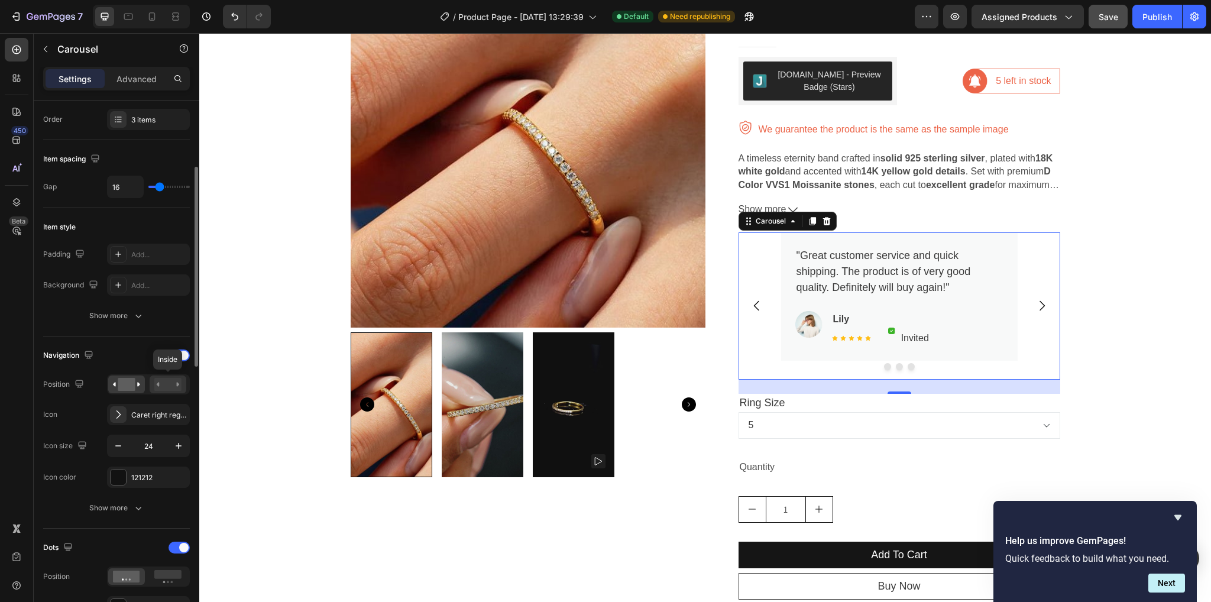
click at [151, 383] on div at bounding box center [168, 385] width 37 height 18
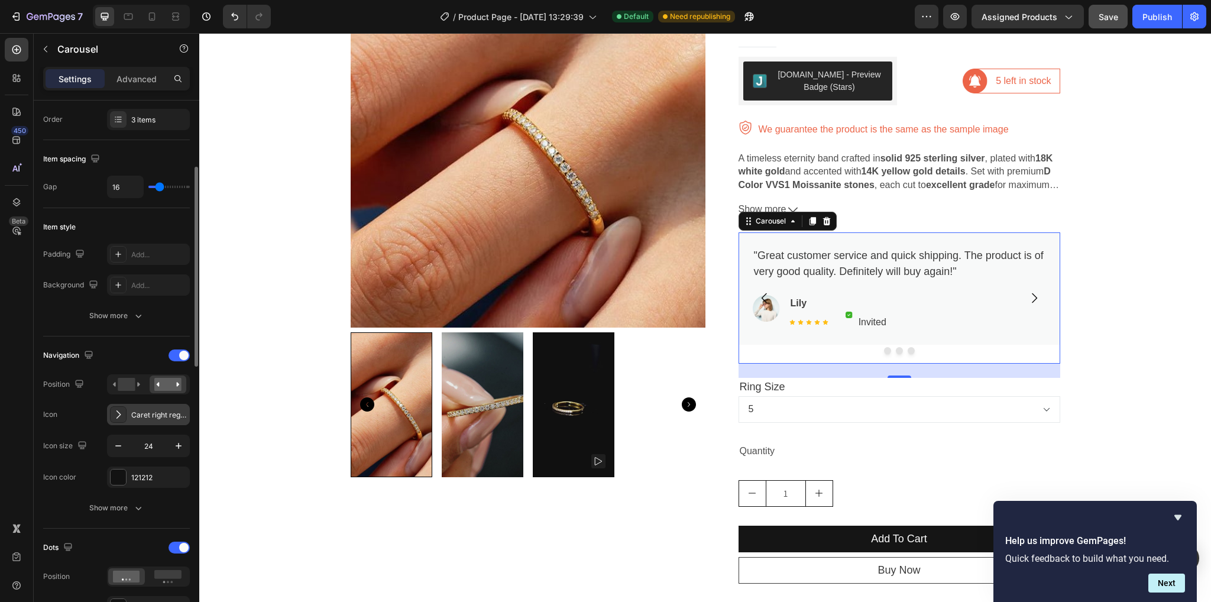
click at [121, 405] on div "Caret right regular" at bounding box center [148, 414] width 83 height 21
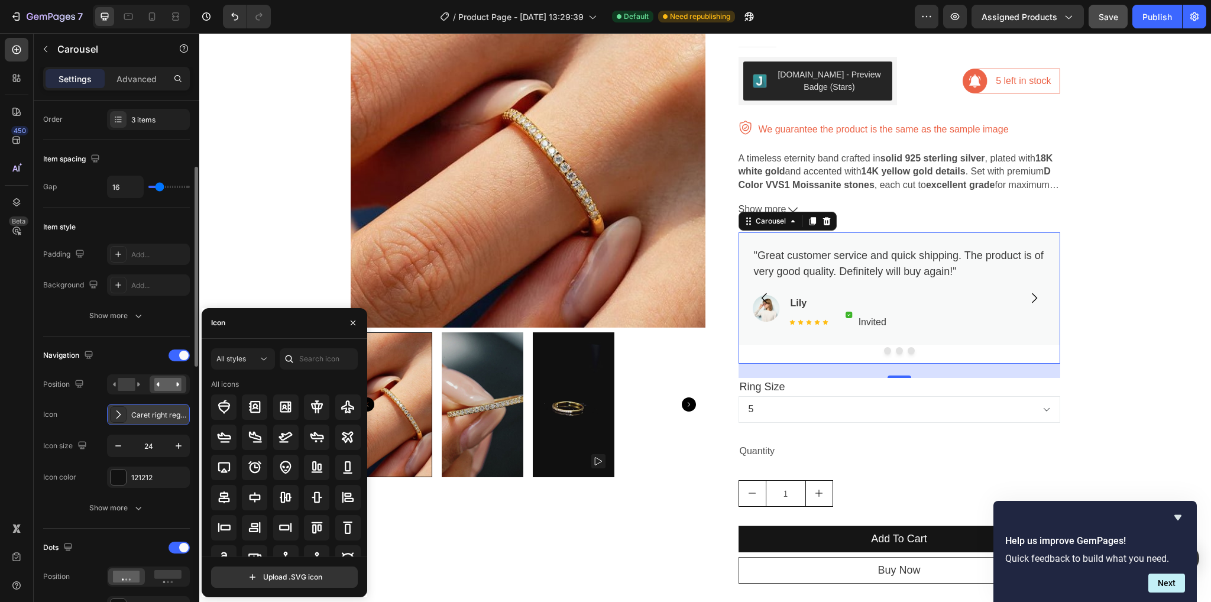
click at [121, 405] on div "Caret right regular" at bounding box center [148, 414] width 83 height 21
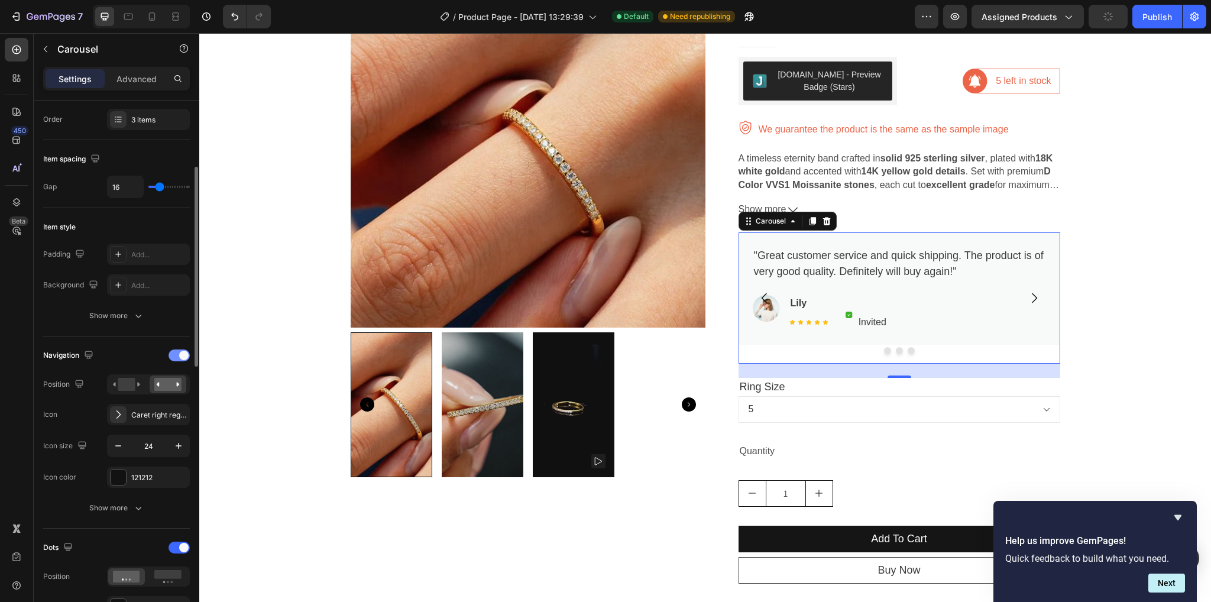
click at [176, 353] on div at bounding box center [179, 356] width 21 height 12
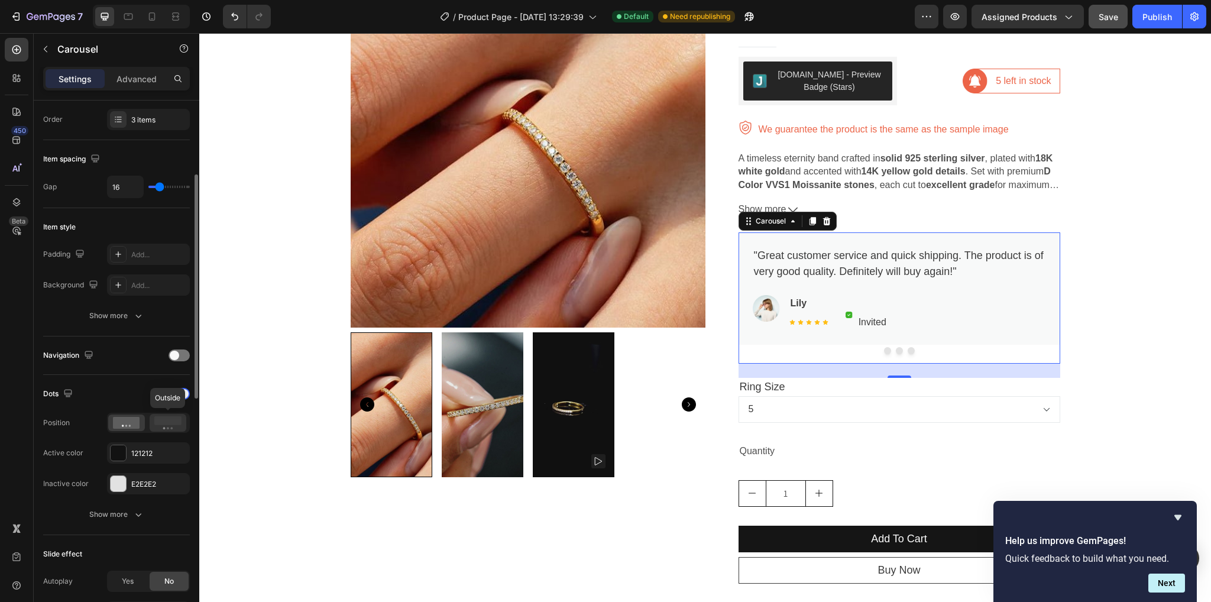
scroll to position [296, 0]
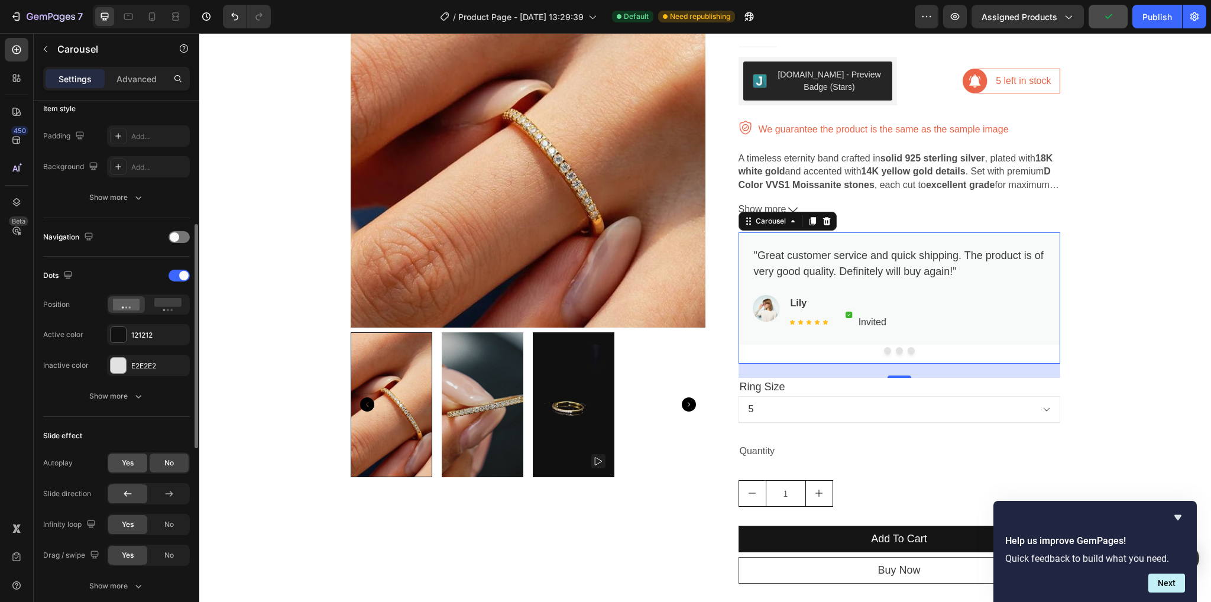
click at [137, 459] on div "Yes" at bounding box center [127, 463] width 39 height 19
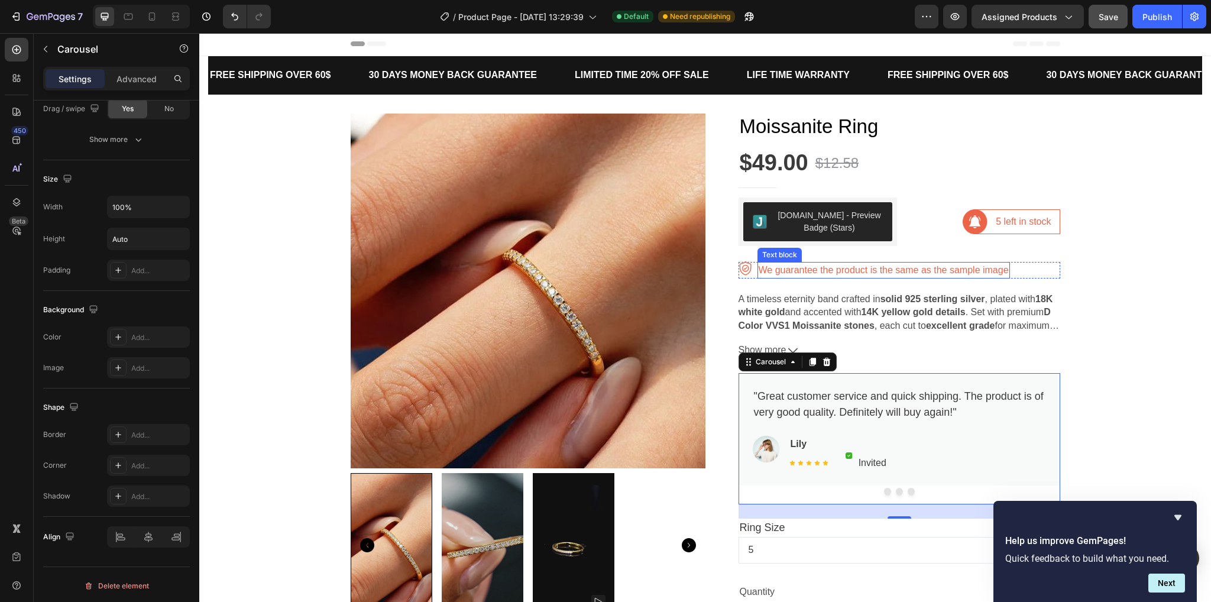
scroll to position [0, 0]
